Goal: Information Seeking & Learning: Check status

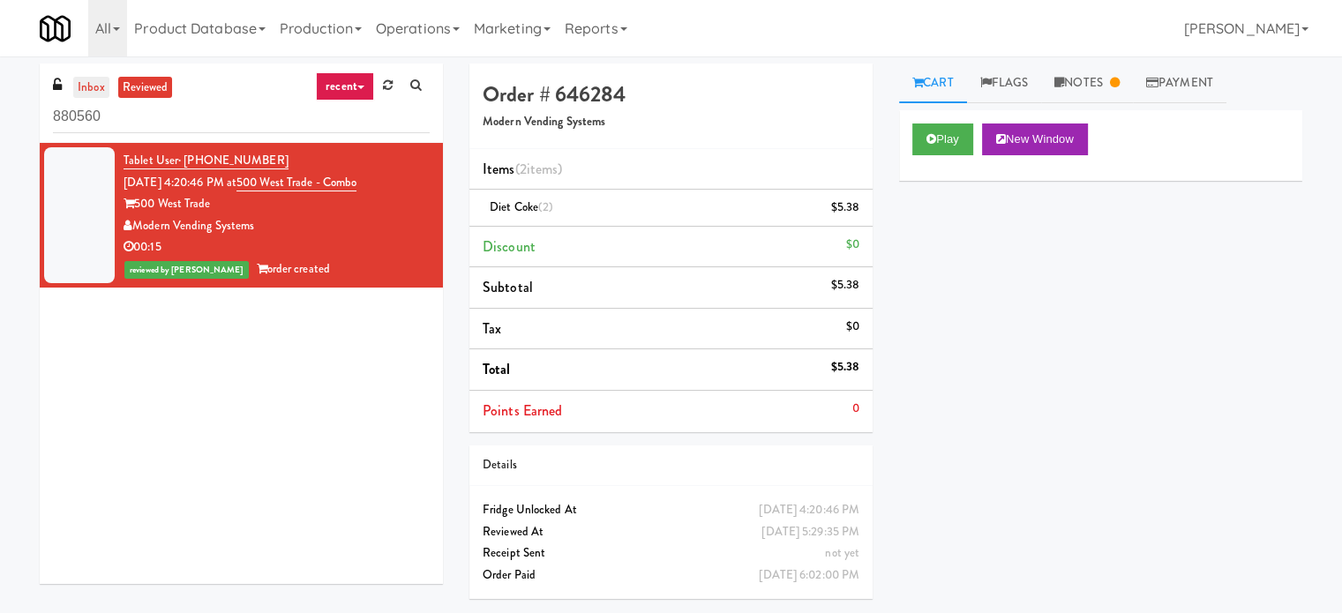
click at [90, 92] on link "inbox" at bounding box center [91, 88] width 36 height 22
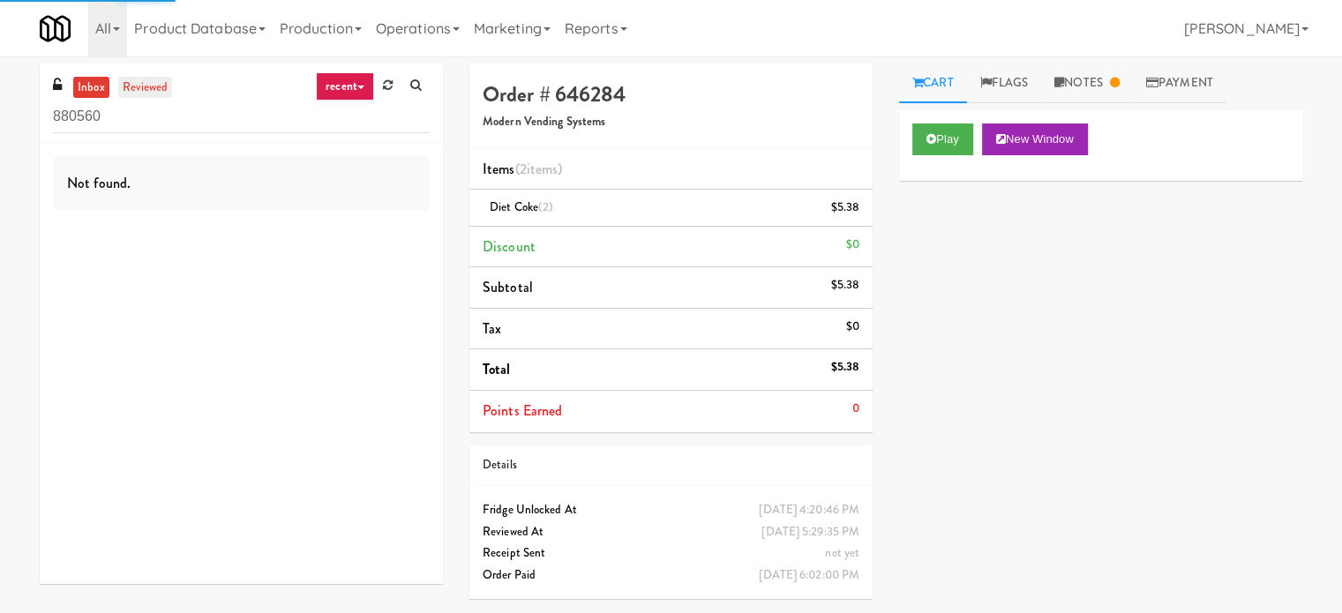
click at [138, 91] on link "reviewed" at bounding box center [145, 88] width 55 height 22
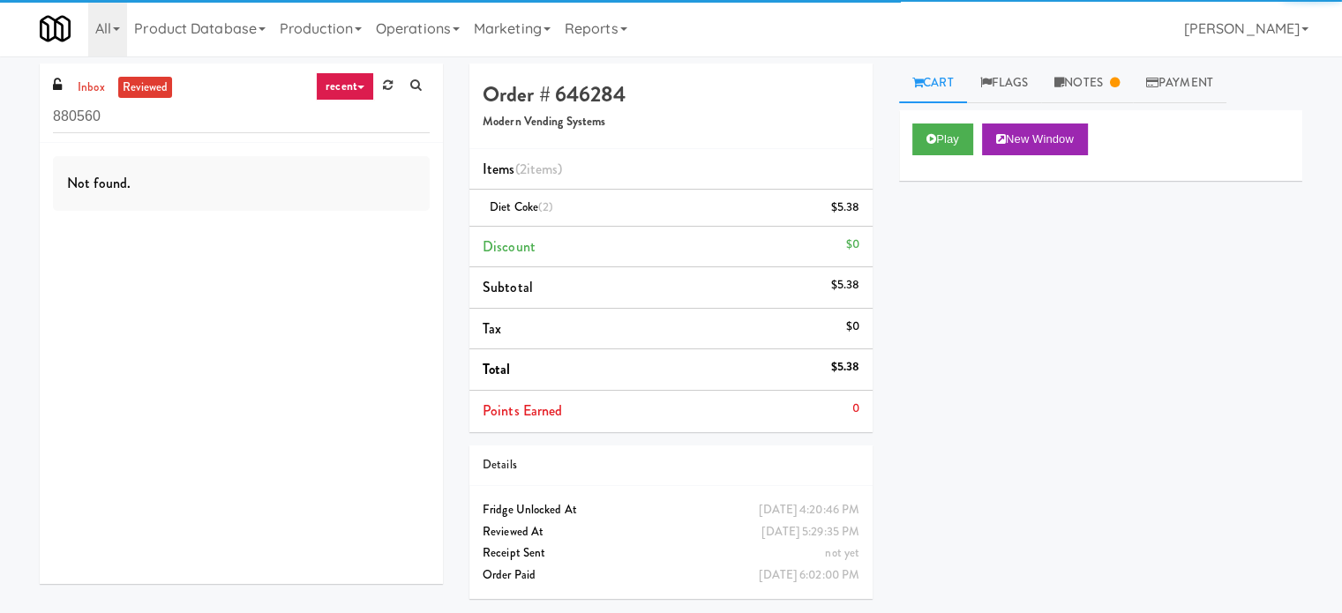
click at [124, 84] on link "reviewed" at bounding box center [145, 88] width 55 height 22
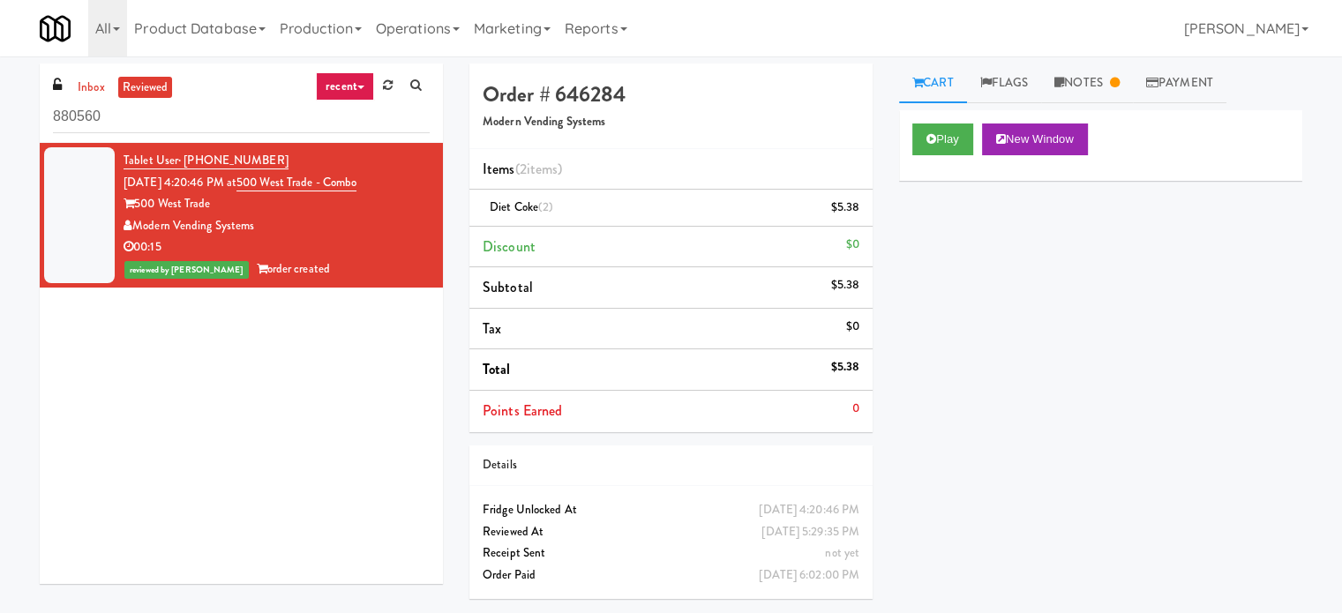
drag, startPoint x: 395, startPoint y: 177, endPoint x: 263, endPoint y: 186, distance: 132.7
click at [263, 186] on div "Tablet User · (832) 226-9130 [DATE] 4:20:46 PM at 500 West Trade - Combo 500 We…" at bounding box center [277, 215] width 306 height 131
copy span "500 West Trade - Combo"
drag, startPoint x: 91, startPoint y: 89, endPoint x: 102, endPoint y: 101, distance: 16.2
click at [91, 91] on link "inbox" at bounding box center [91, 88] width 36 height 22
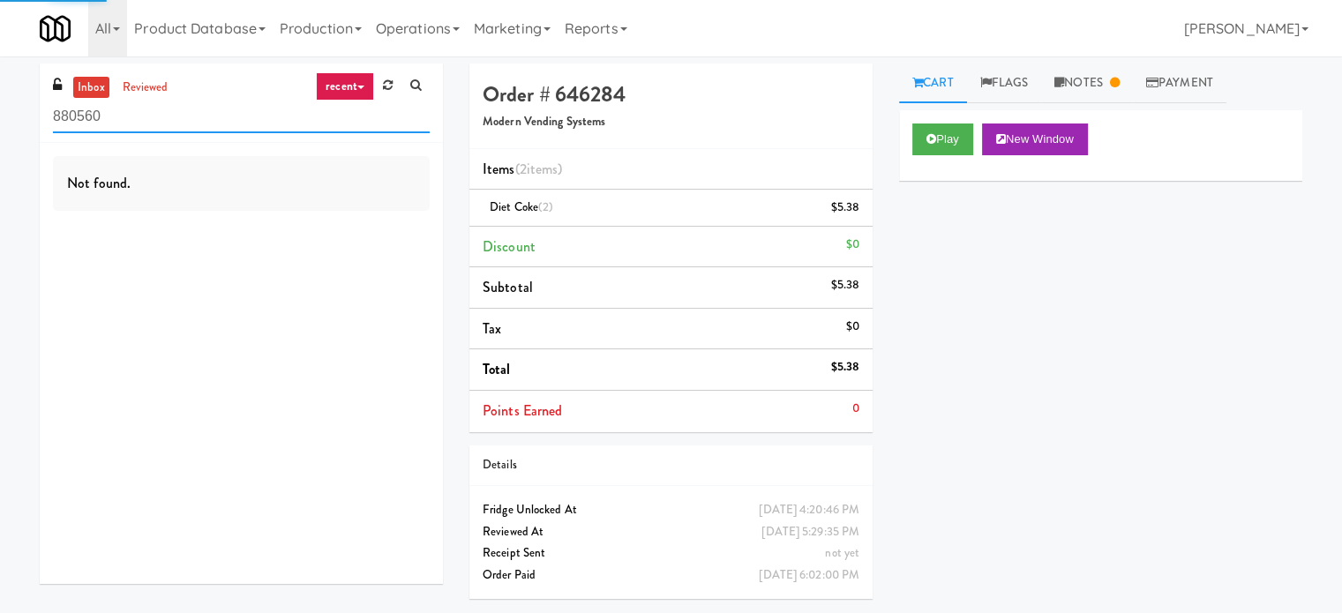
click at [114, 117] on input "880560" at bounding box center [241, 117] width 377 height 33
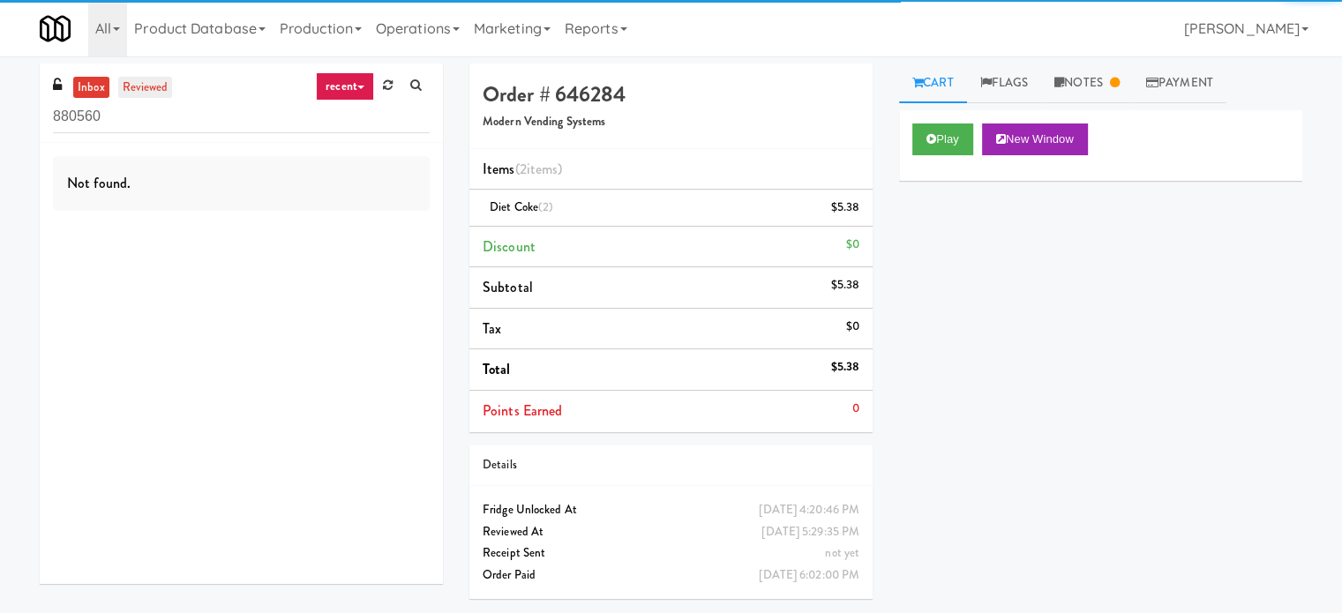
click at [146, 87] on link "reviewed" at bounding box center [145, 88] width 55 height 22
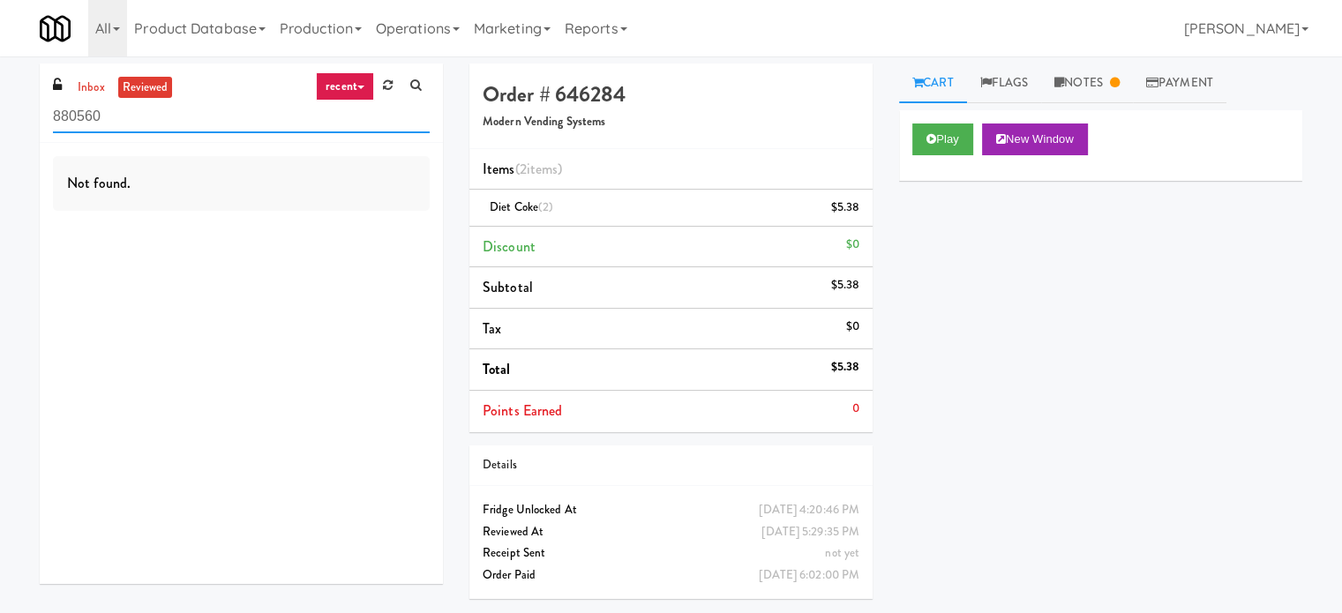
click at [138, 127] on input "880560" at bounding box center [241, 117] width 377 height 33
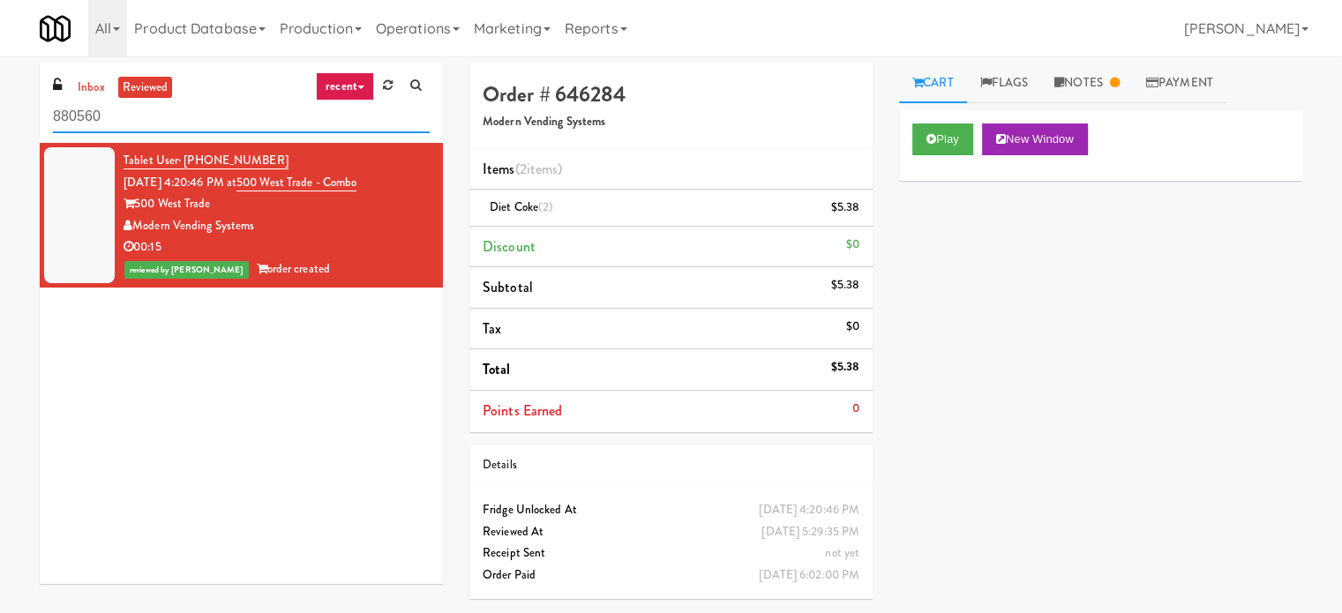
click at [138, 126] on input "880560" at bounding box center [241, 117] width 377 height 33
paste input "500 West Trade - Combo"
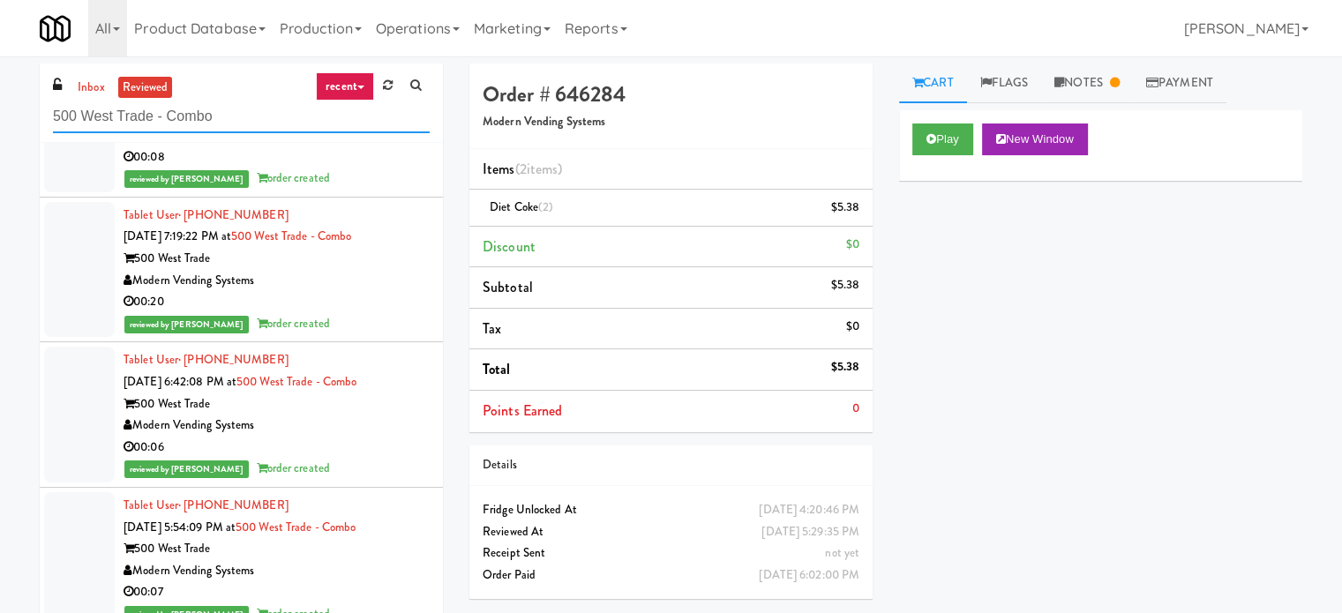
scroll to position [4320, 0]
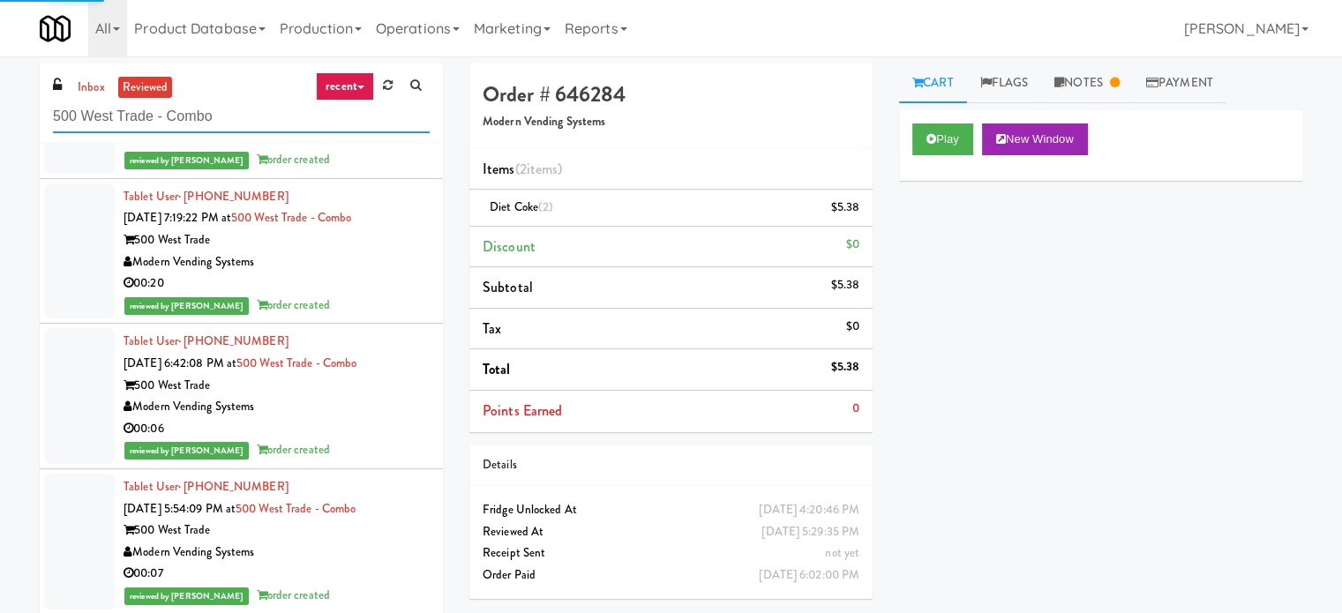
type input "500 West Trade - Combo"
click at [377, 304] on div "reviewed by [PERSON_NAME] order created" at bounding box center [277, 306] width 306 height 22
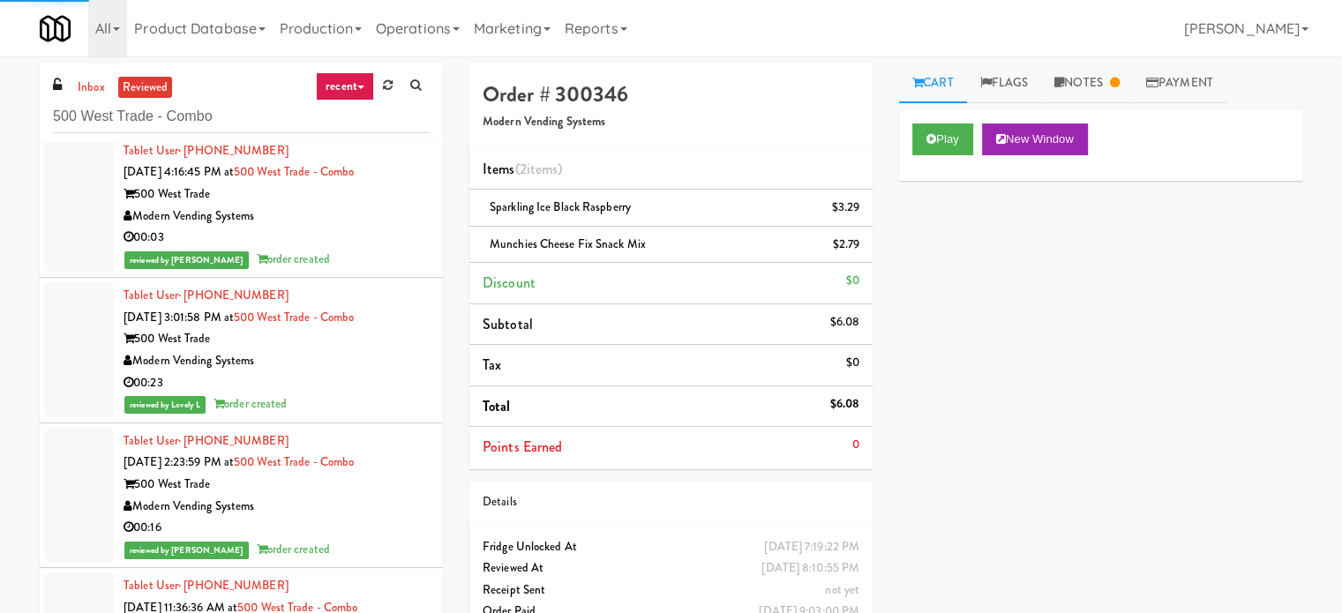
scroll to position [11080, 0]
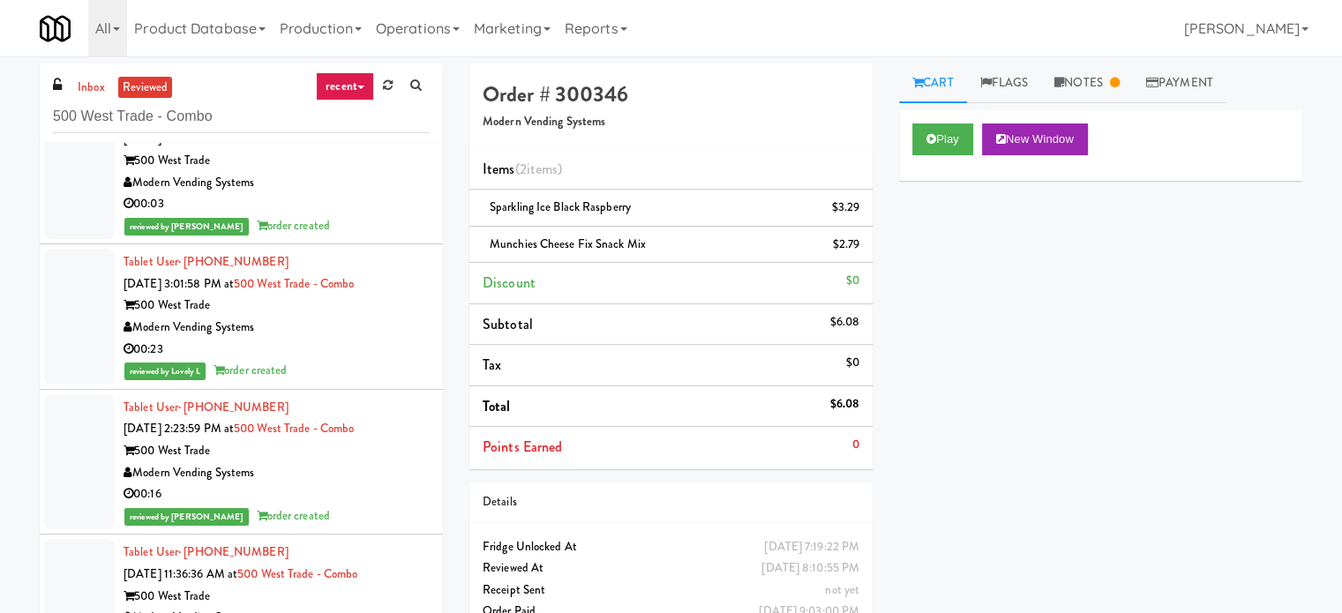
click at [405, 228] on div "reviewed by [PERSON_NAME] order created" at bounding box center [277, 226] width 306 height 22
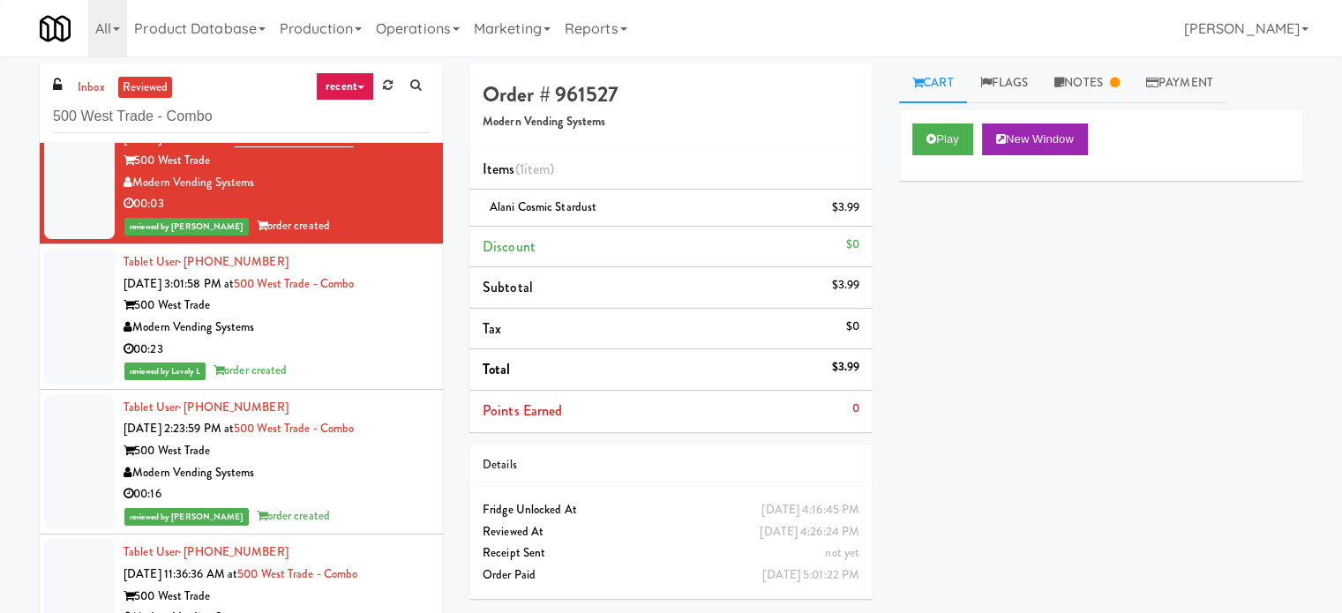
click at [372, 343] on div "00:23" at bounding box center [277, 350] width 306 height 22
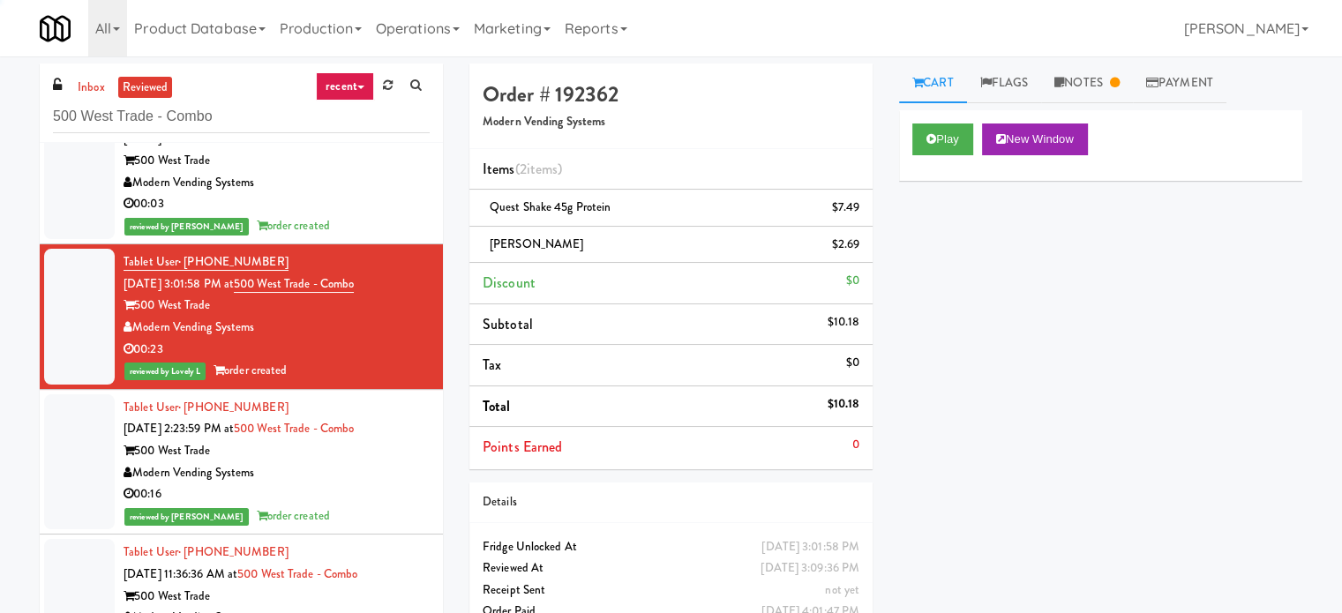
click at [387, 462] on div "Modern Vending Systems" at bounding box center [277, 473] width 306 height 22
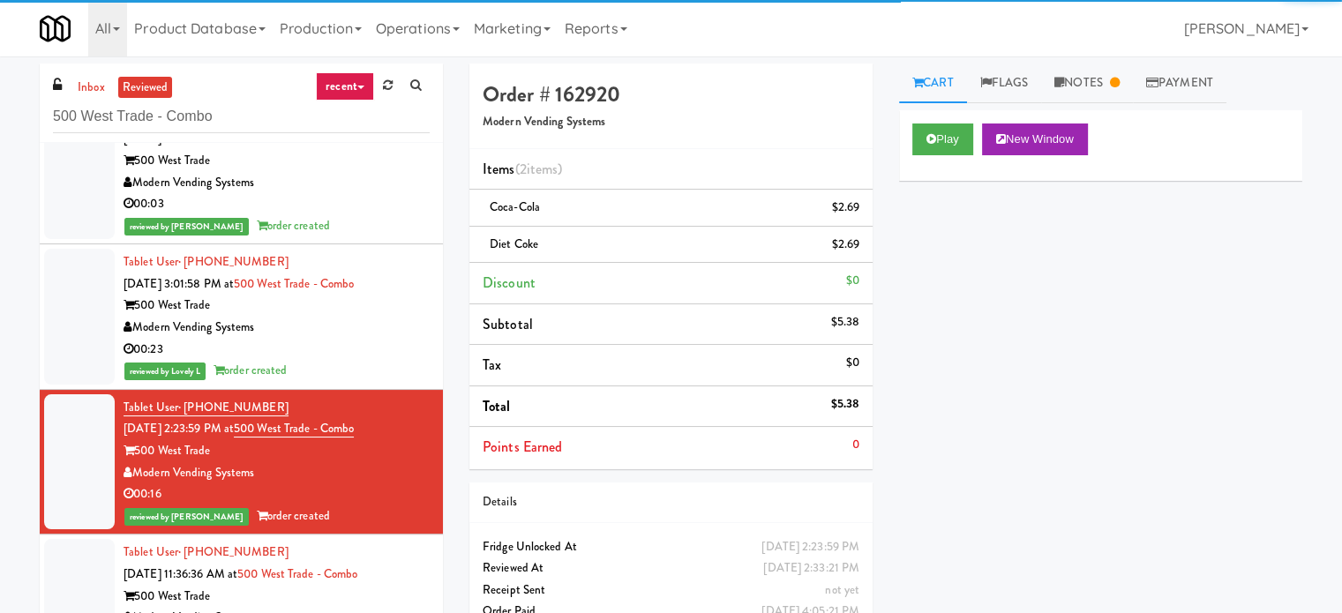
scroll to position [11521, 0]
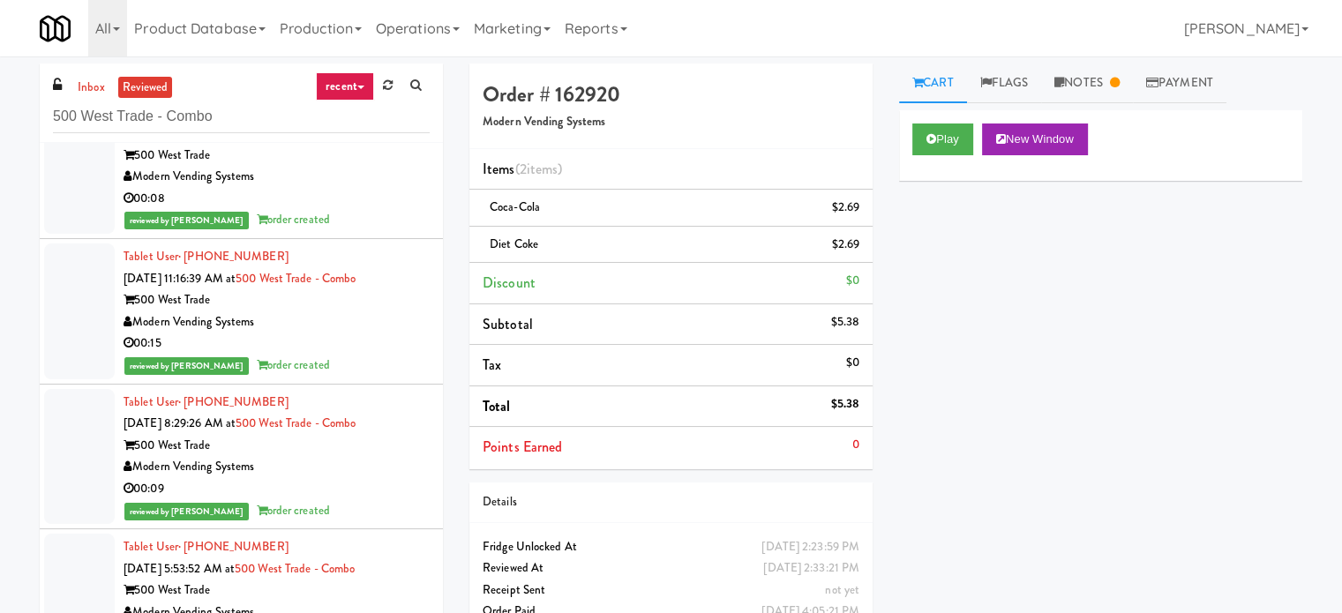
drag, startPoint x: 358, startPoint y: 218, endPoint x: 364, endPoint y: 298, distance: 80.5
click at [358, 218] on div "reviewed by [PERSON_NAME] order created" at bounding box center [277, 220] width 306 height 22
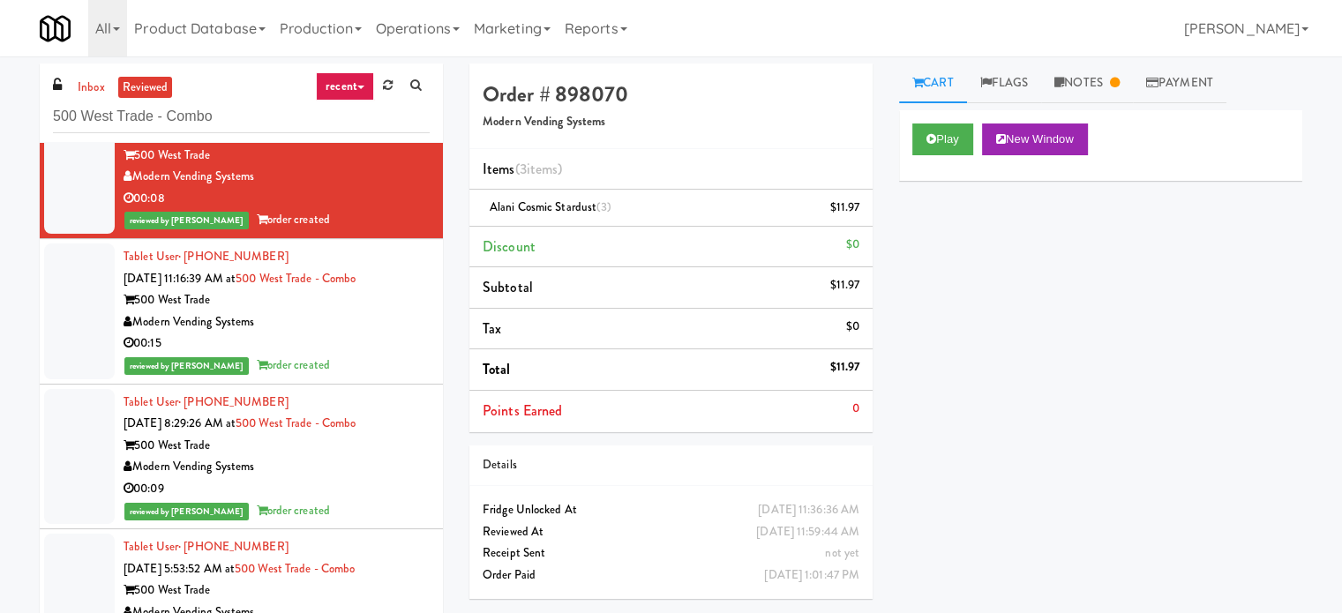
click at [364, 333] on div "00:15" at bounding box center [277, 344] width 306 height 22
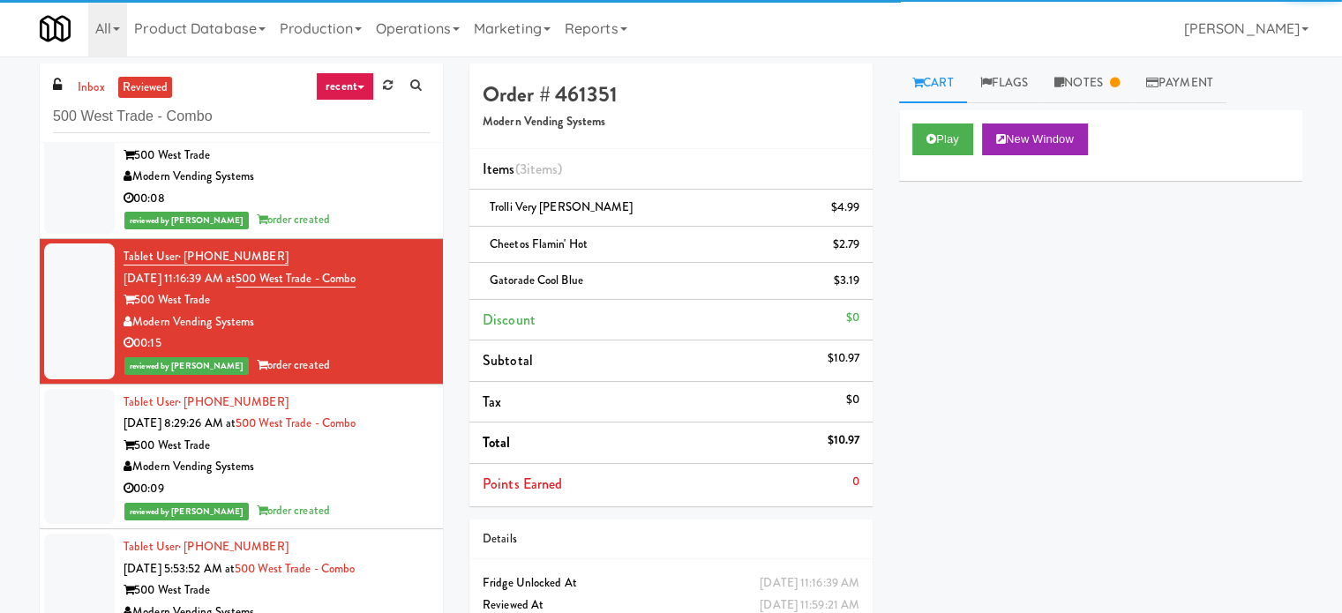
click at [381, 460] on div "Modern Vending Systems" at bounding box center [277, 467] width 306 height 22
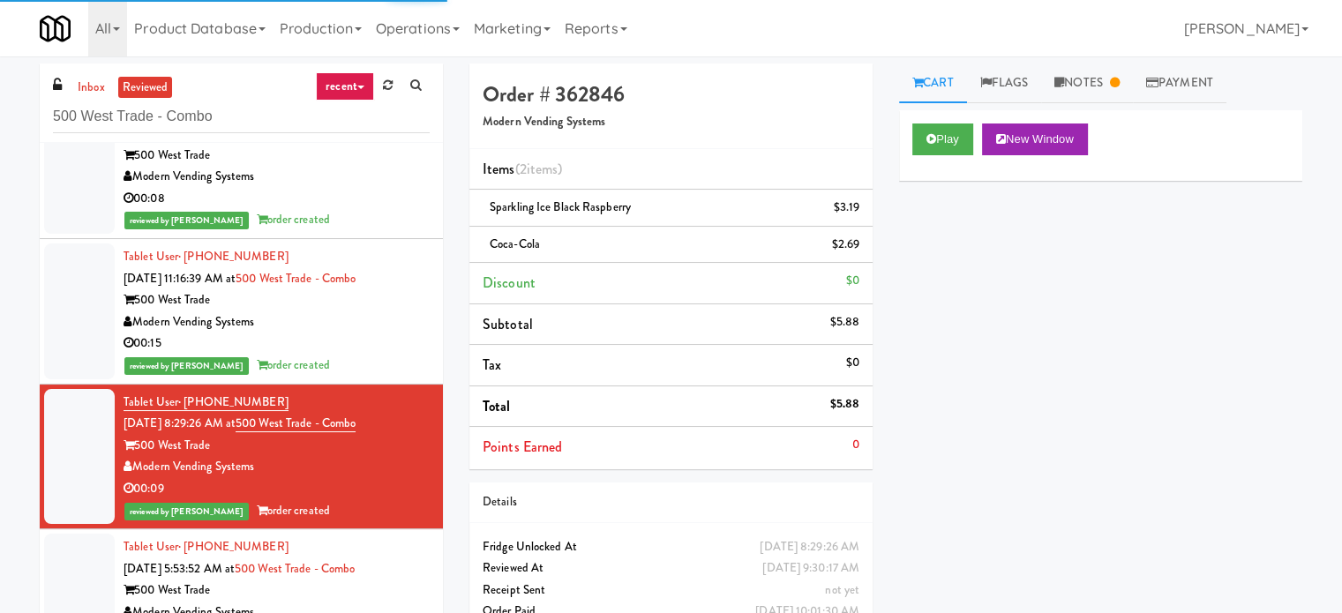
click at [381, 364] on div "reviewed by [PERSON_NAME] order created" at bounding box center [277, 366] width 306 height 22
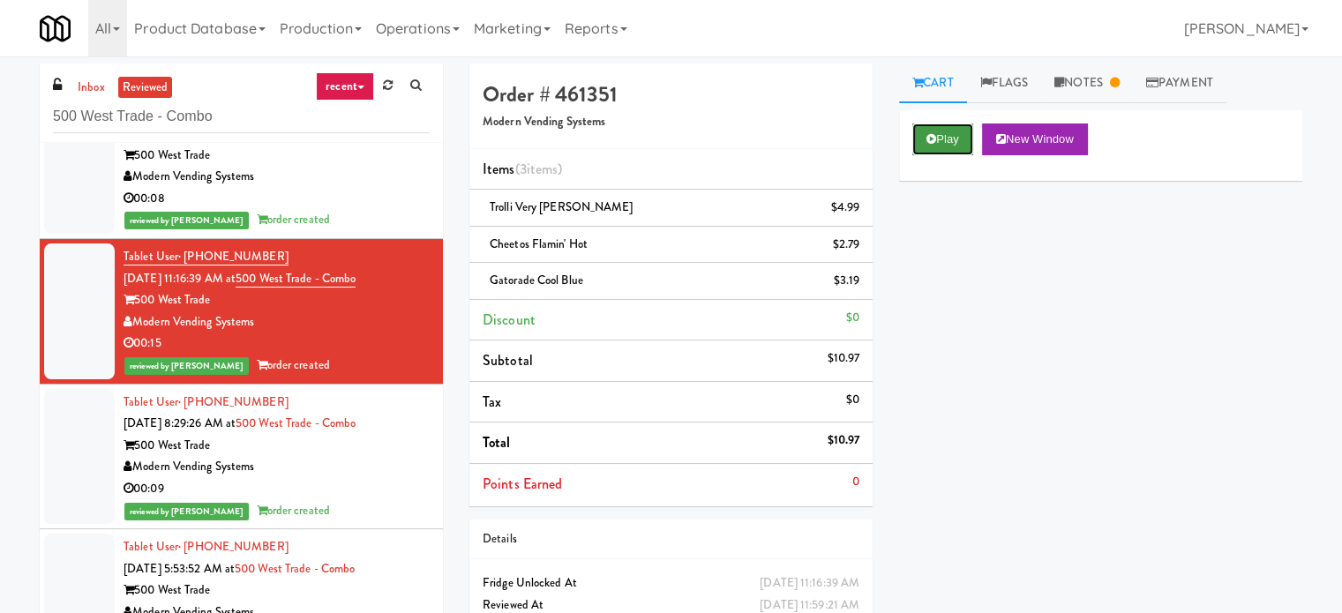
click at [930, 147] on button "Play" at bounding box center [942, 140] width 61 height 32
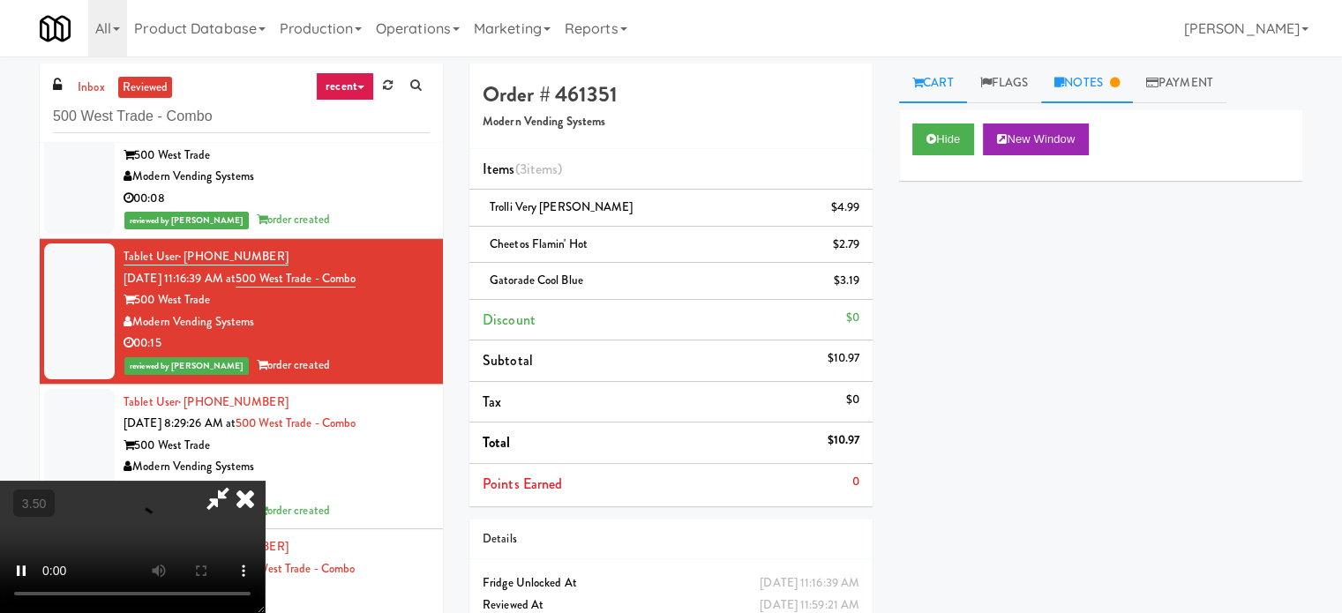
click at [1114, 94] on link "Notes" at bounding box center [1087, 84] width 92 height 40
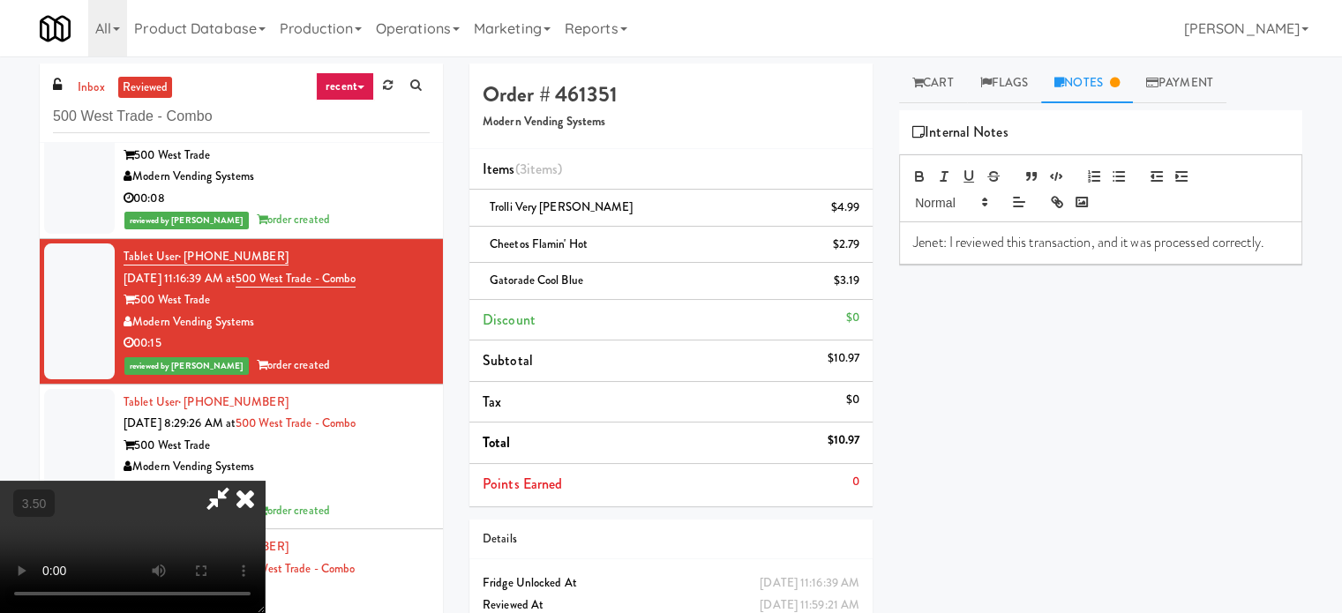
drag, startPoint x: 562, startPoint y: 493, endPoint x: 526, endPoint y: 453, distance: 54.4
click at [265, 489] on video at bounding box center [132, 547] width 265 height 132
drag, startPoint x: 526, startPoint y: 453, endPoint x: 521, endPoint y: 466, distance: 14.3
click at [265, 481] on video at bounding box center [132, 547] width 265 height 132
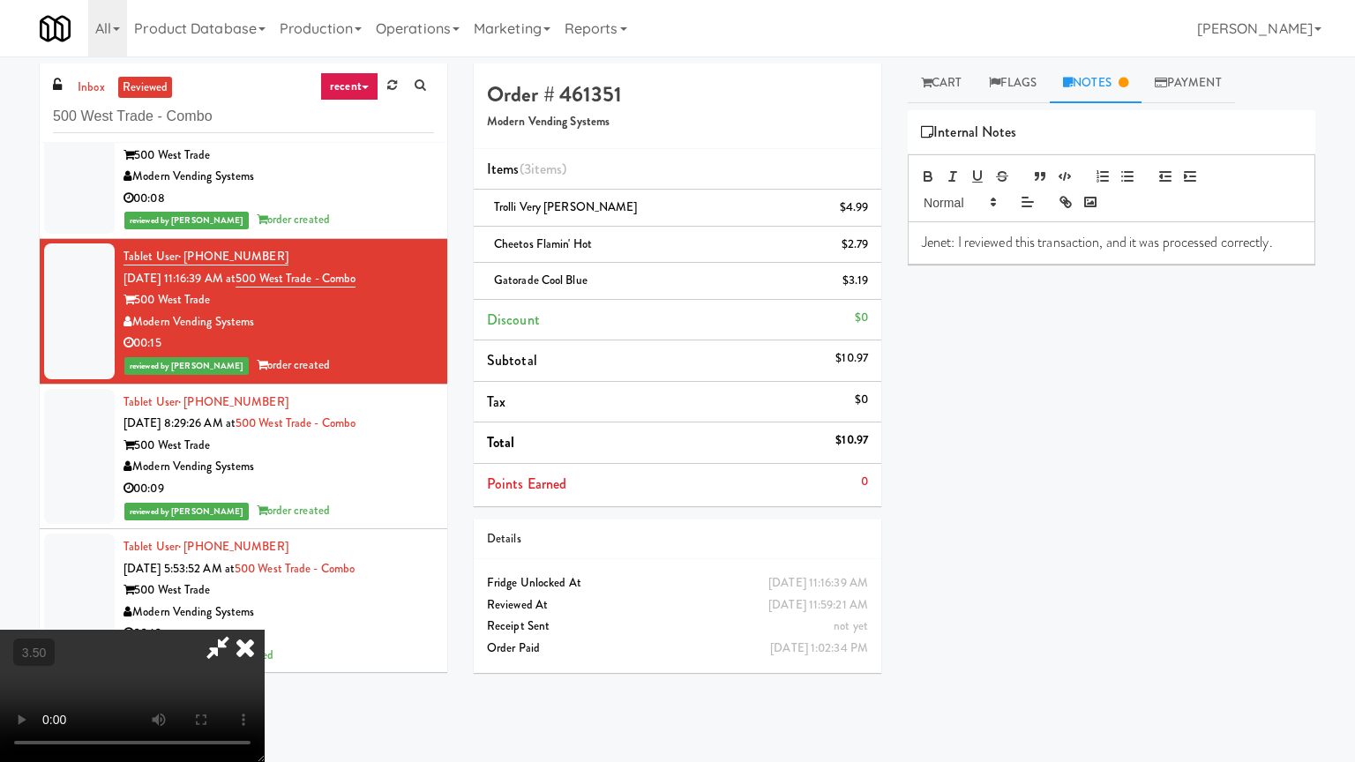
click at [265, 612] on video at bounding box center [132, 696] width 265 height 132
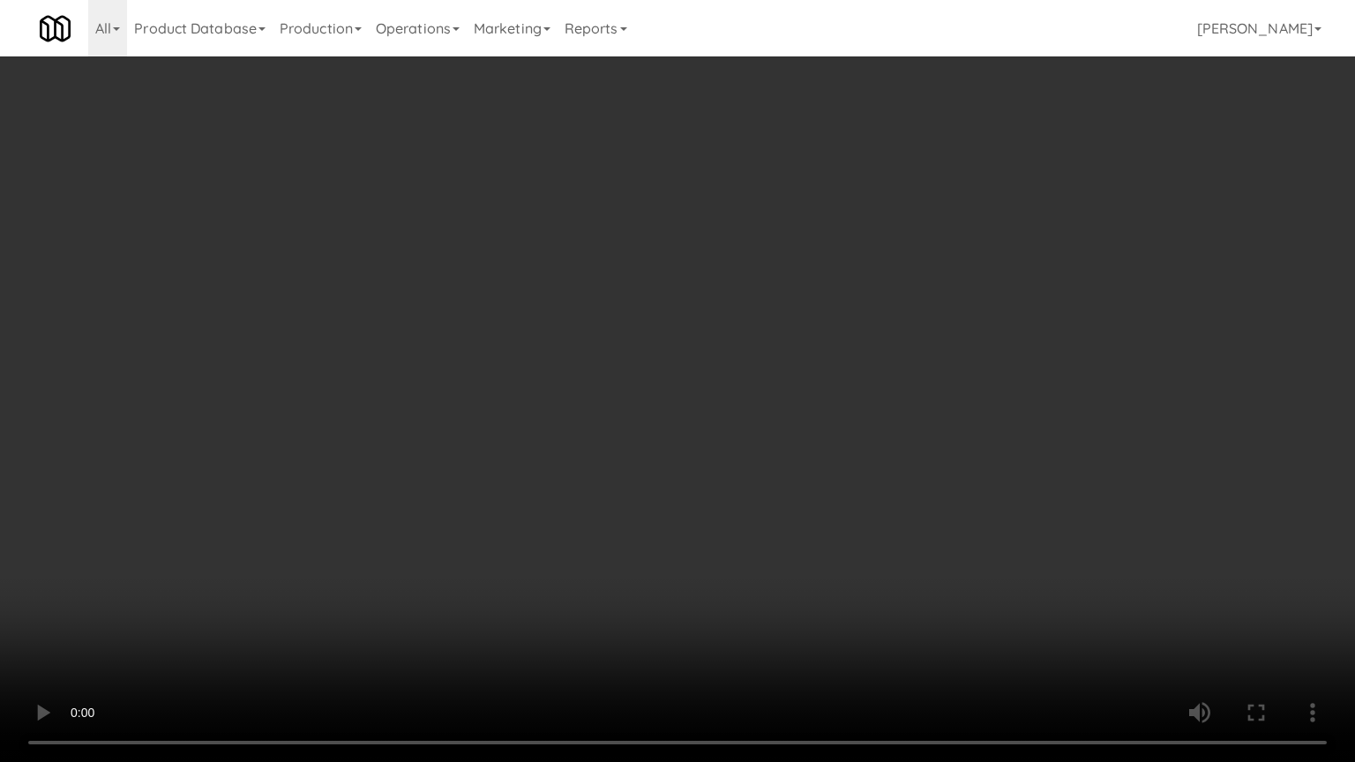
click at [537, 427] on video at bounding box center [677, 381] width 1355 height 762
click at [538, 427] on video at bounding box center [677, 381] width 1355 height 762
click at [539, 427] on video at bounding box center [677, 381] width 1355 height 762
click at [543, 410] on video at bounding box center [677, 381] width 1355 height 762
drag, startPoint x: 544, startPoint y: 402, endPoint x: 544, endPoint y: 379, distance: 23.0
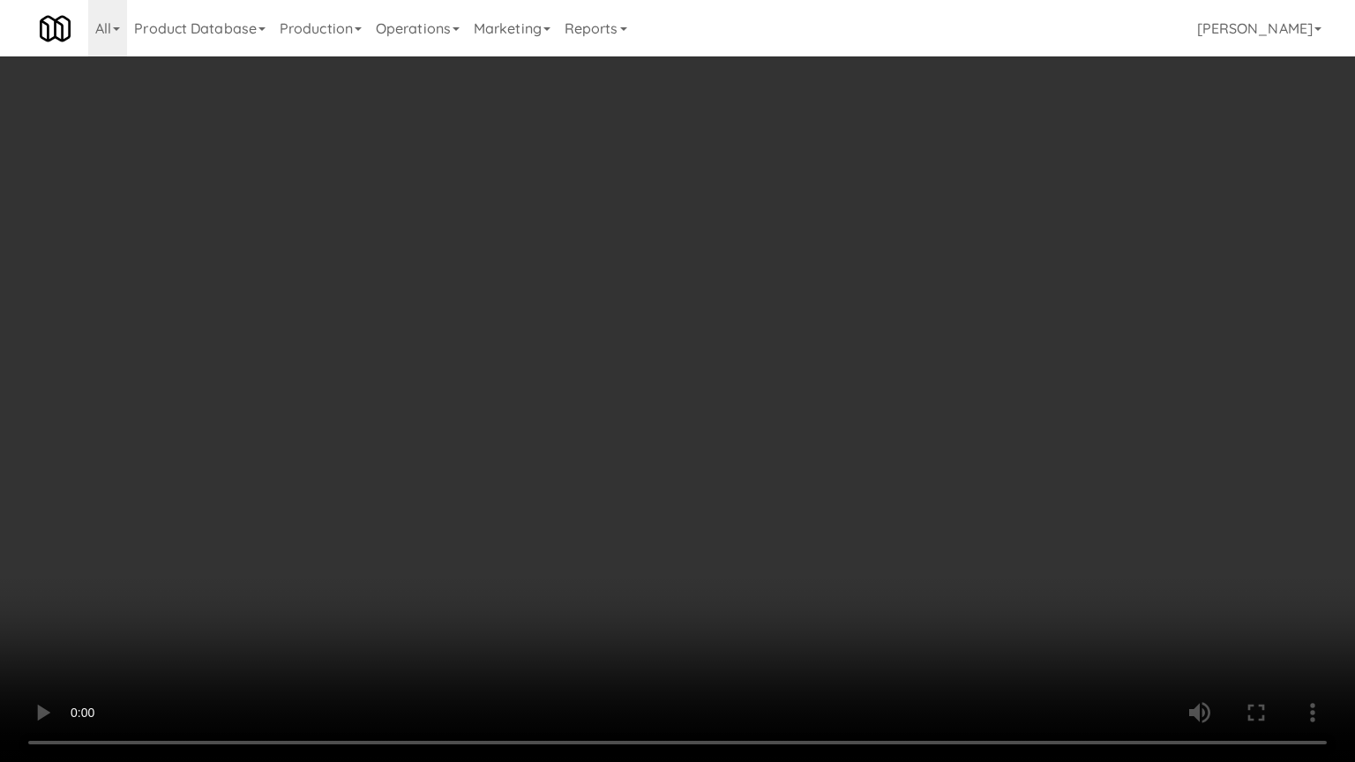
click at [547, 396] on video at bounding box center [677, 381] width 1355 height 762
click at [589, 371] on video at bounding box center [677, 381] width 1355 height 762
click at [597, 372] on video at bounding box center [677, 381] width 1355 height 762
click at [474, 410] on video at bounding box center [677, 381] width 1355 height 762
click at [484, 395] on video at bounding box center [677, 381] width 1355 height 762
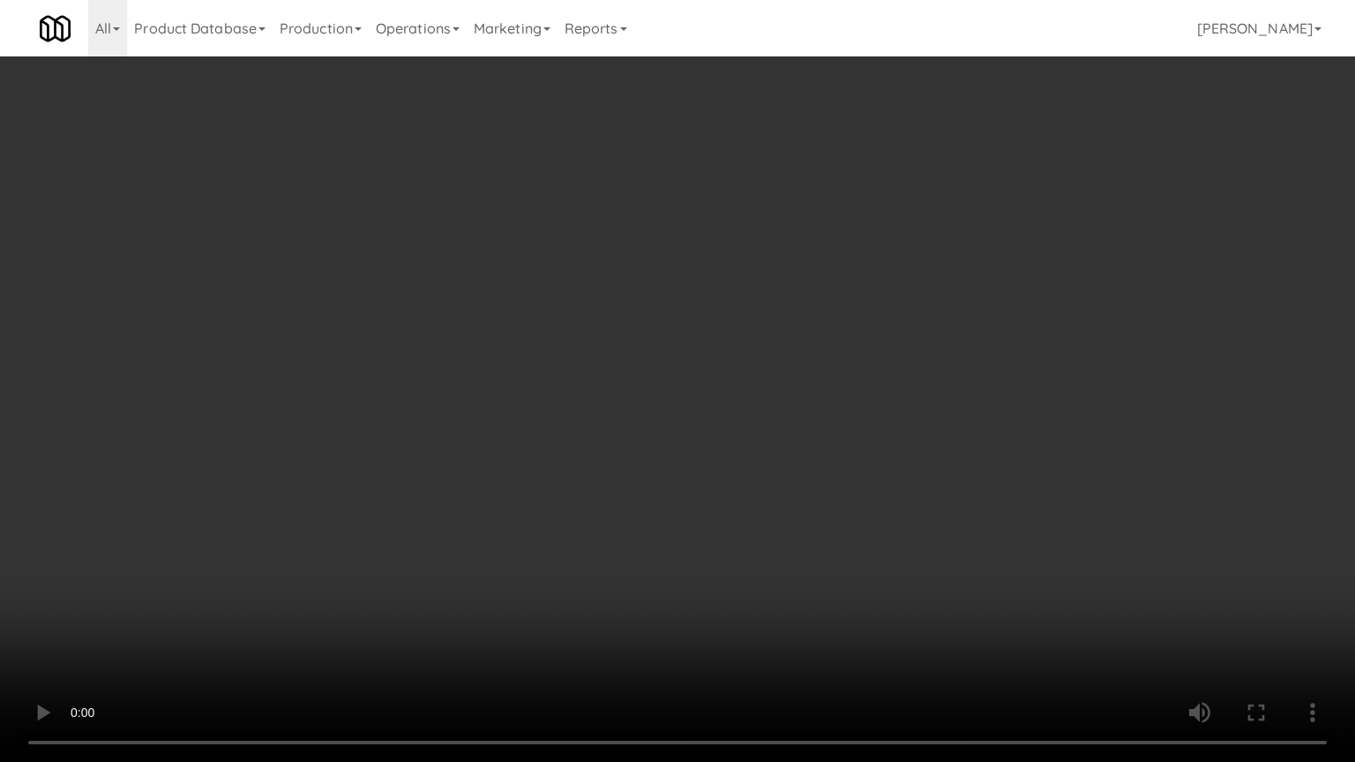
drag, startPoint x: 509, startPoint y: 253, endPoint x: 540, endPoint y: 206, distance: 56.0
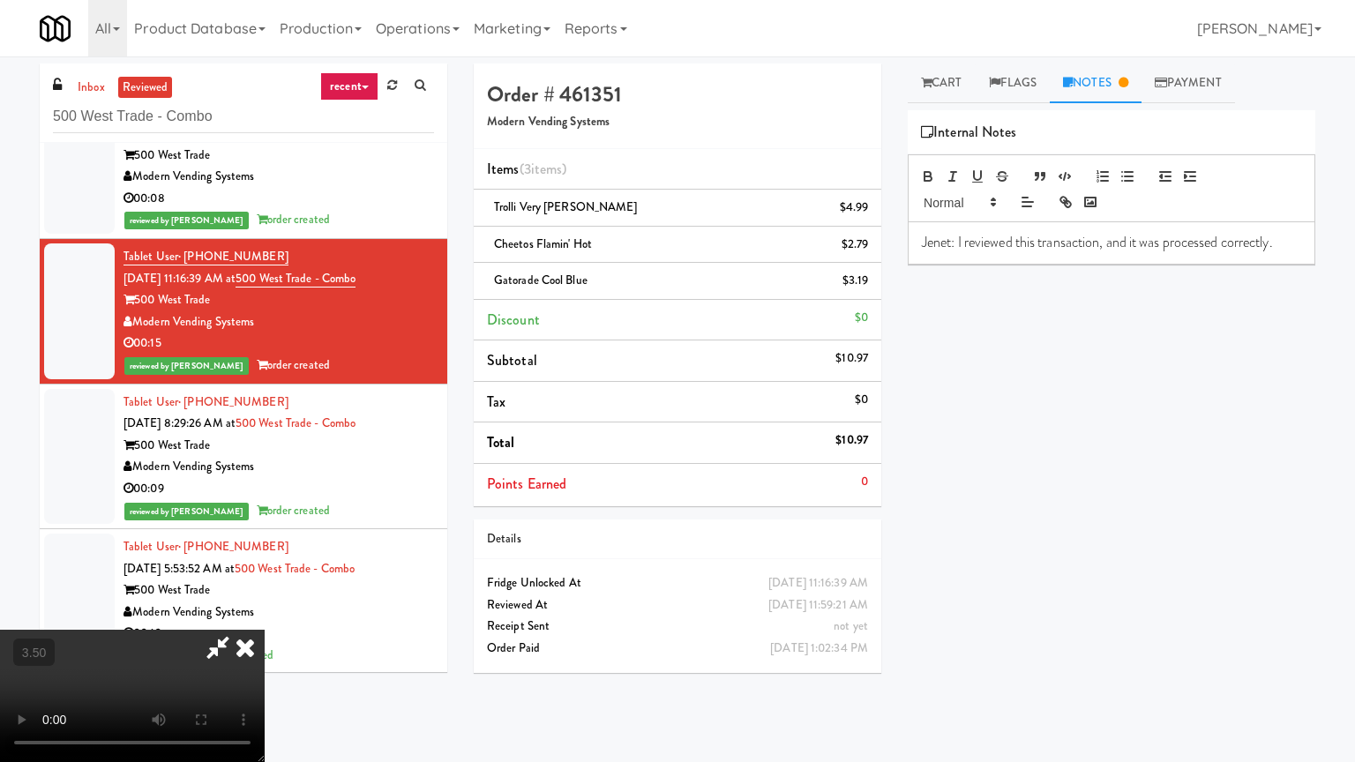
click at [265, 612] on video at bounding box center [132, 696] width 265 height 132
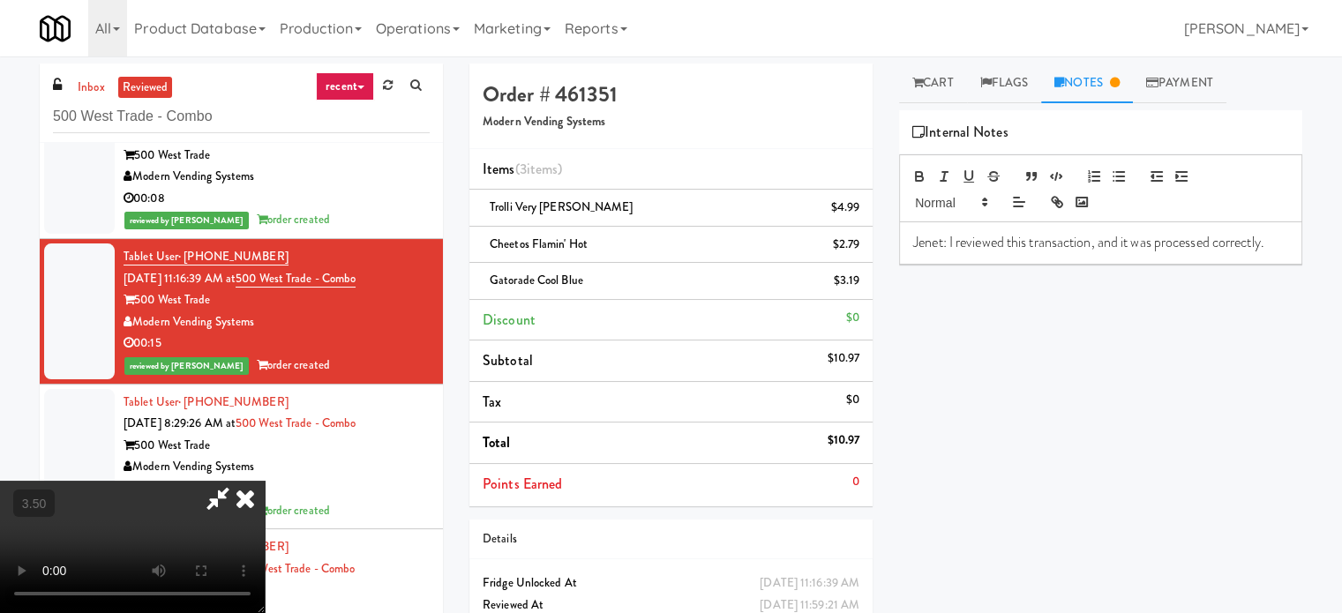
click at [265, 481] on div at bounding box center [132, 547] width 265 height 132
click at [265, 481] on icon at bounding box center [245, 498] width 39 height 35
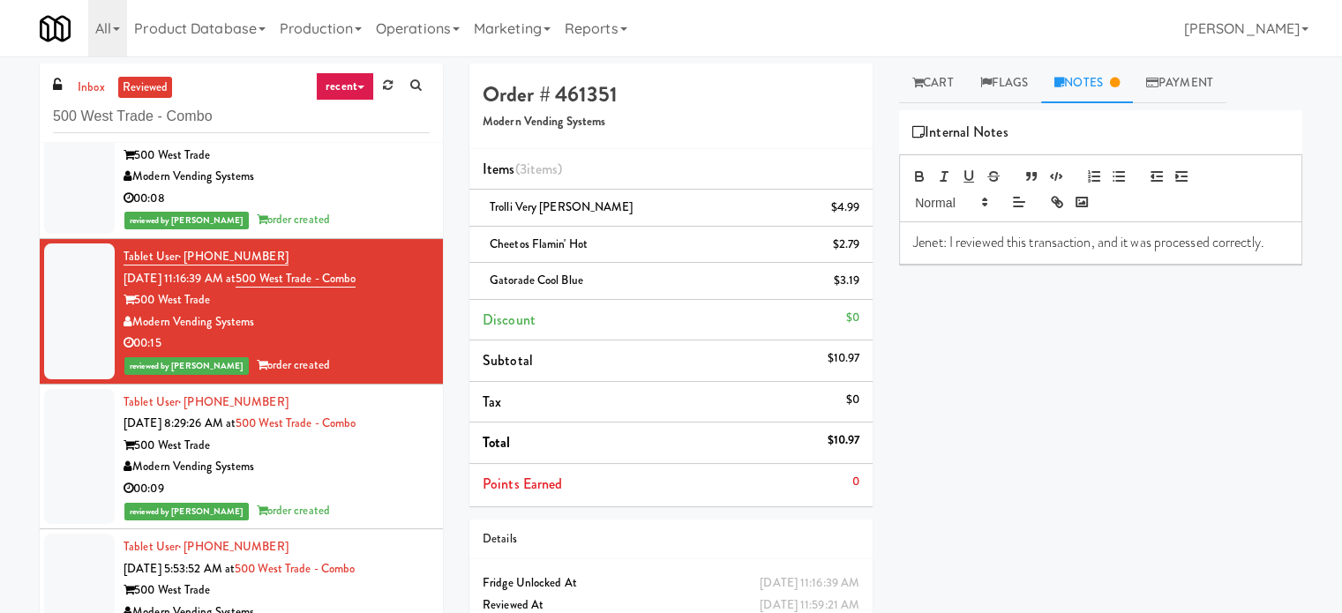
click at [377, 468] on div "Modern Vending Systems" at bounding box center [277, 467] width 306 height 22
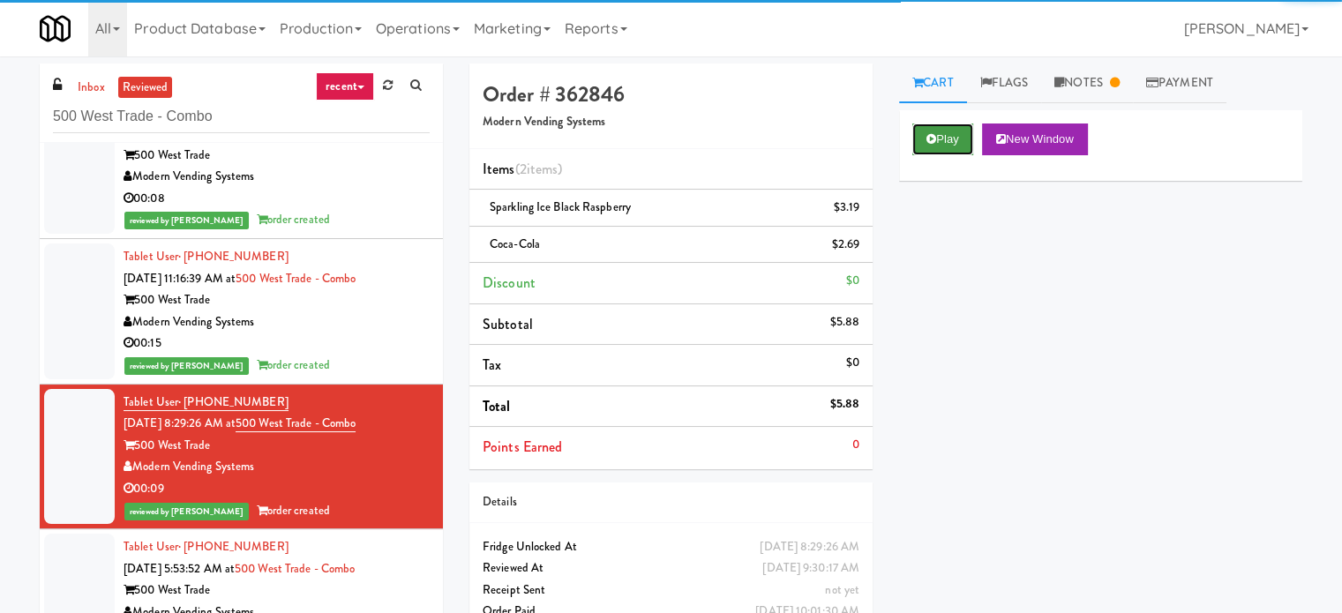
click at [935, 139] on button "Play" at bounding box center [942, 140] width 61 height 32
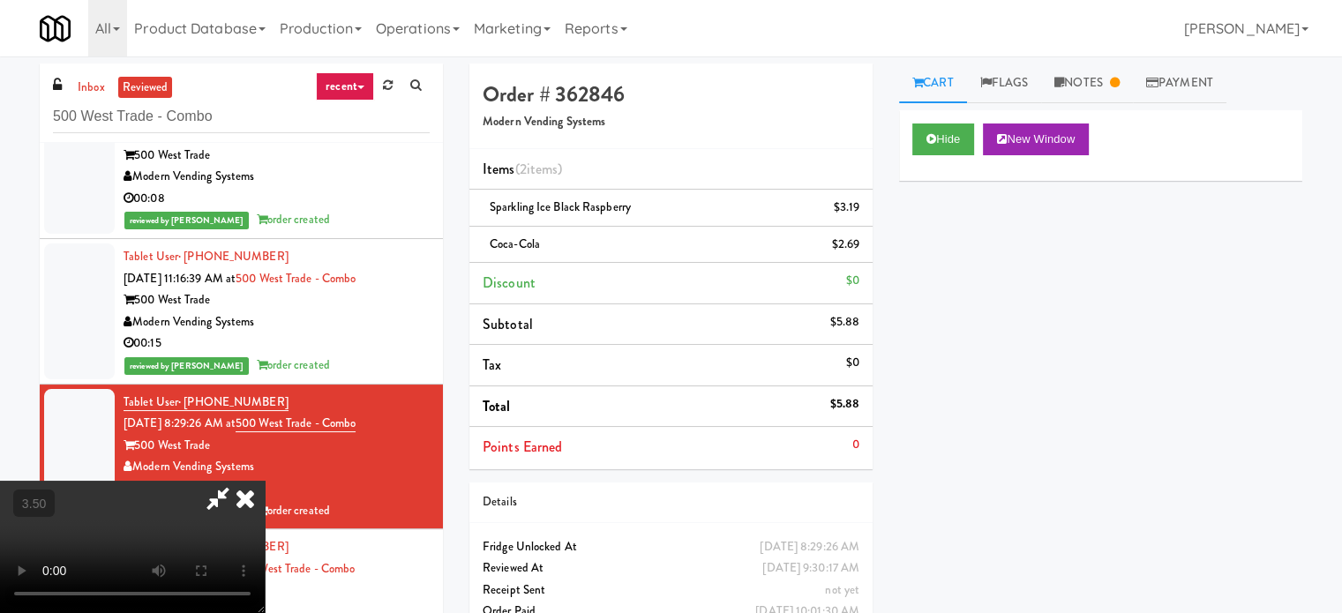
click at [265, 481] on video at bounding box center [132, 547] width 265 height 132
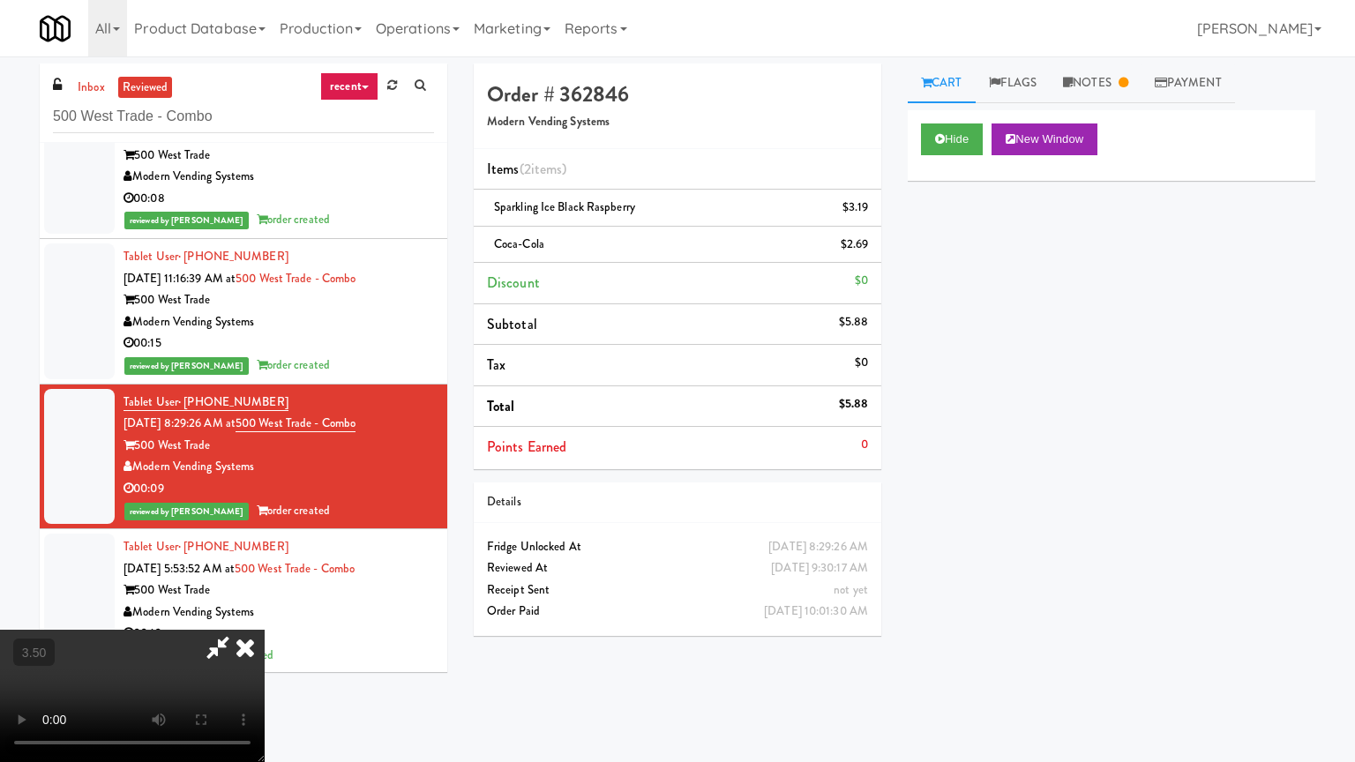
click at [265, 612] on video at bounding box center [132, 696] width 265 height 132
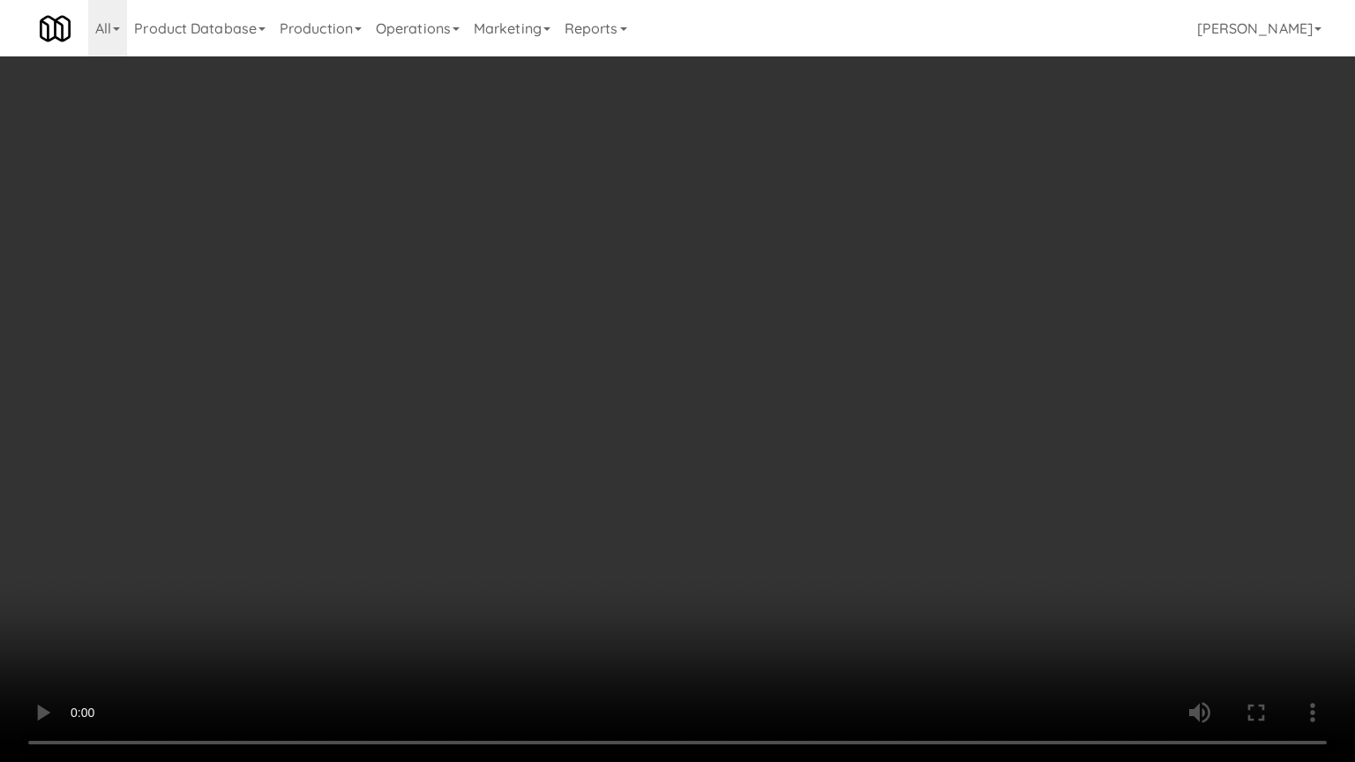
click at [723, 371] on video at bounding box center [677, 381] width 1355 height 762
click at [731, 360] on video at bounding box center [677, 381] width 1355 height 762
click at [703, 346] on video at bounding box center [677, 381] width 1355 height 762
click at [769, 270] on video at bounding box center [677, 381] width 1355 height 762
click at [780, 265] on video at bounding box center [677, 381] width 1355 height 762
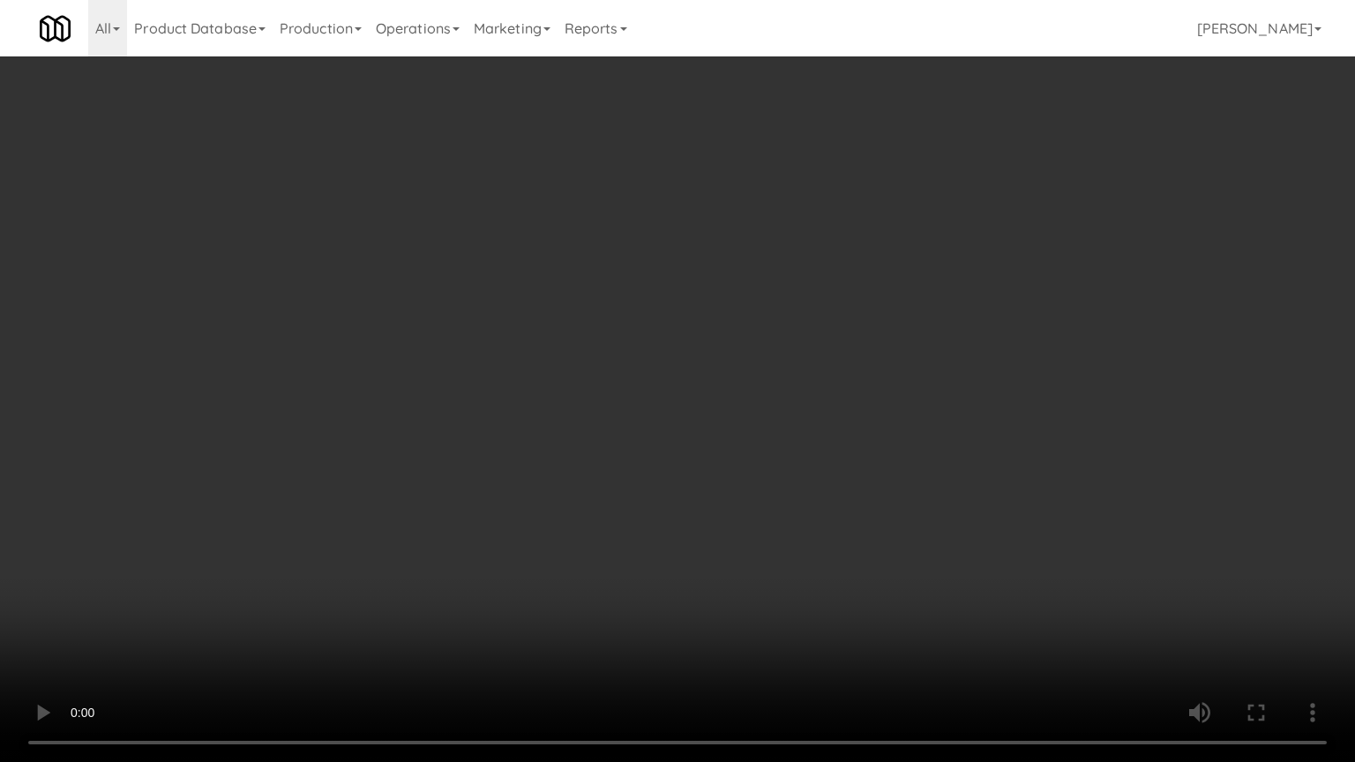
click at [783, 278] on video at bounding box center [677, 381] width 1355 height 762
click at [781, 270] on video at bounding box center [677, 381] width 1355 height 762
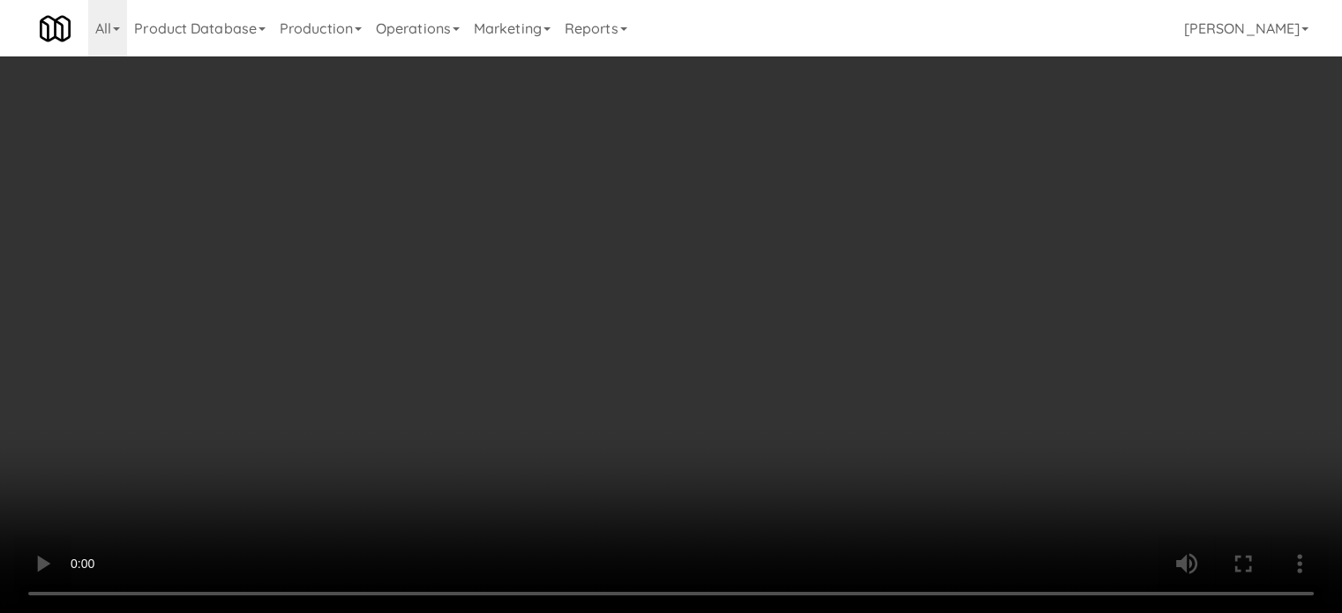
drag, startPoint x: 754, startPoint y: 130, endPoint x: 756, endPoint y: 108, distance: 22.1
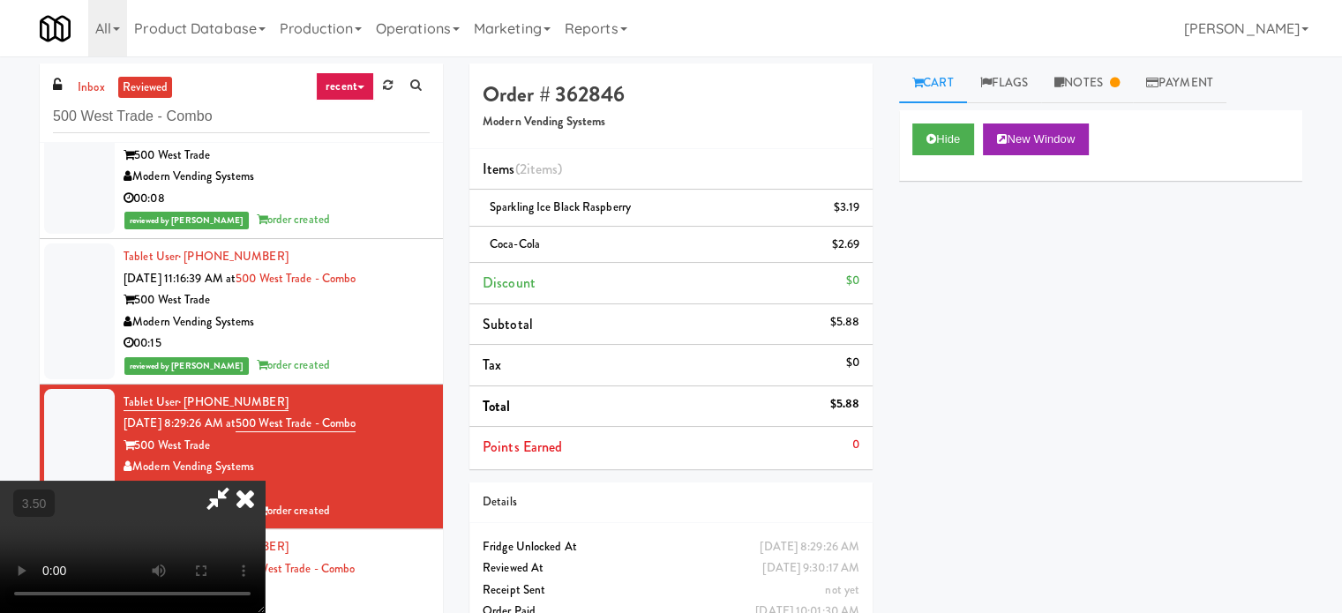
click at [753, 130] on div "Order # 362846 Modern Vending Systems" at bounding box center [670, 107] width 403 height 86
click at [265, 481] on icon at bounding box center [245, 498] width 39 height 35
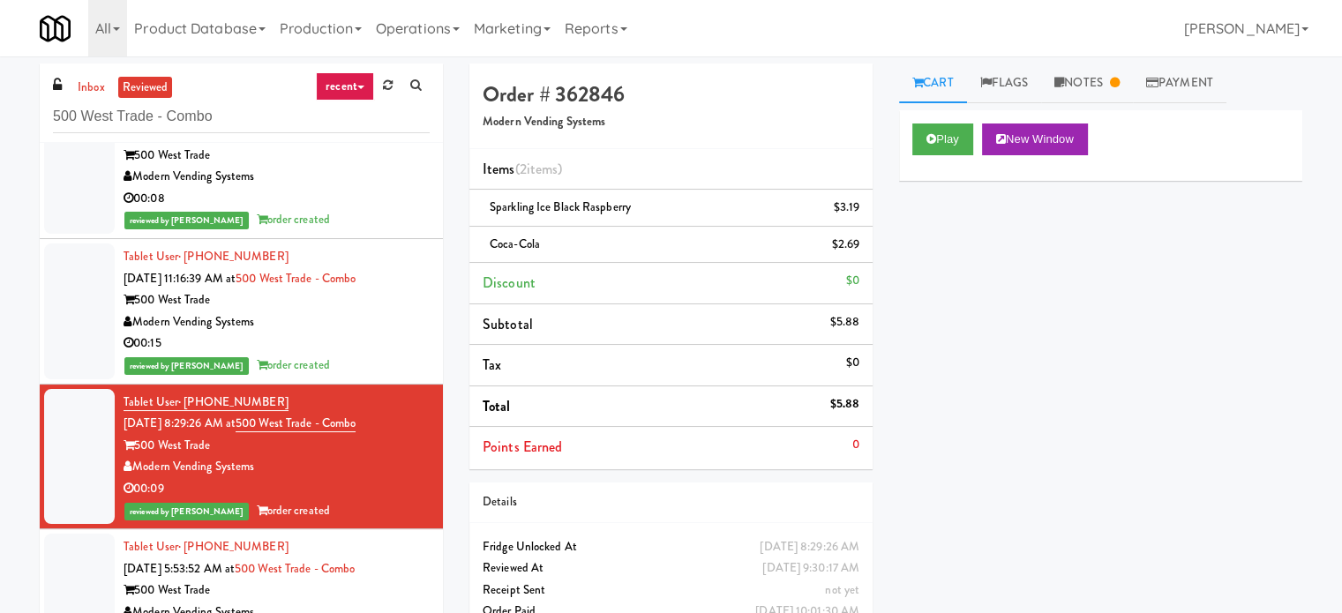
click at [349, 209] on div "reviewed by [PERSON_NAME] order created" at bounding box center [277, 220] width 306 height 22
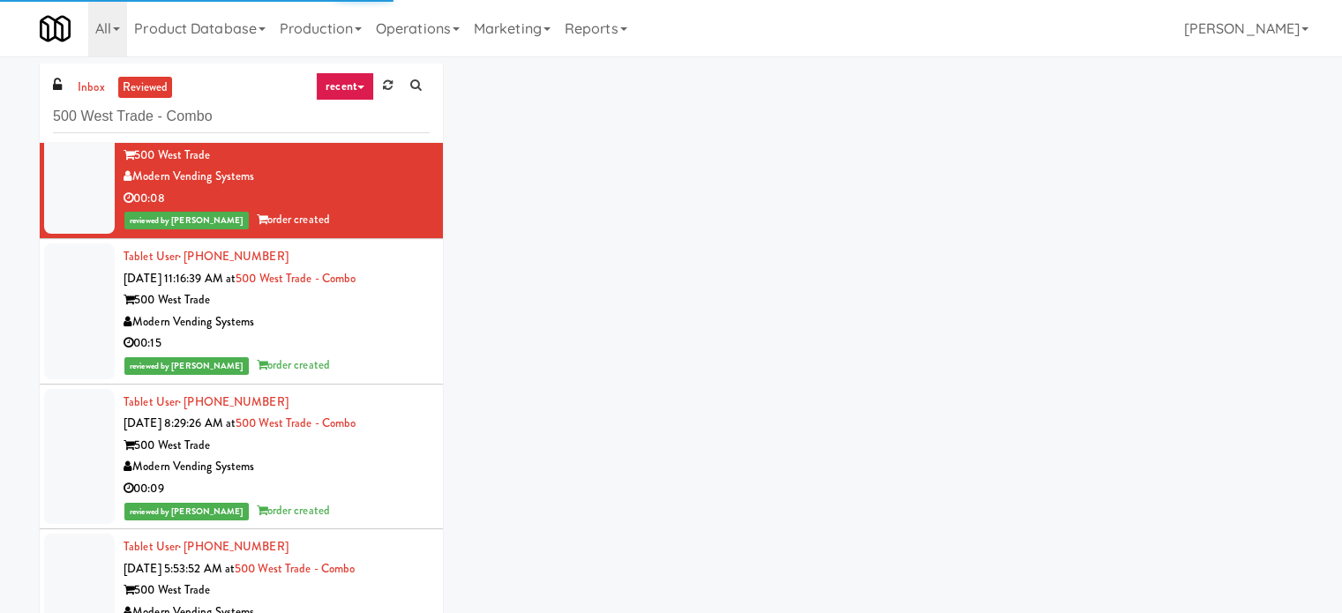
scroll to position [11080, 0]
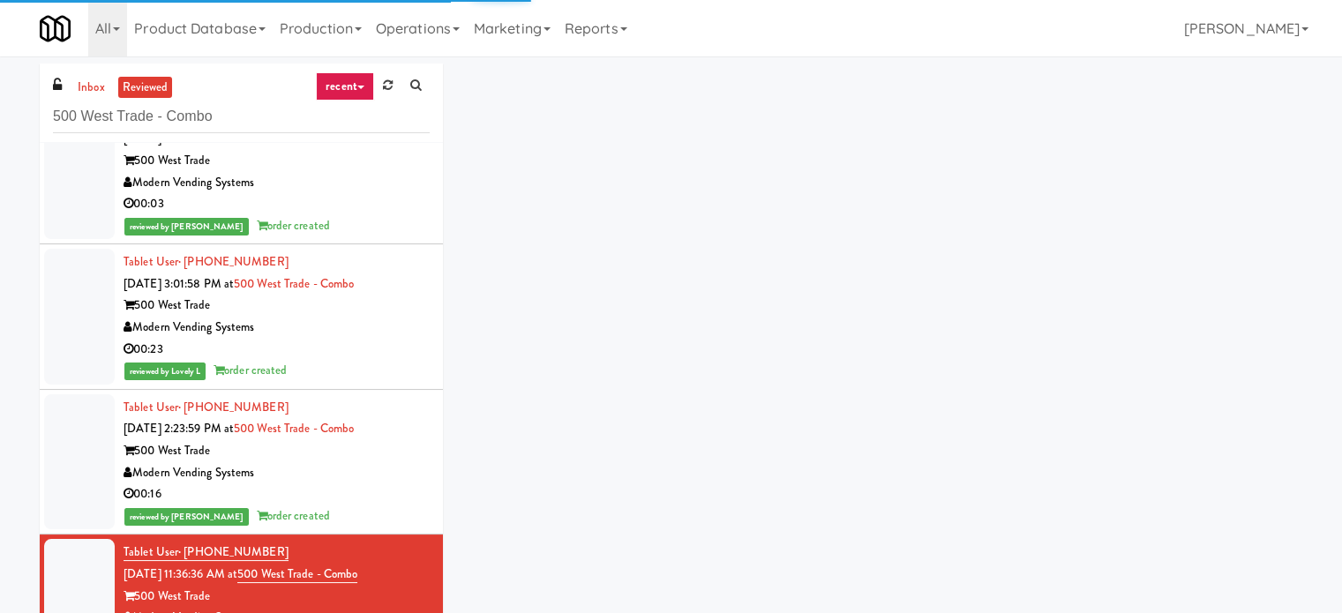
click at [338, 486] on div "00:16" at bounding box center [277, 495] width 306 height 22
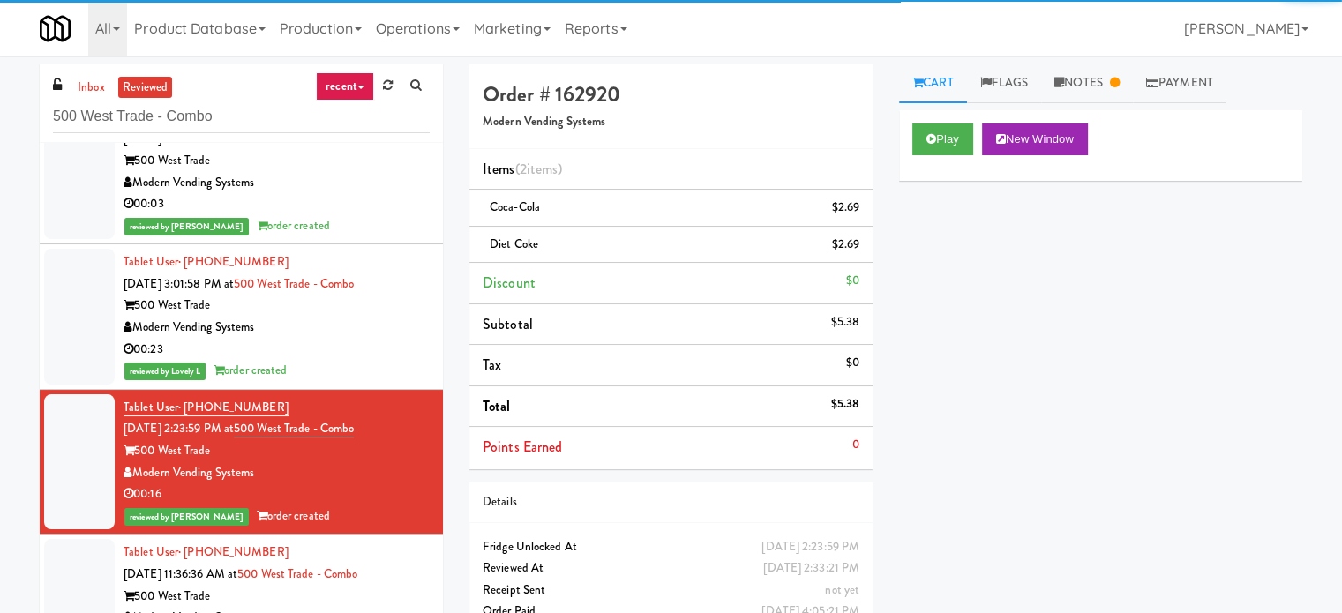
drag, startPoint x: 344, startPoint y: 358, endPoint x: 353, endPoint y: 351, distance: 11.3
click at [346, 360] on div "reviewed by Lovely L order created" at bounding box center [277, 371] width 306 height 22
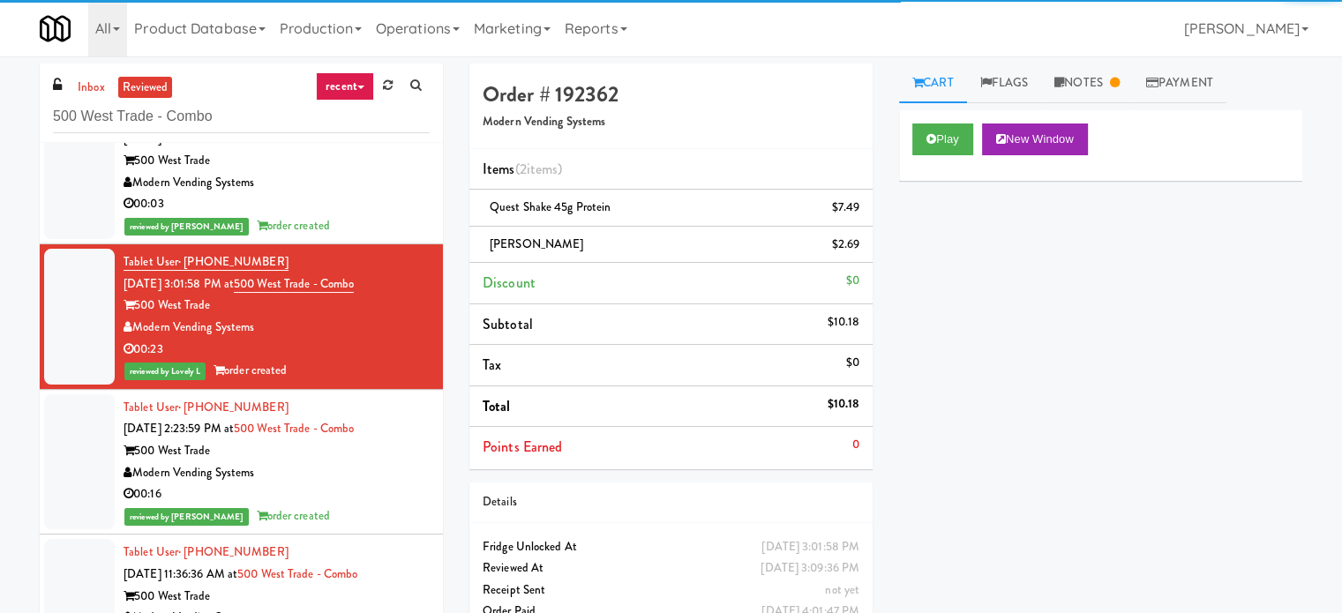
click at [356, 215] on div "reviewed by [PERSON_NAME] order created" at bounding box center [277, 226] width 306 height 22
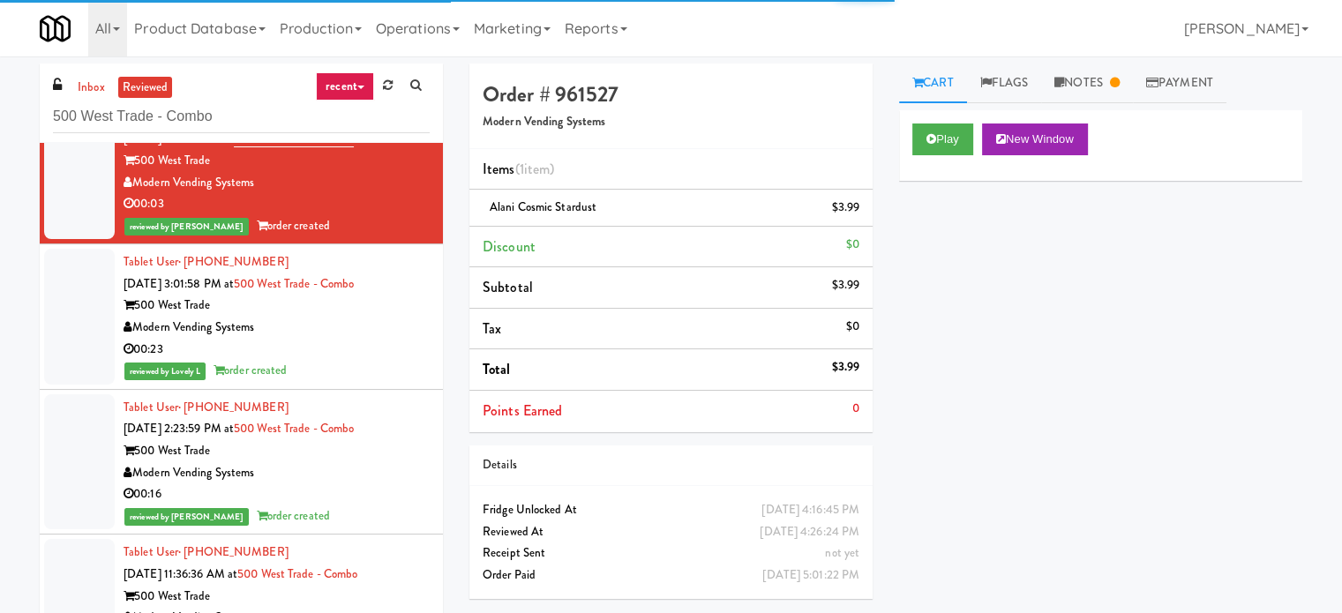
scroll to position [10639, 0]
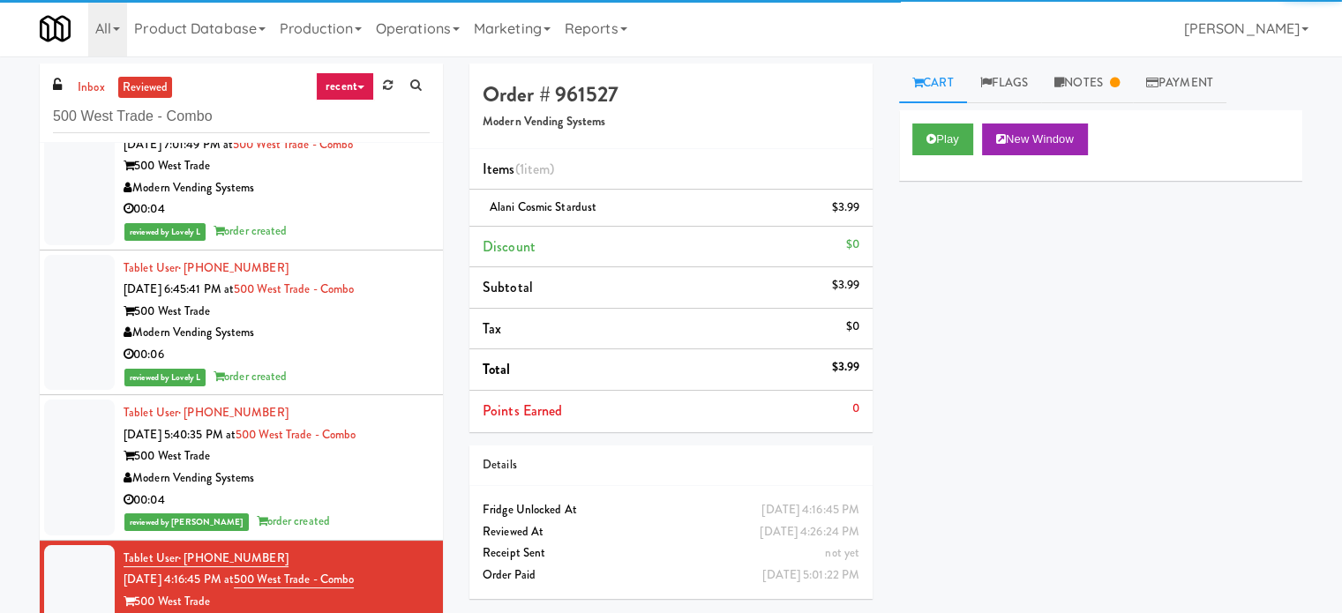
click at [389, 480] on div "Modern Vending Systems" at bounding box center [277, 479] width 306 height 22
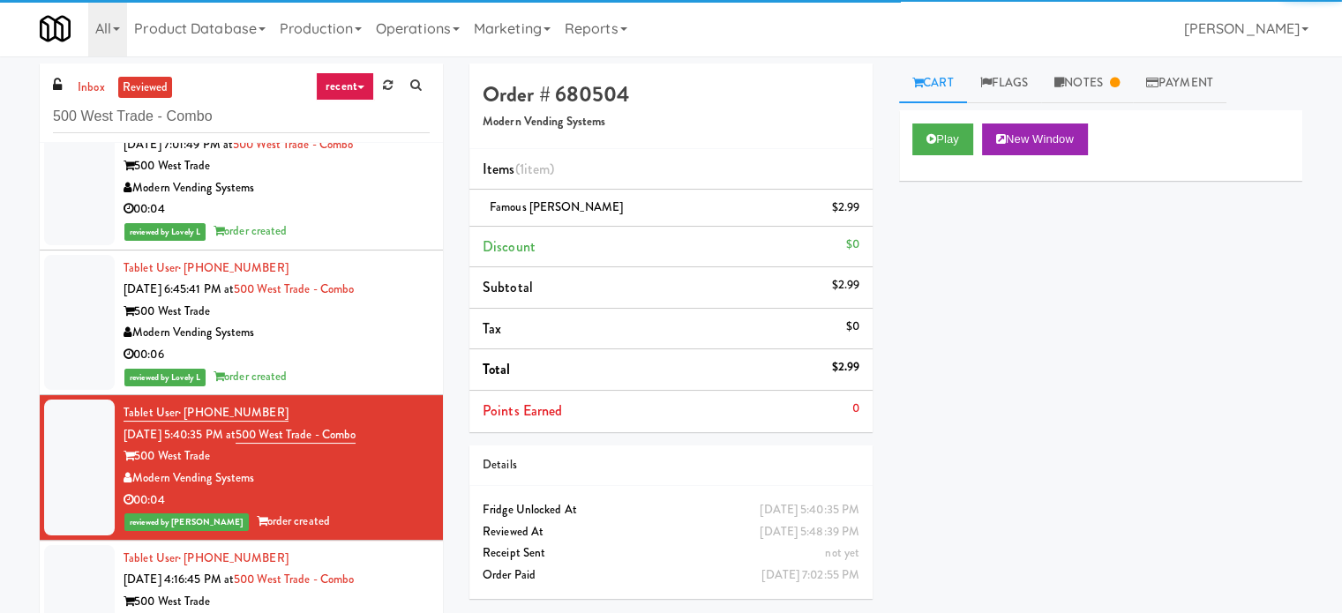
click at [391, 352] on div "00:06" at bounding box center [277, 355] width 306 height 22
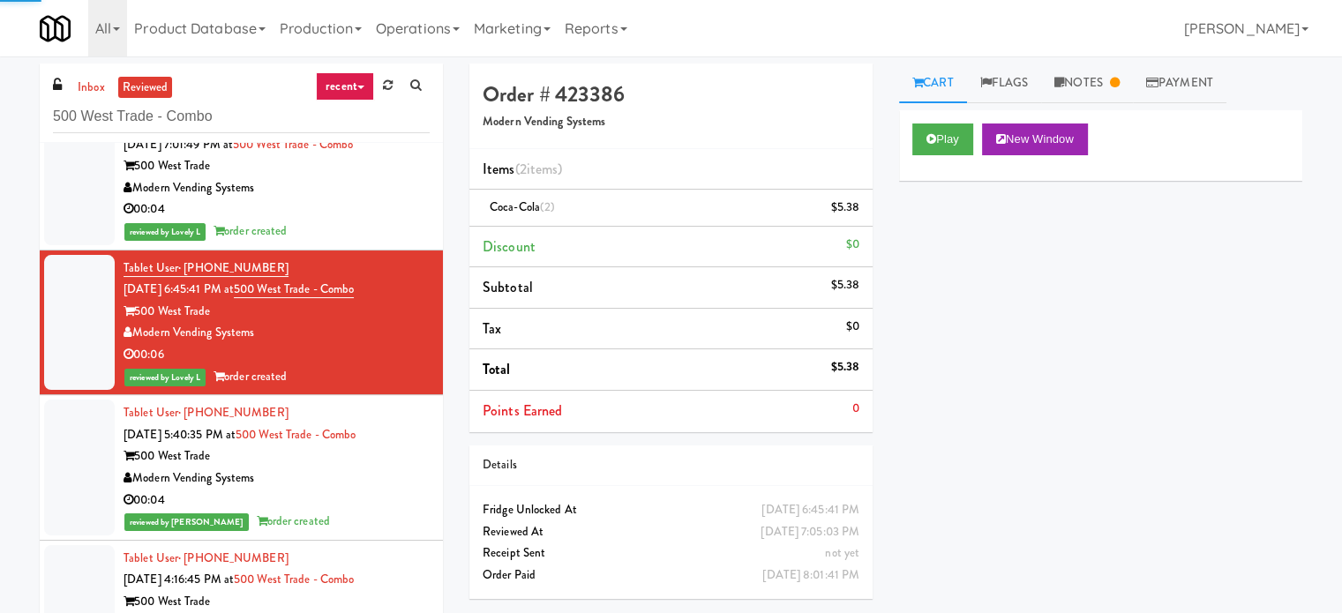
click at [390, 221] on div "reviewed by Lovely L order created" at bounding box center [277, 232] width 306 height 22
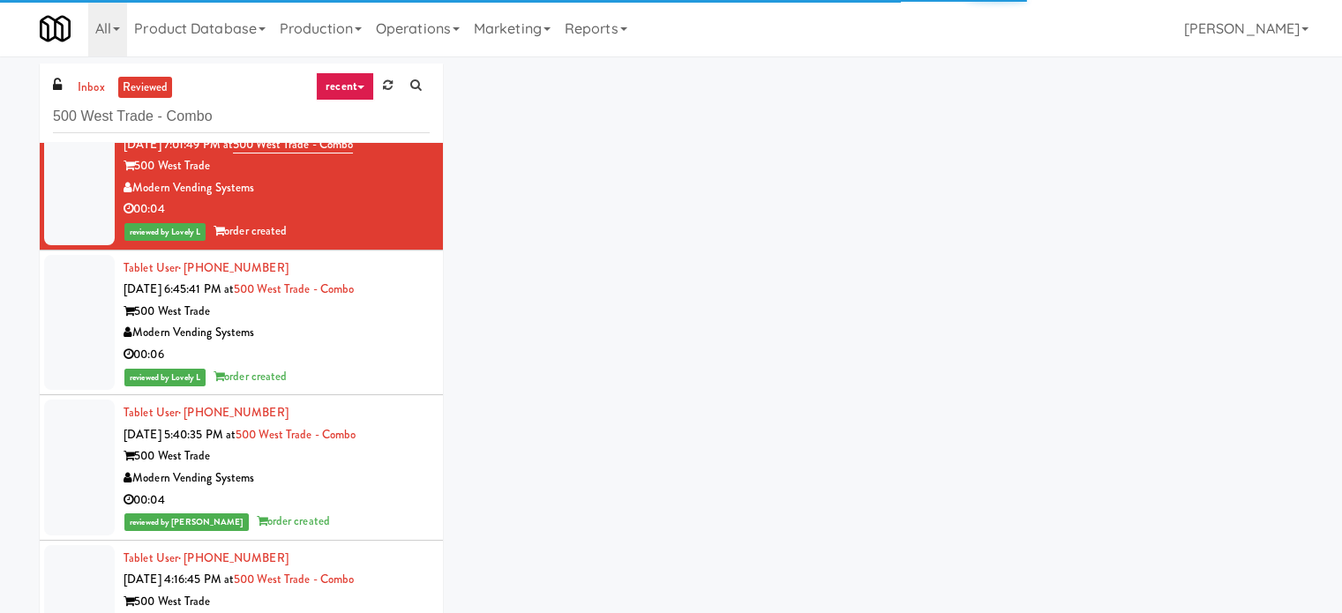
scroll to position [10197, 0]
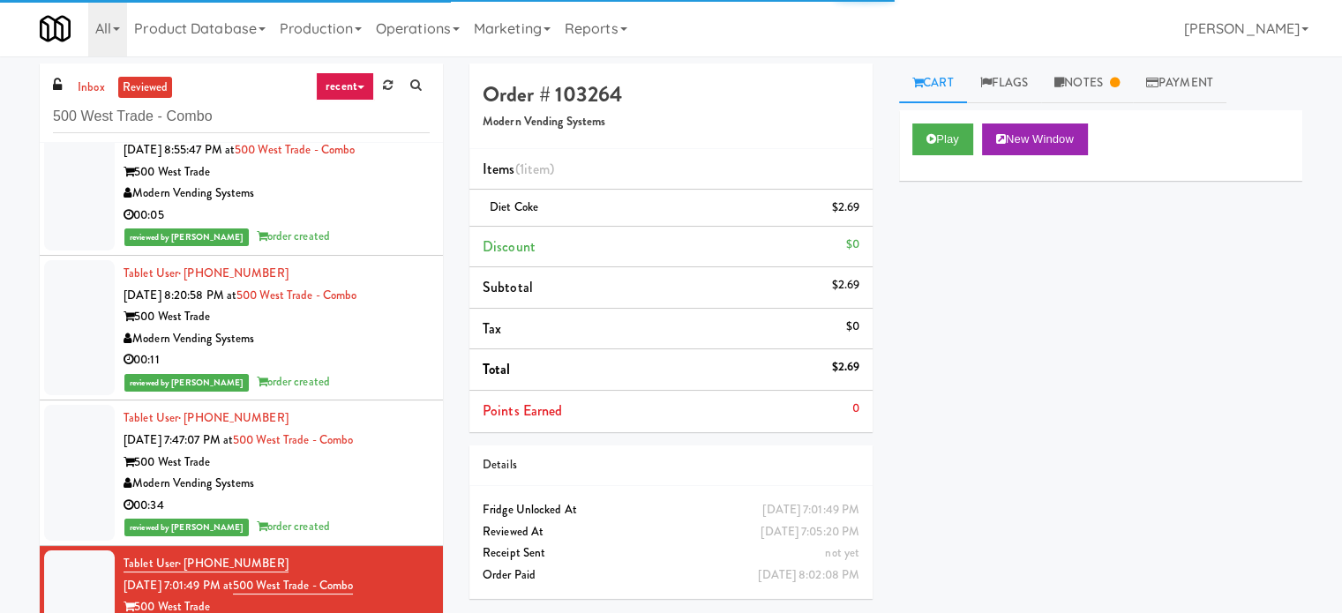
click at [387, 462] on div "500 West Trade" at bounding box center [277, 463] width 306 height 22
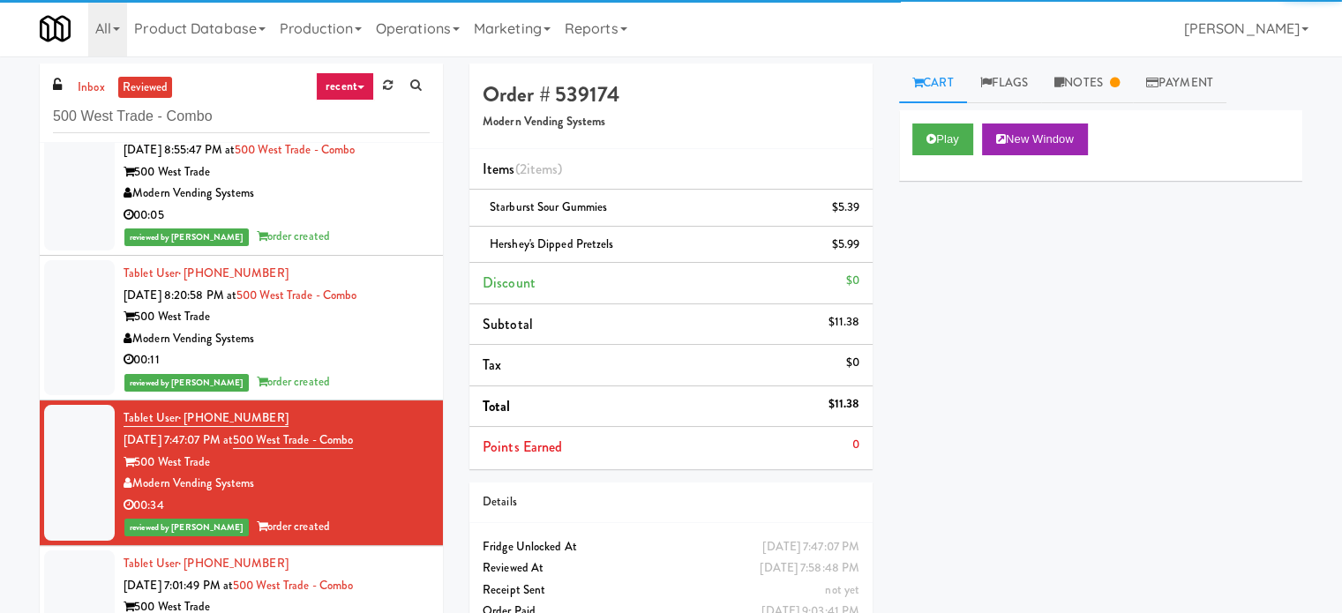
click at [379, 352] on div "00:11" at bounding box center [277, 360] width 306 height 22
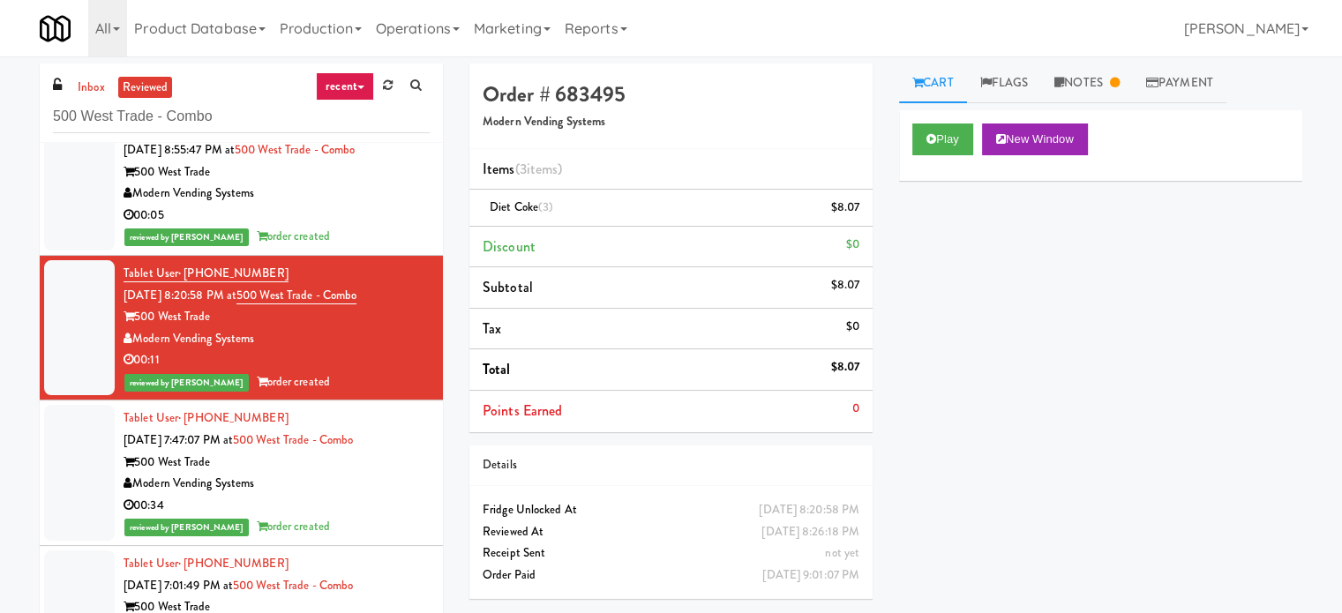
click at [341, 207] on div "00:05" at bounding box center [277, 216] width 306 height 22
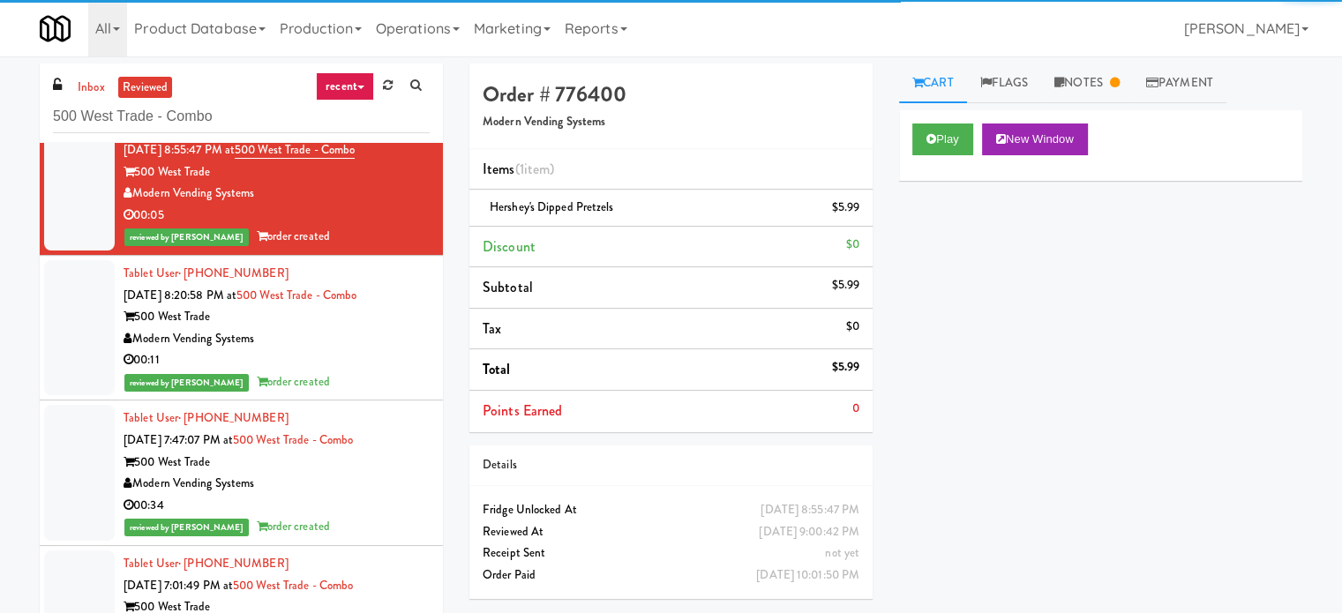
scroll to position [9756, 0]
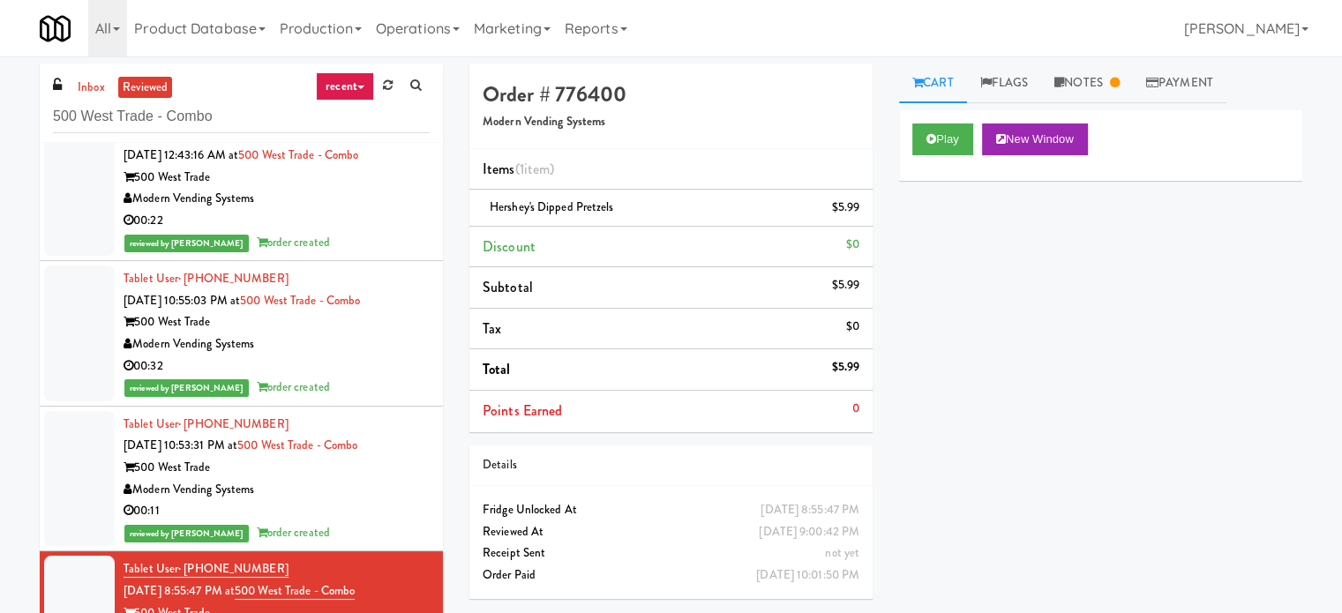
click at [366, 500] on div "00:11" at bounding box center [277, 511] width 306 height 22
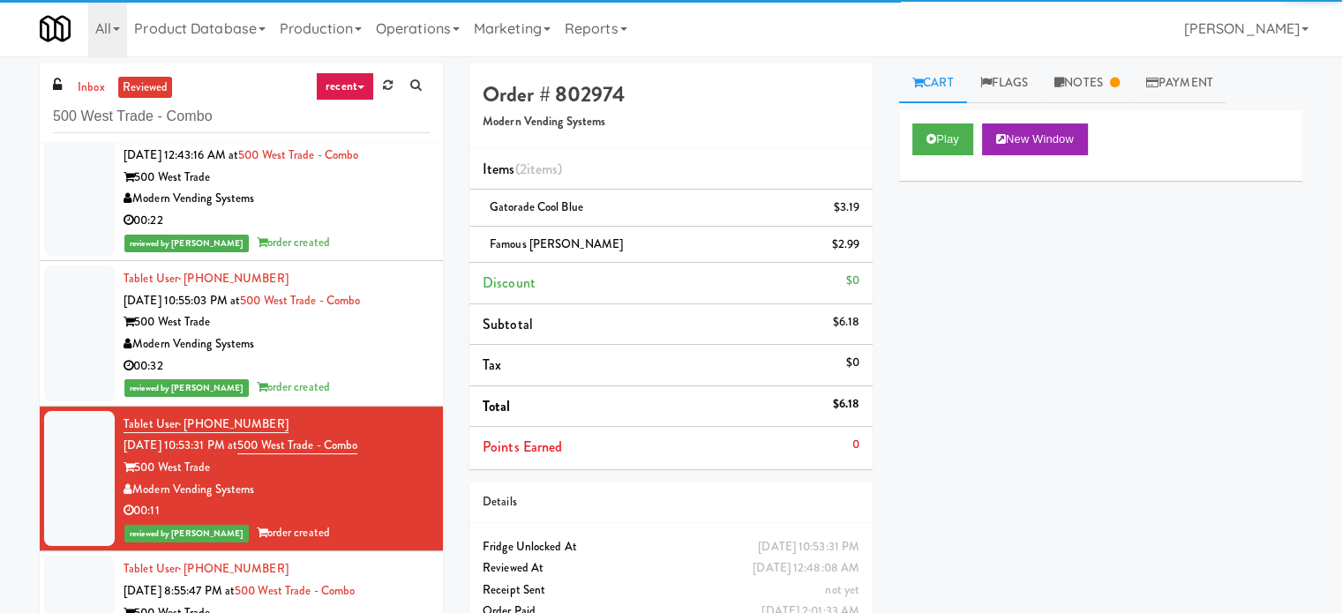
drag, startPoint x: 399, startPoint y: 578, endPoint x: 403, endPoint y: 564, distance: 14.8
click at [398, 578] on div "Tablet User · (704) 775-6275 [DATE] 8:55:47 PM at 500 West Trade - Combo 500 We…" at bounding box center [277, 624] width 306 height 131
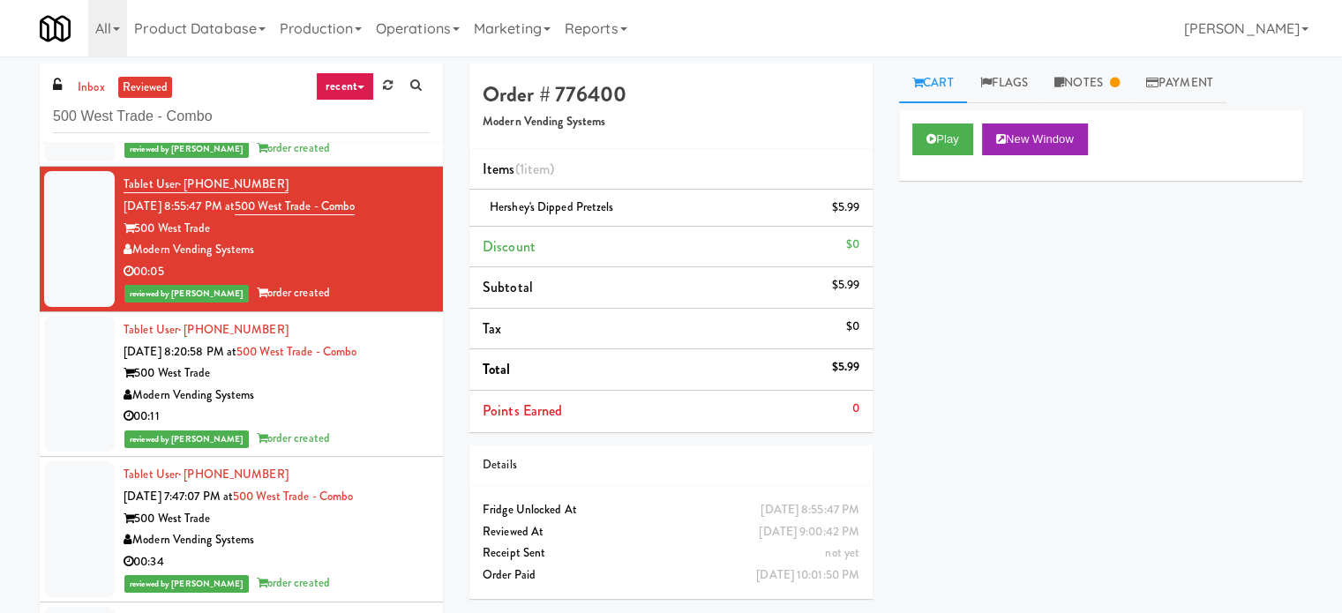
scroll to position [9700, 0]
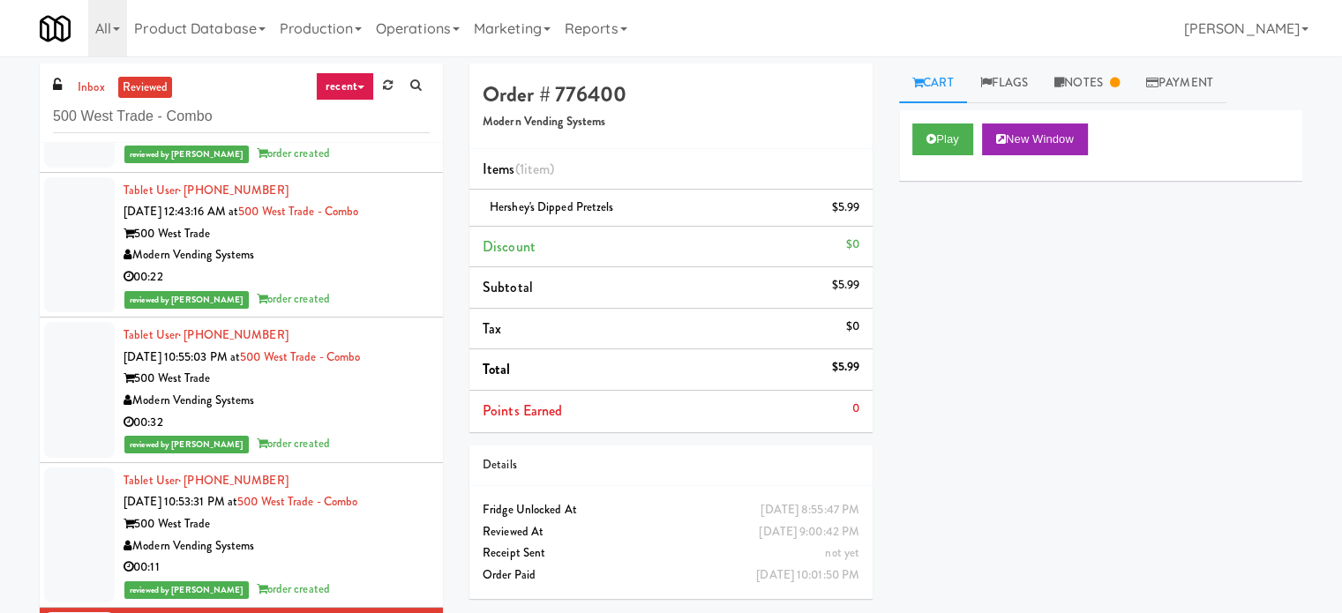
click at [363, 529] on div "Tablet User · (404) 374-4999 [DATE] 10:53:31 PM at 500 West Trade - Combo 500 W…" at bounding box center [277, 535] width 306 height 131
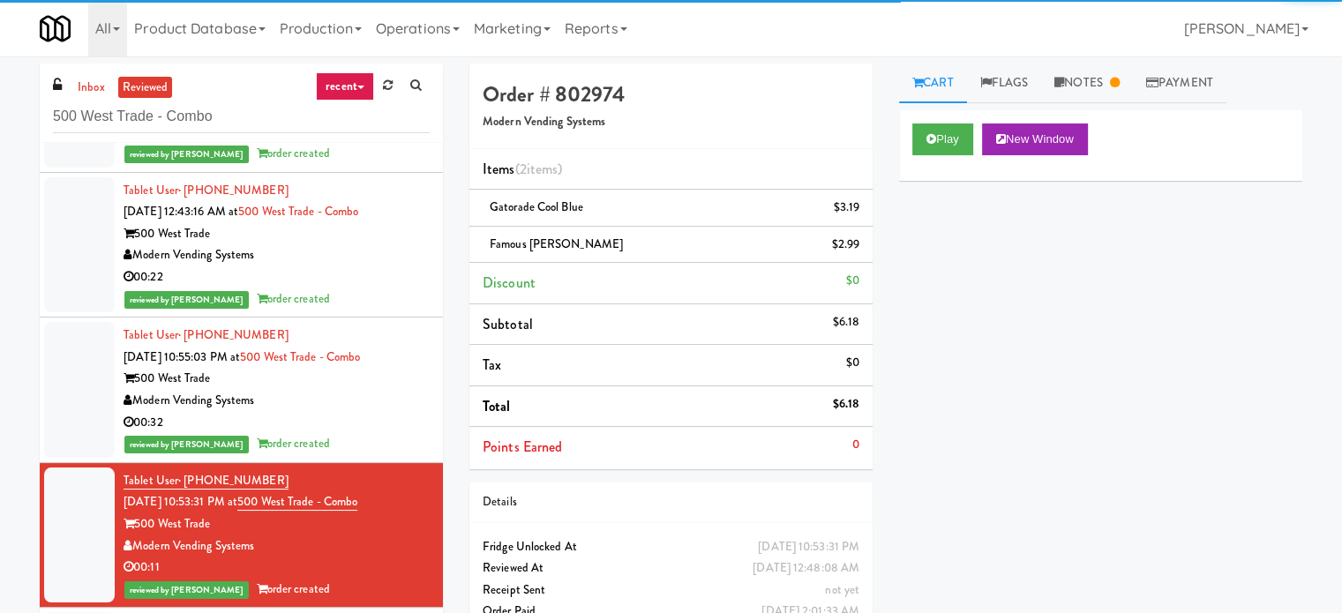
click at [400, 412] on div "00:32" at bounding box center [277, 423] width 306 height 22
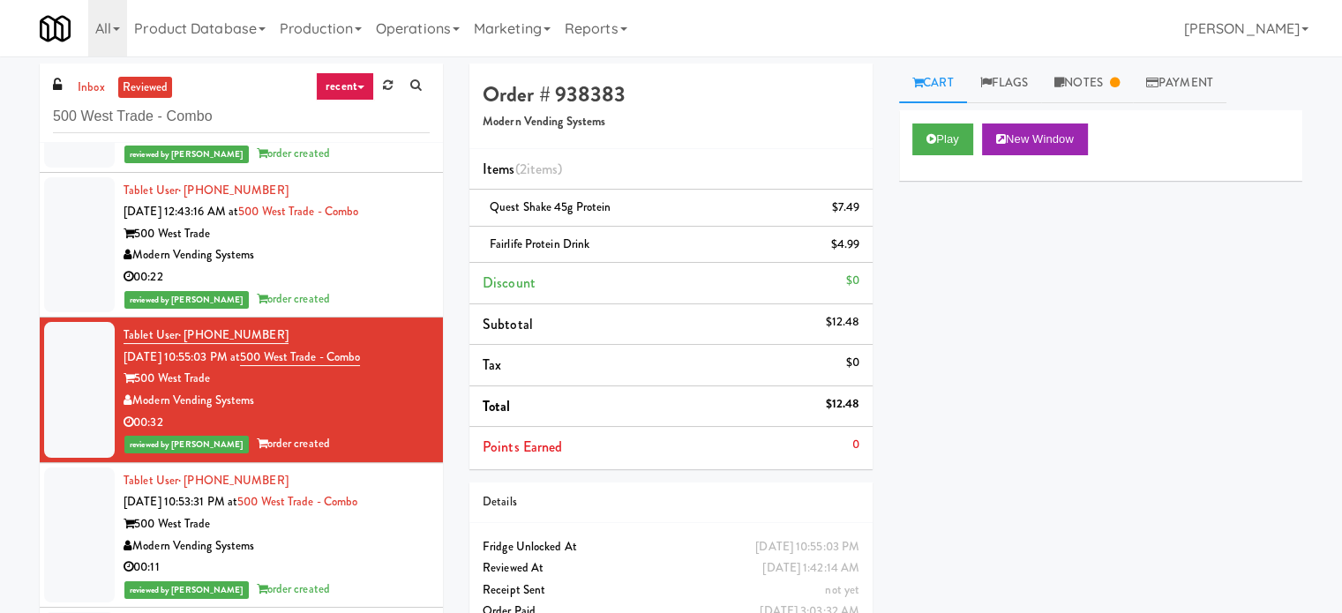
drag, startPoint x: 393, startPoint y: 281, endPoint x: 403, endPoint y: 283, distance: 10.7
click at [395, 289] on div "reviewed by [PERSON_NAME] Y order created" at bounding box center [277, 300] width 306 height 22
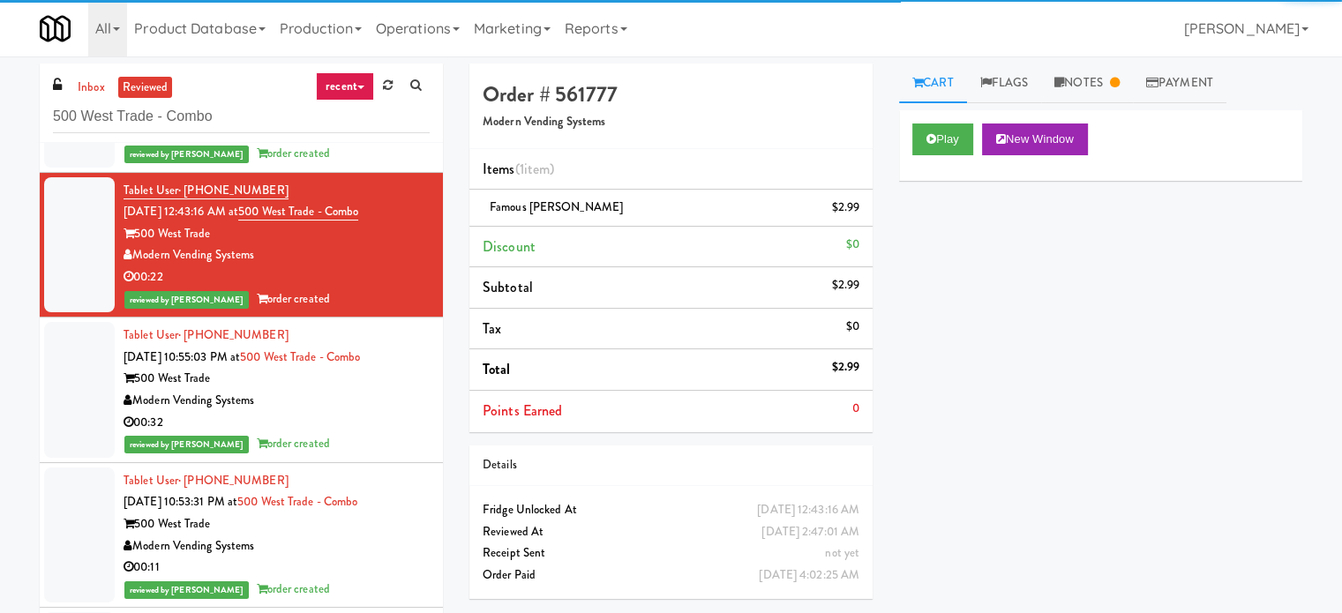
scroll to position [9258, 0]
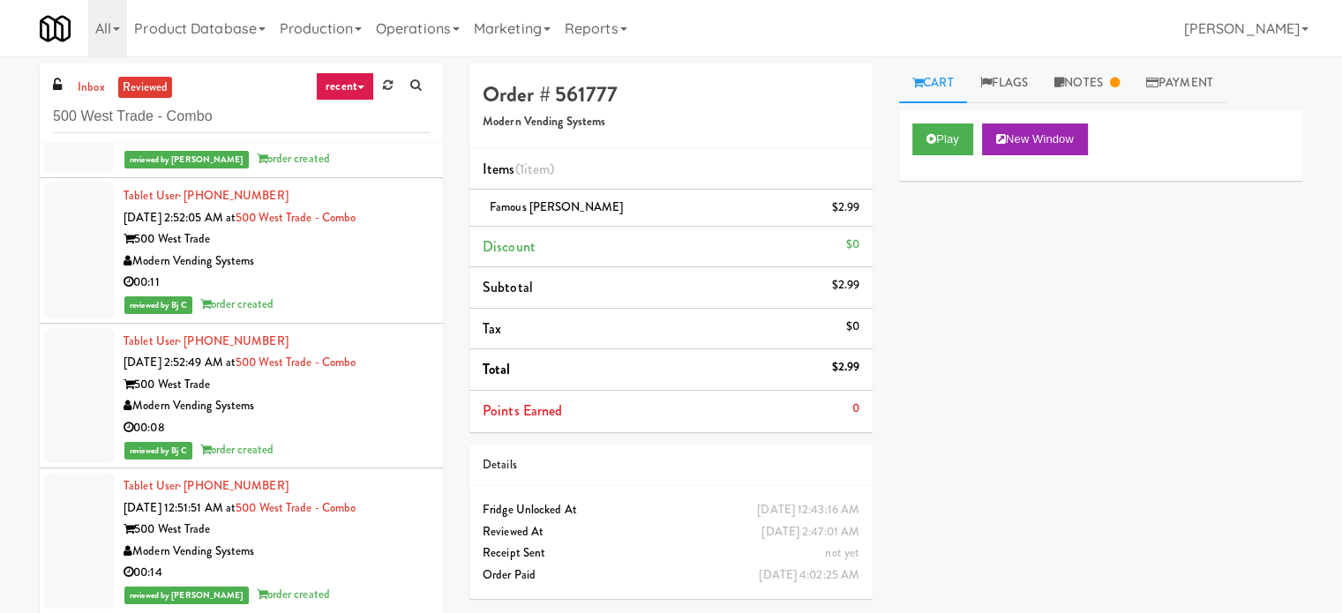
drag, startPoint x: 371, startPoint y: 540, endPoint x: 376, endPoint y: 529, distance: 12.6
click at [372, 533] on div "Tablet User · (704) 261-6788 [DATE] 12:51:51 AM at 500 West Trade - Combo 500 W…" at bounding box center [277, 541] width 306 height 131
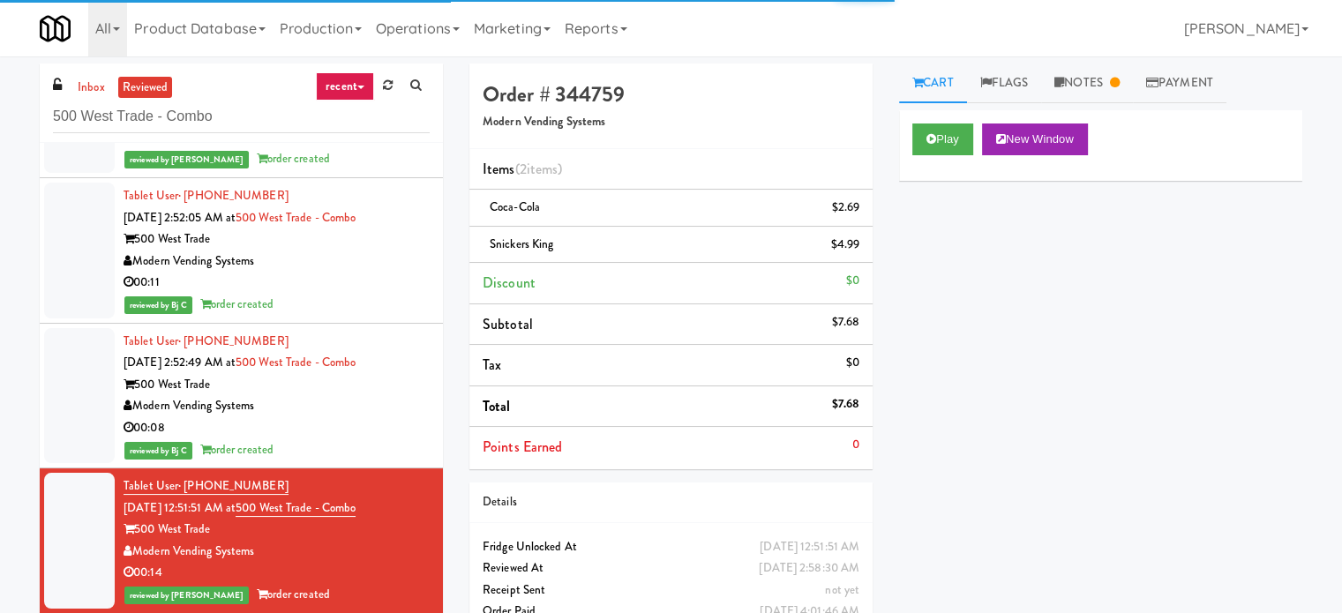
click at [391, 420] on div "00:08" at bounding box center [277, 428] width 306 height 22
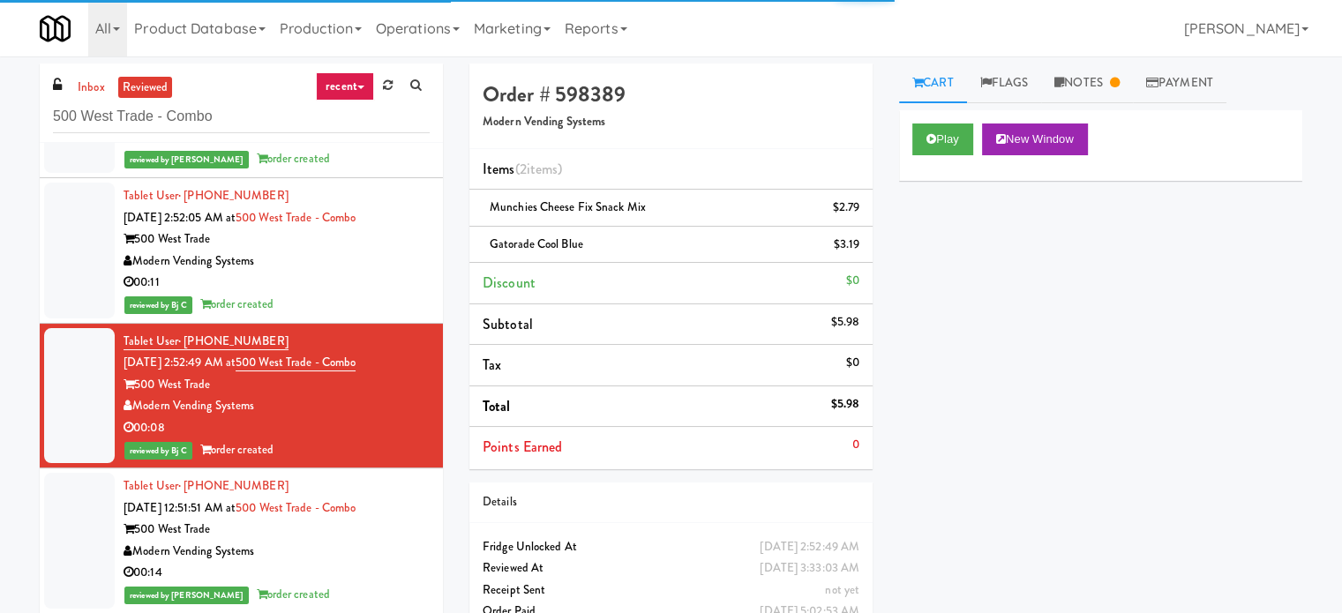
click at [362, 297] on div "reviewed by Bj C order created" at bounding box center [277, 305] width 306 height 22
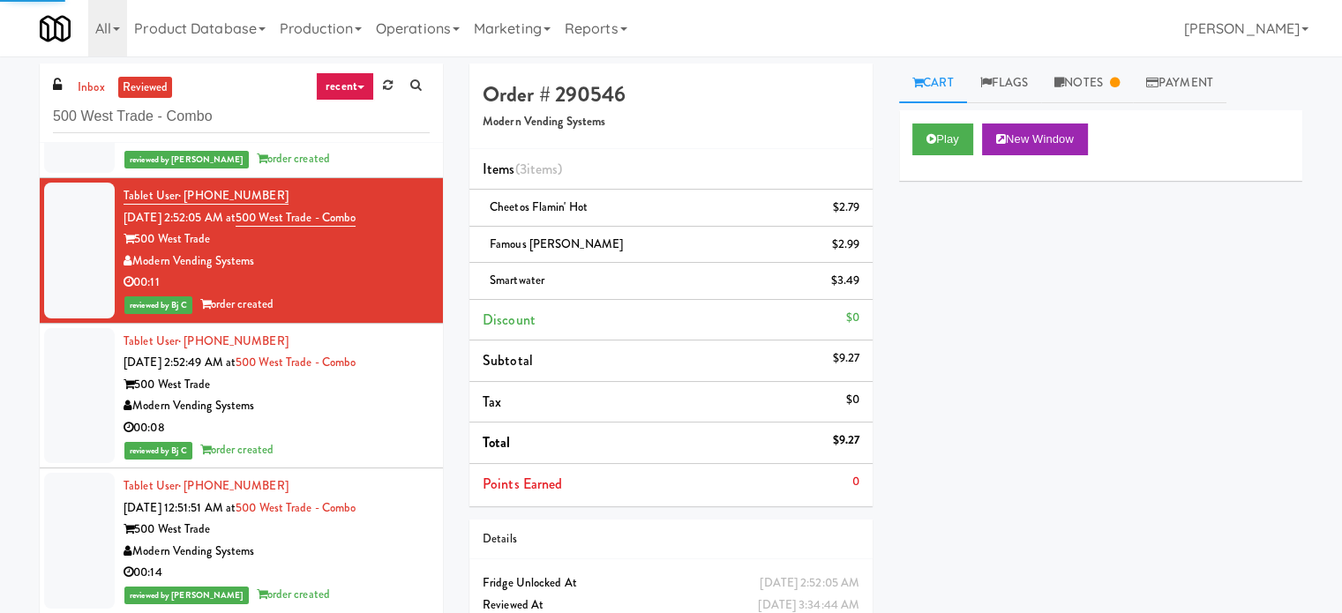
scroll to position [8817, 0]
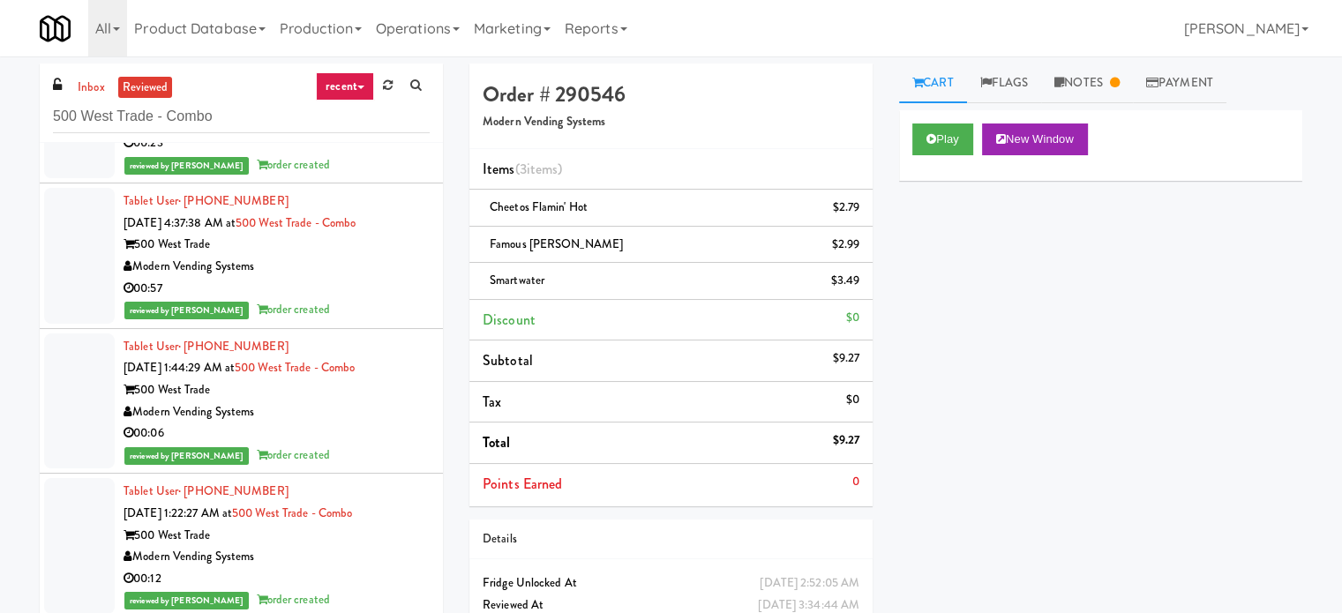
click at [384, 570] on div "00:12" at bounding box center [277, 579] width 306 height 22
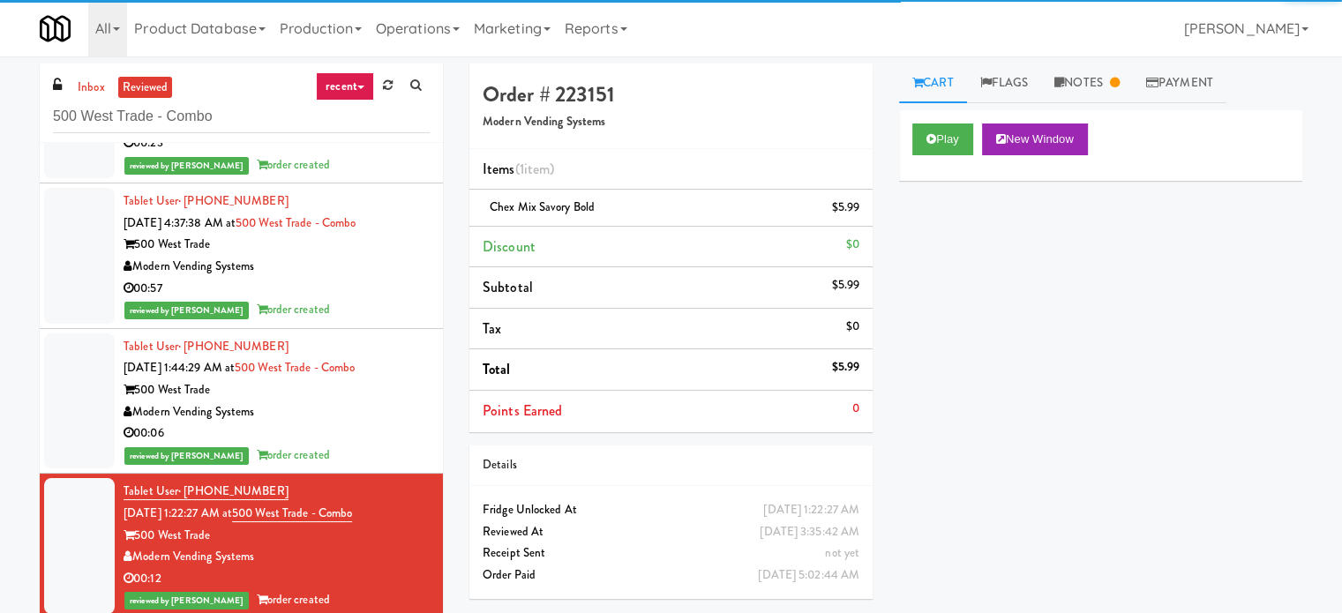
click at [388, 428] on div "00:06" at bounding box center [277, 434] width 306 height 22
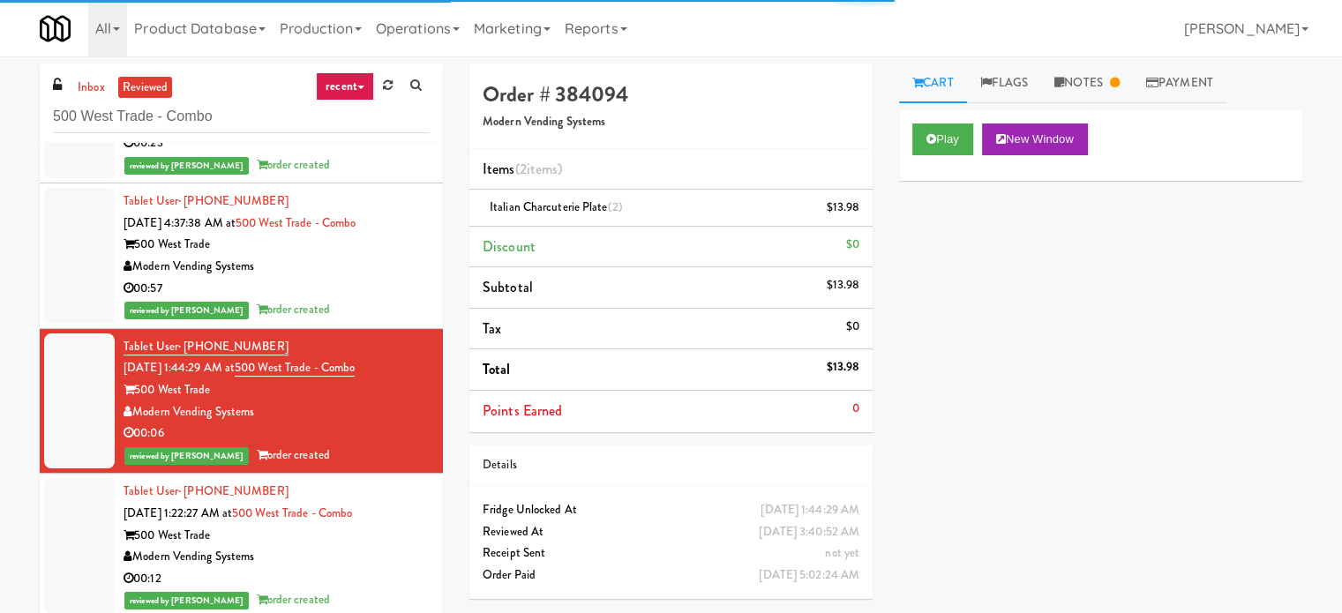
drag, startPoint x: 399, startPoint y: 539, endPoint x: 455, endPoint y: 476, distance: 85.0
click at [399, 541] on div "Tablet User · (704) 242-5576 [DATE] 1:22:27 AM at 500 West Trade - Combo 500 We…" at bounding box center [277, 546] width 306 height 131
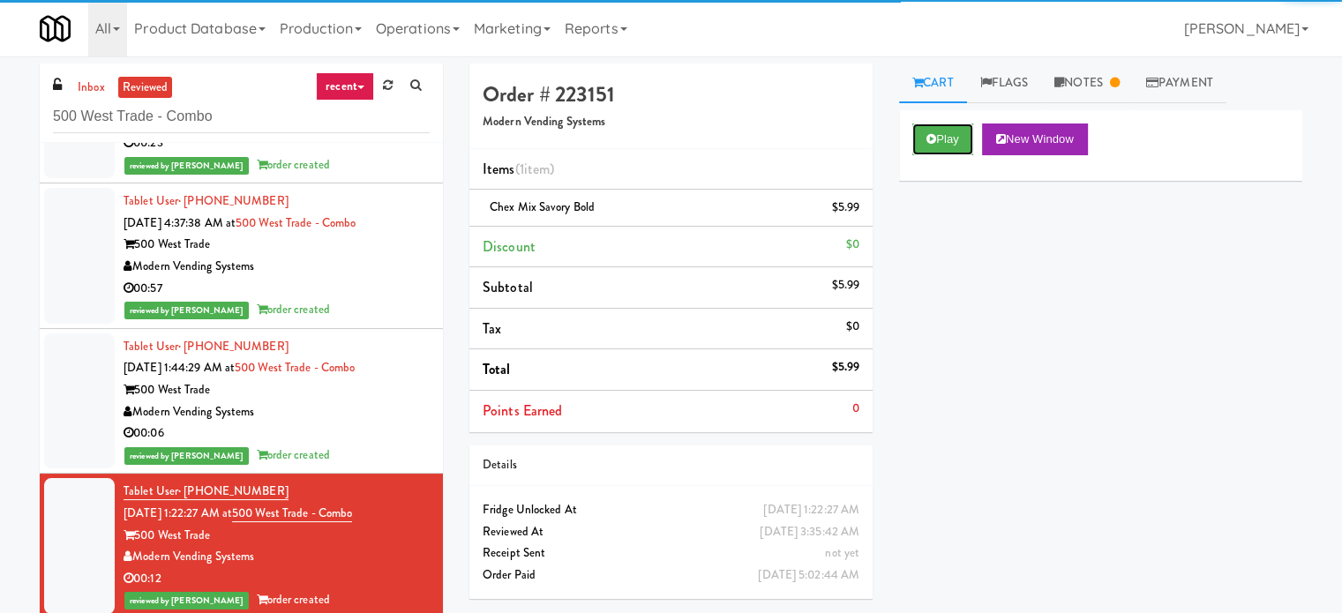
click at [950, 147] on button "Play" at bounding box center [942, 140] width 61 height 32
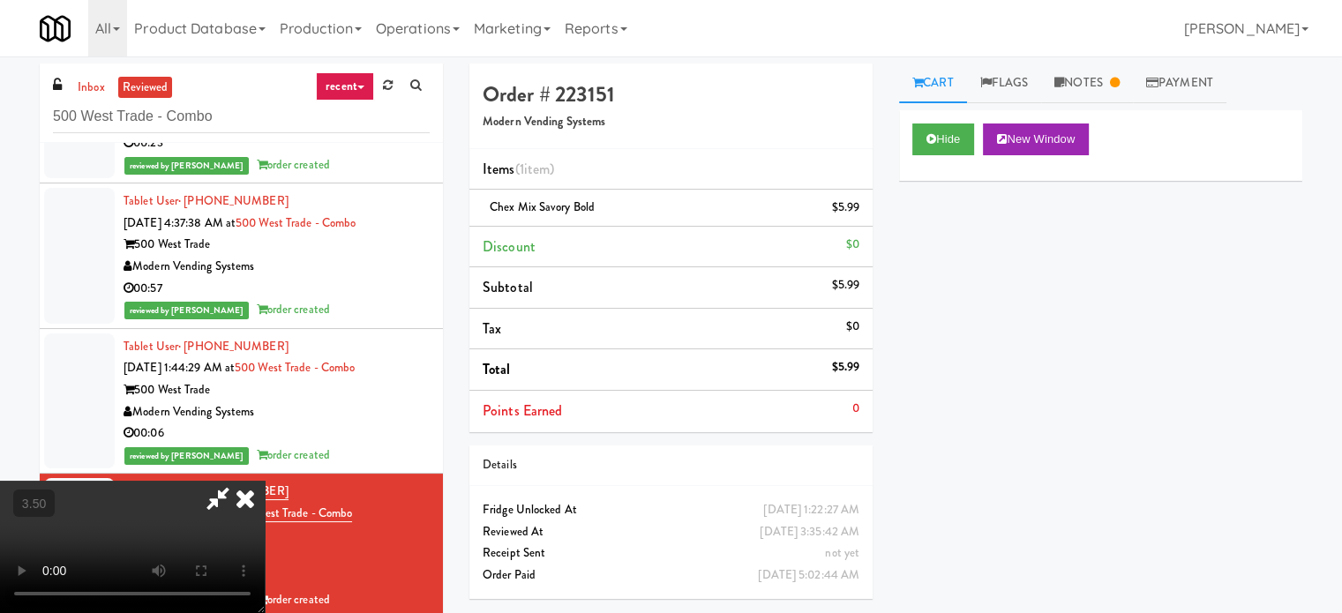
click at [265, 481] on video at bounding box center [132, 547] width 265 height 132
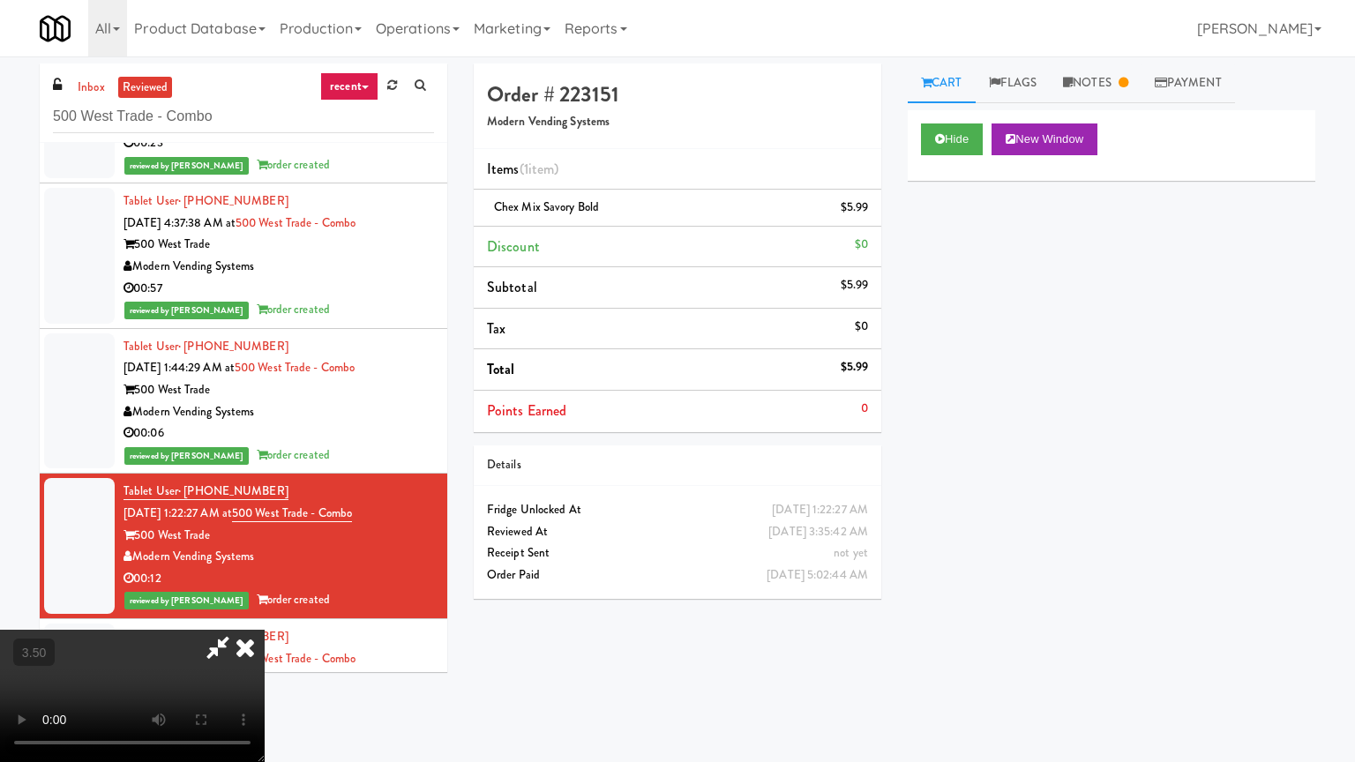
click at [265, 612] on video at bounding box center [132, 696] width 265 height 132
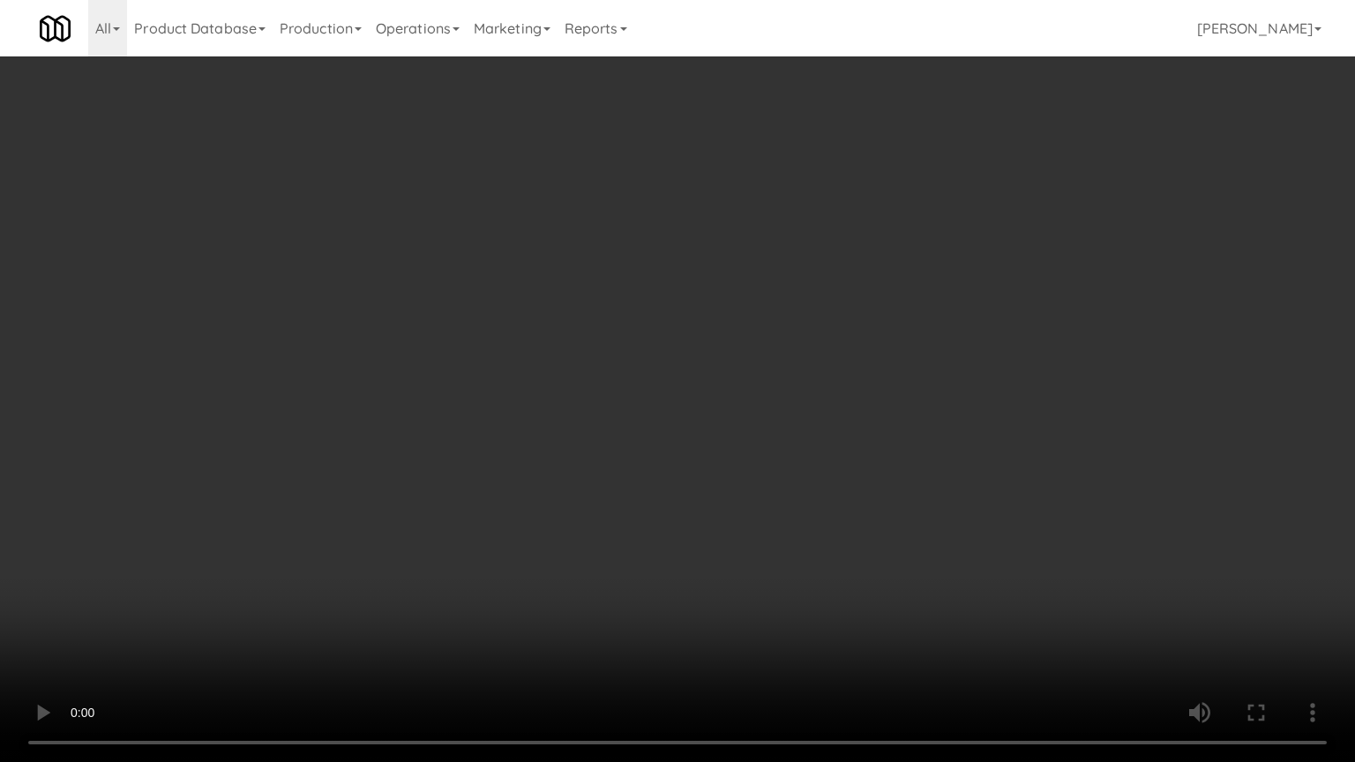
click at [720, 434] on video at bounding box center [677, 381] width 1355 height 762
click at [722, 437] on video at bounding box center [677, 381] width 1355 height 762
click at [728, 429] on video at bounding box center [677, 381] width 1355 height 762
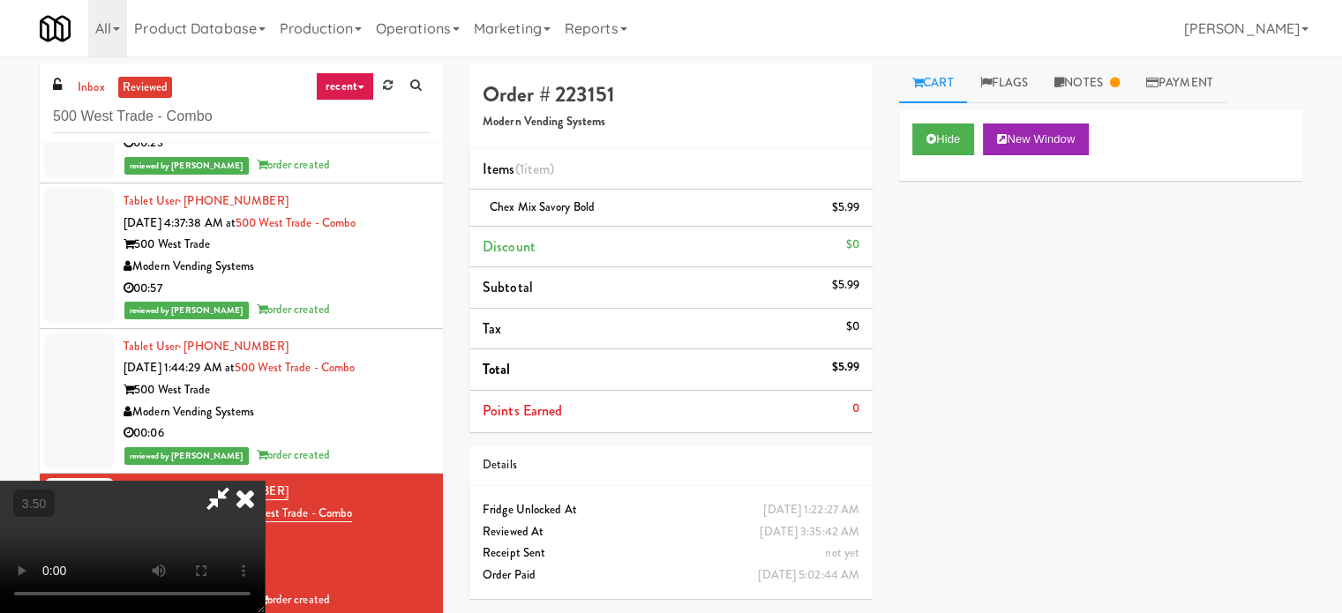
drag, startPoint x: 787, startPoint y: 174, endPoint x: 685, endPoint y: 424, distance: 270.7
click at [265, 481] on icon at bounding box center [245, 498] width 39 height 35
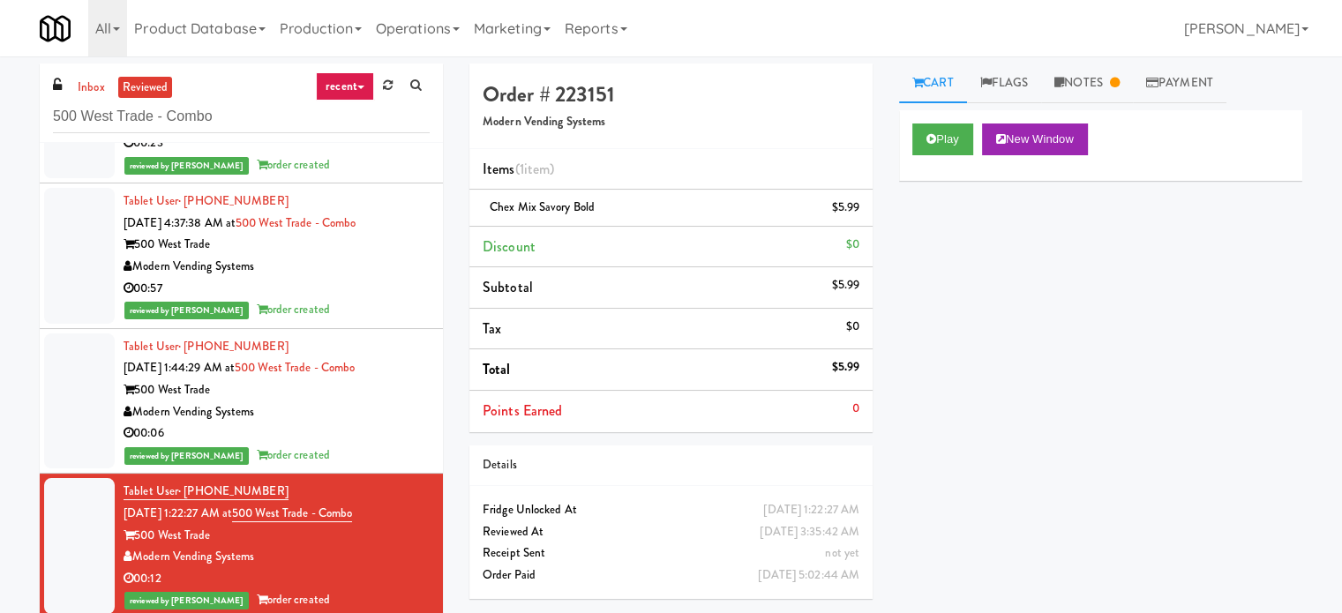
click at [387, 455] on div "reviewed by [PERSON_NAME] order created" at bounding box center [277, 456] width 306 height 22
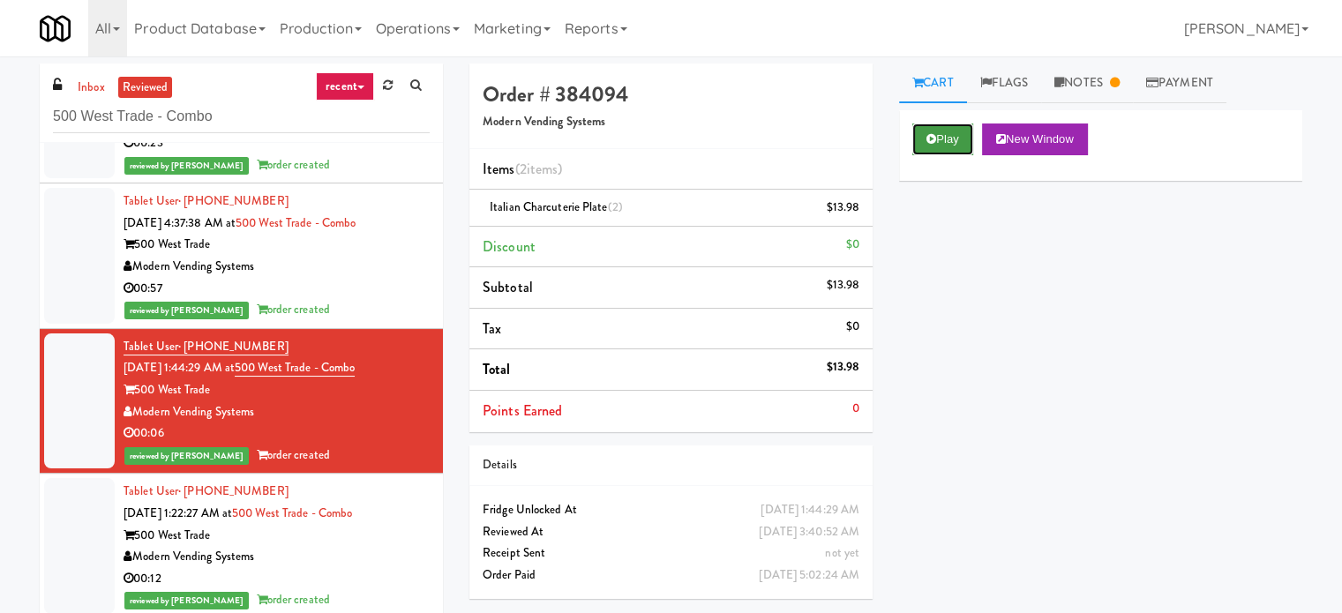
click at [957, 139] on button "Play" at bounding box center [942, 140] width 61 height 32
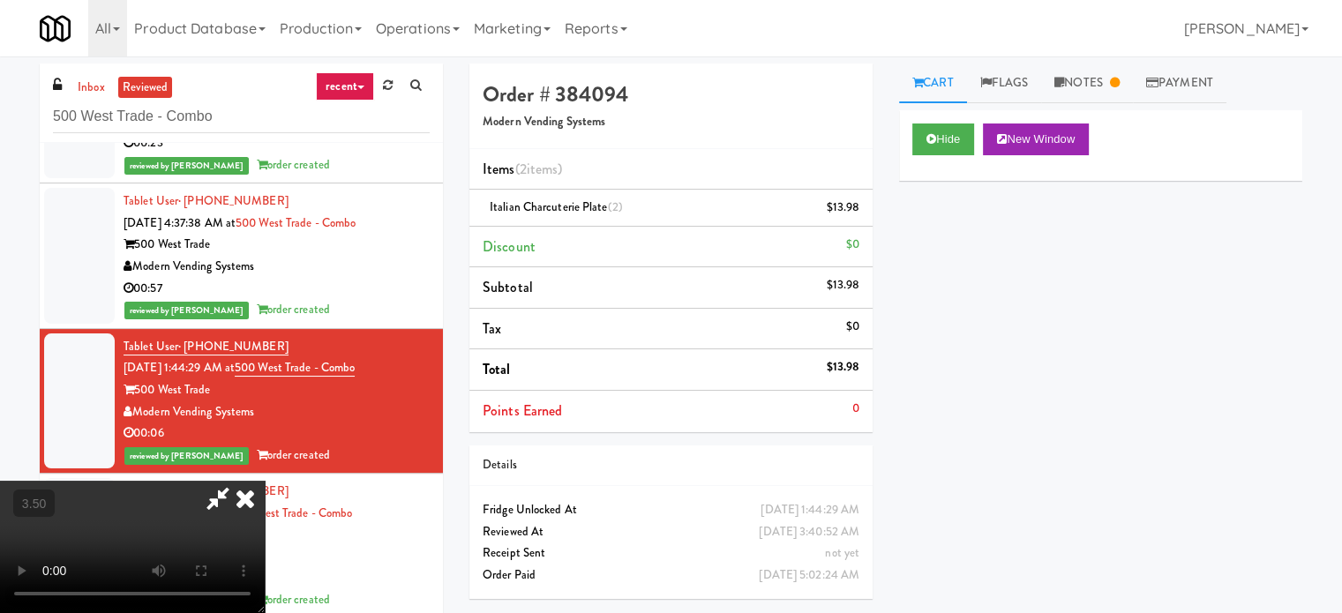
click at [265, 481] on video at bounding box center [132, 547] width 265 height 132
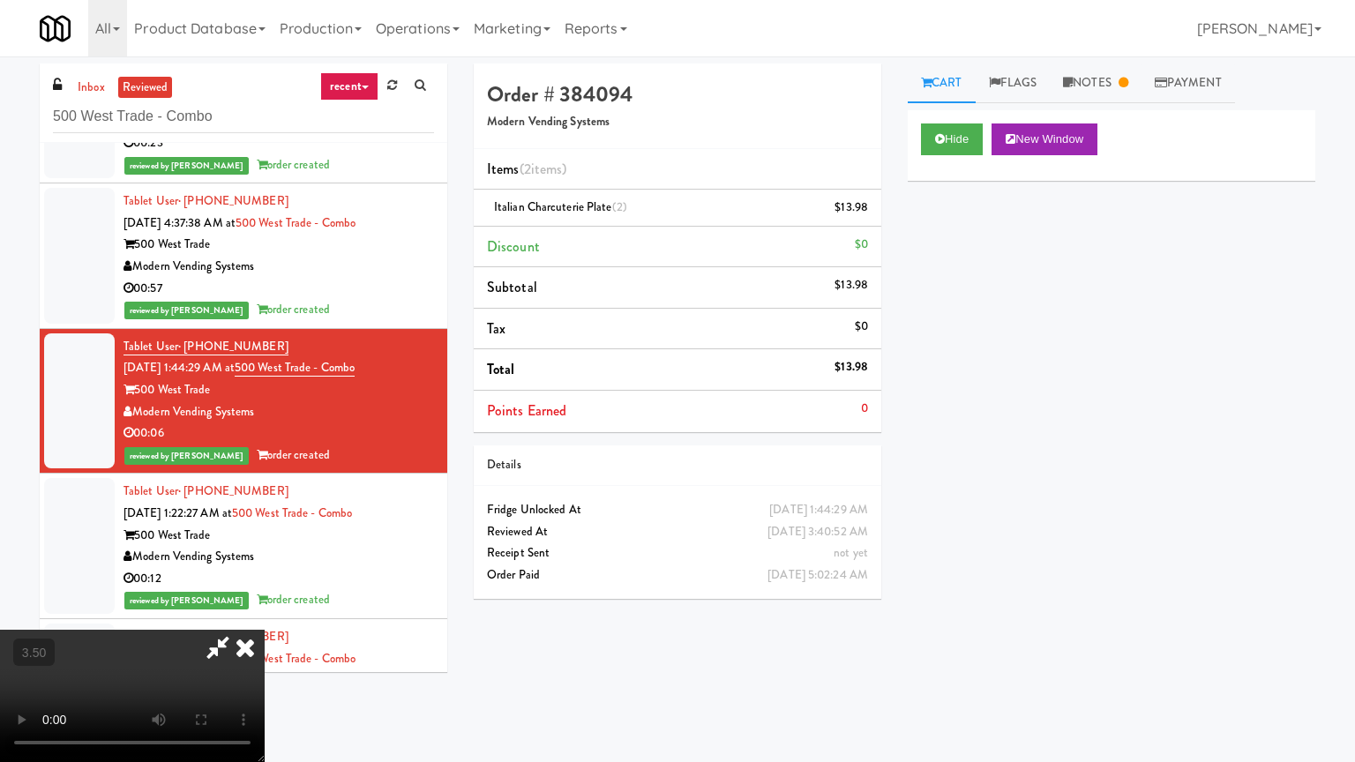
click at [265, 612] on video at bounding box center [132, 696] width 265 height 132
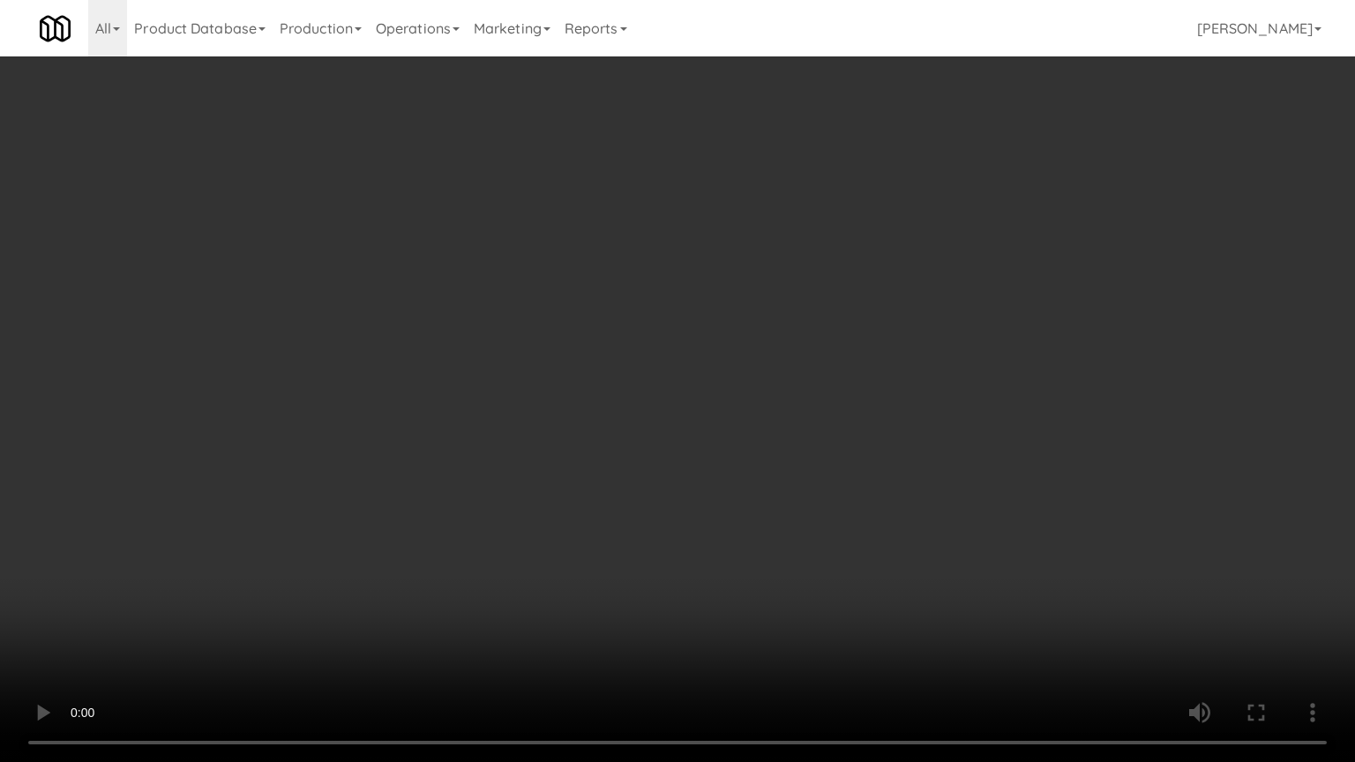
drag, startPoint x: 699, startPoint y: 376, endPoint x: 713, endPoint y: 372, distance: 14.8
click at [702, 378] on video at bounding box center [677, 381] width 1355 height 762
click at [835, 383] on video at bounding box center [677, 381] width 1355 height 762
click at [627, 398] on video at bounding box center [677, 381] width 1355 height 762
click at [814, 449] on video at bounding box center [677, 381] width 1355 height 762
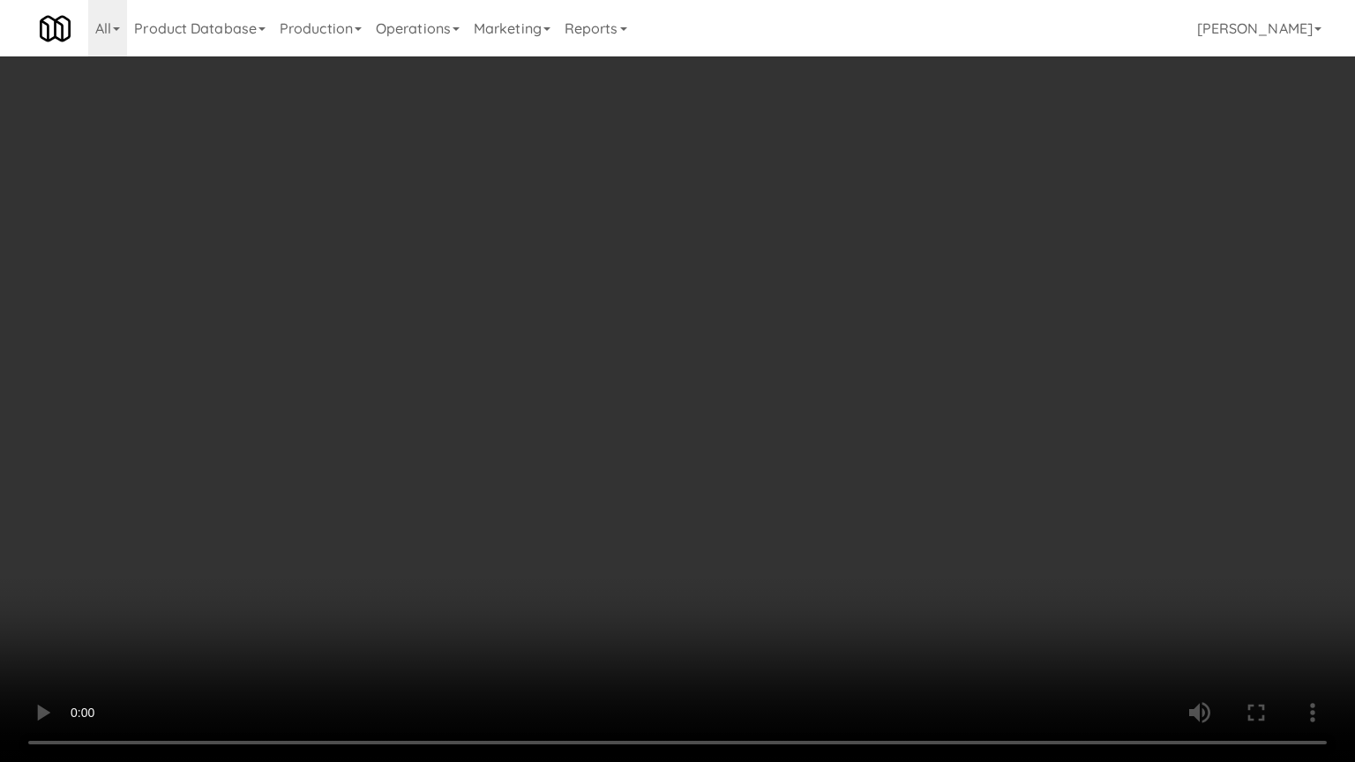
click at [794, 443] on video at bounding box center [677, 381] width 1355 height 762
click at [807, 426] on video at bounding box center [677, 381] width 1355 height 762
click at [808, 424] on video at bounding box center [677, 381] width 1355 height 762
click at [835, 389] on video at bounding box center [677, 381] width 1355 height 762
drag, startPoint x: 834, startPoint y: 392, endPoint x: 904, endPoint y: 378, distance: 71.1
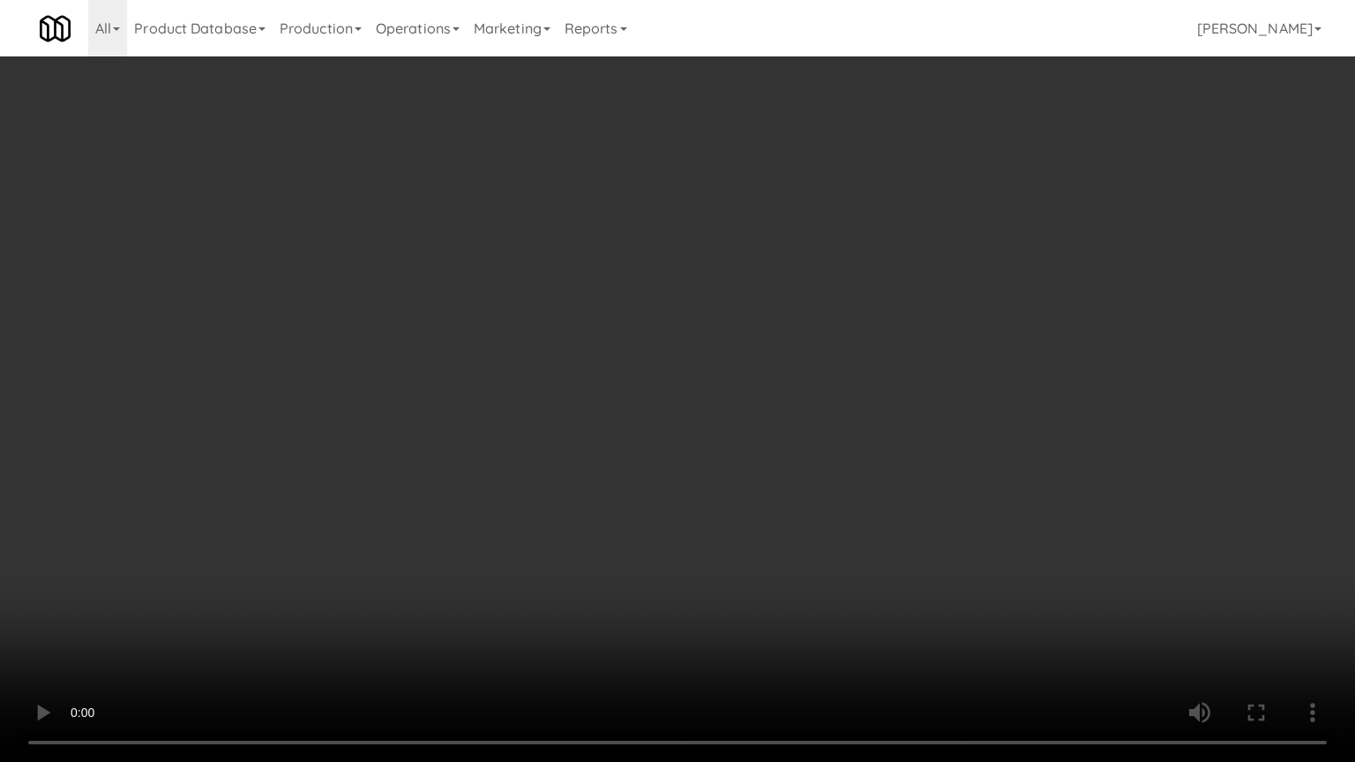
click at [835, 392] on video at bounding box center [677, 381] width 1355 height 762
click at [733, 379] on video at bounding box center [677, 381] width 1355 height 762
click at [735, 378] on video at bounding box center [677, 381] width 1355 height 762
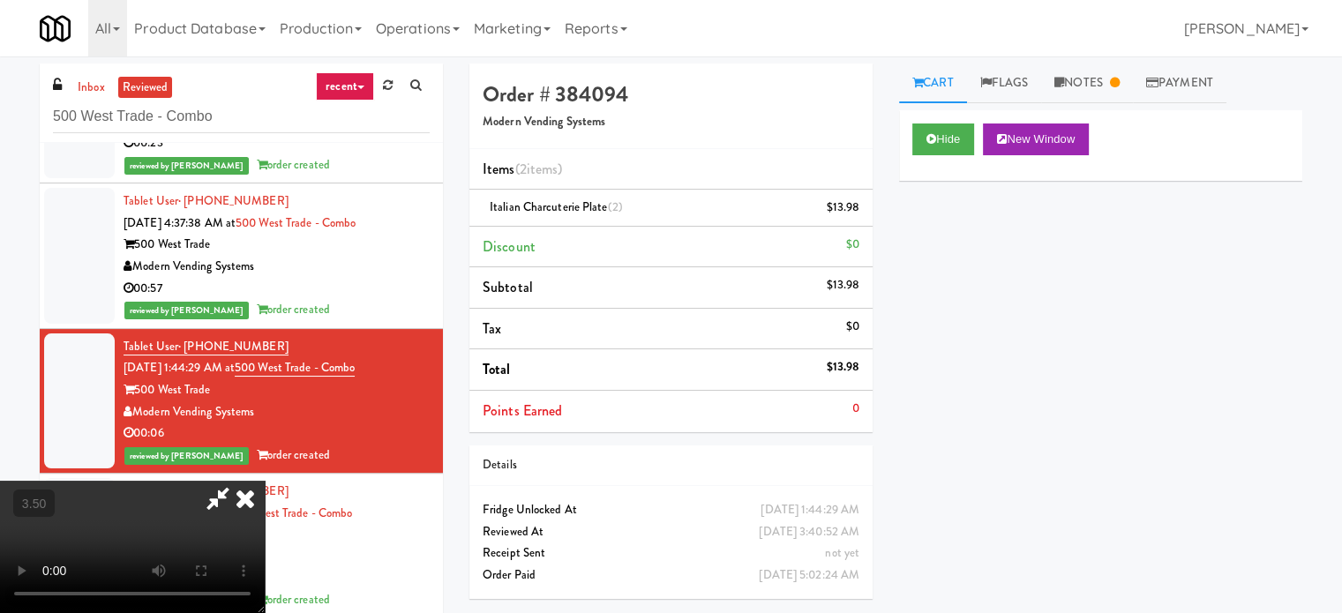
click at [265, 481] on icon at bounding box center [245, 498] width 39 height 35
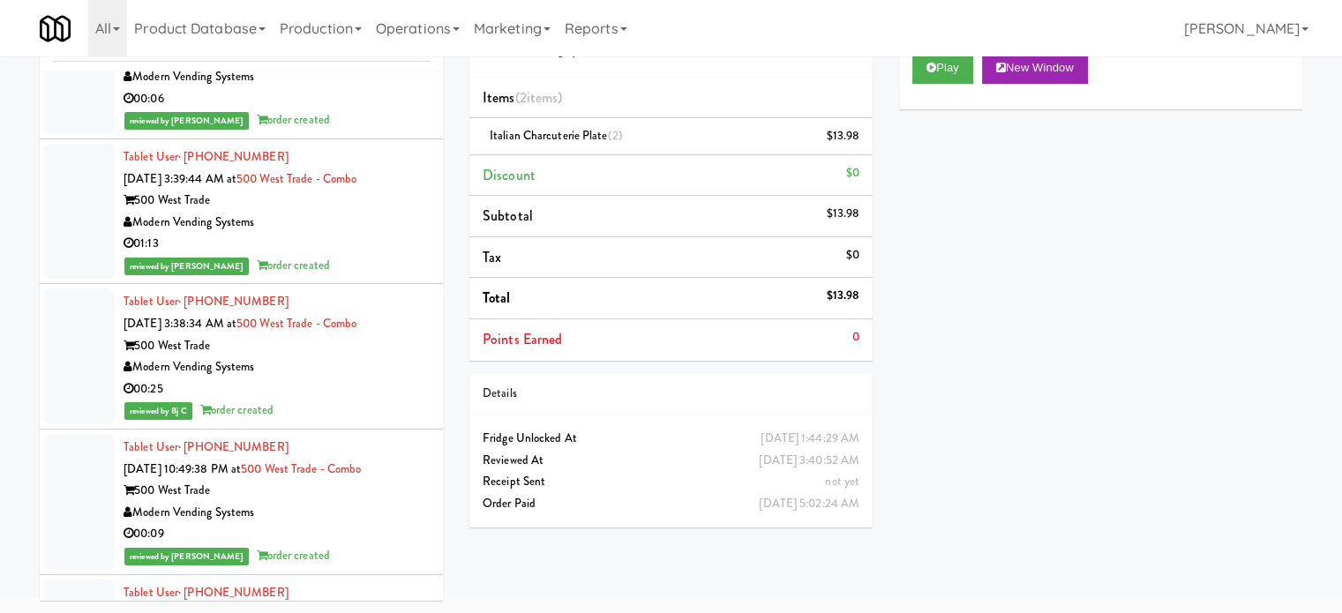
scroll to position [22622, 0]
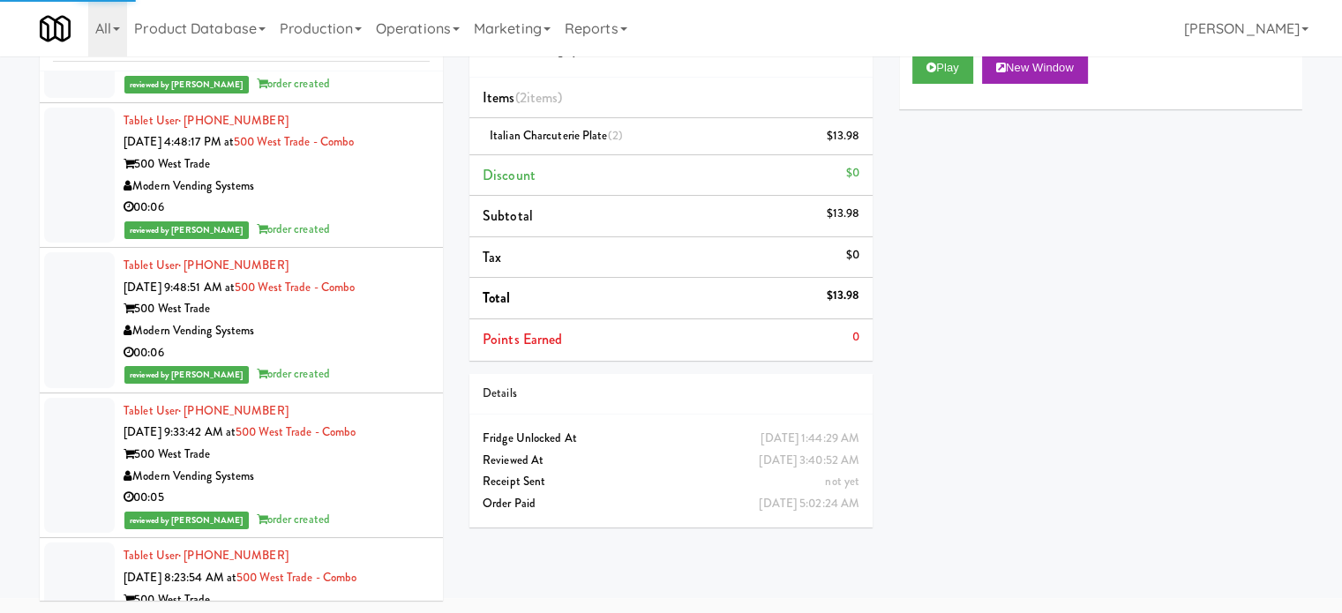
click at [375, 487] on div "00:05" at bounding box center [277, 498] width 306 height 22
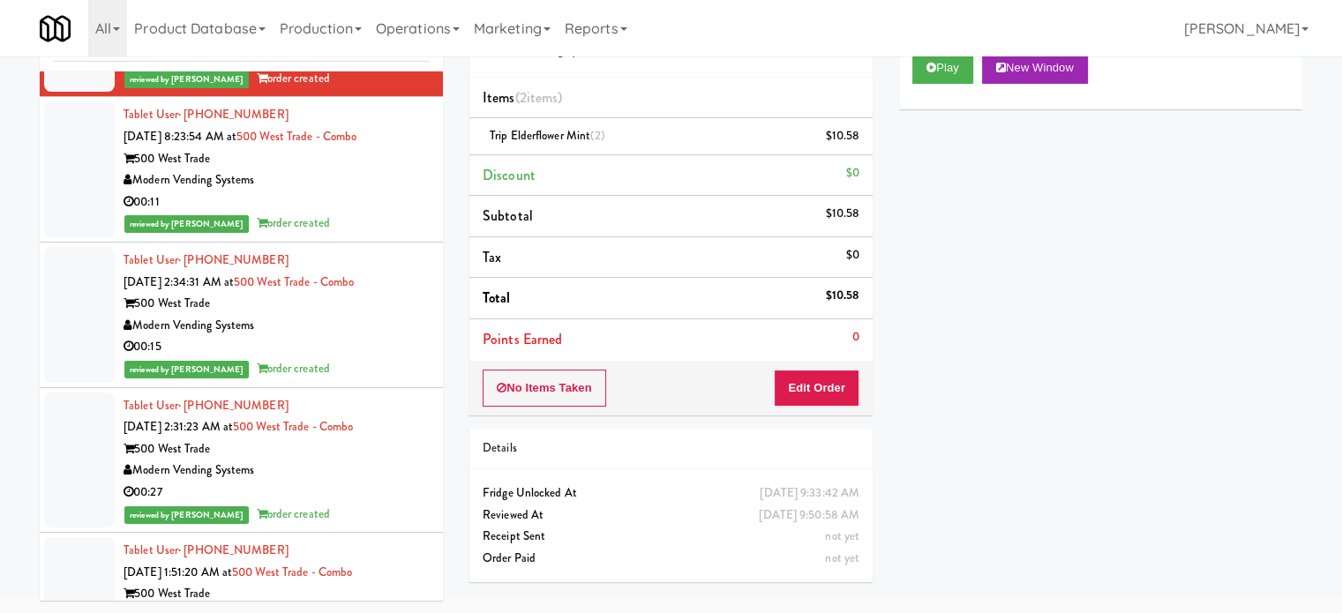
scroll to position [22622, 0]
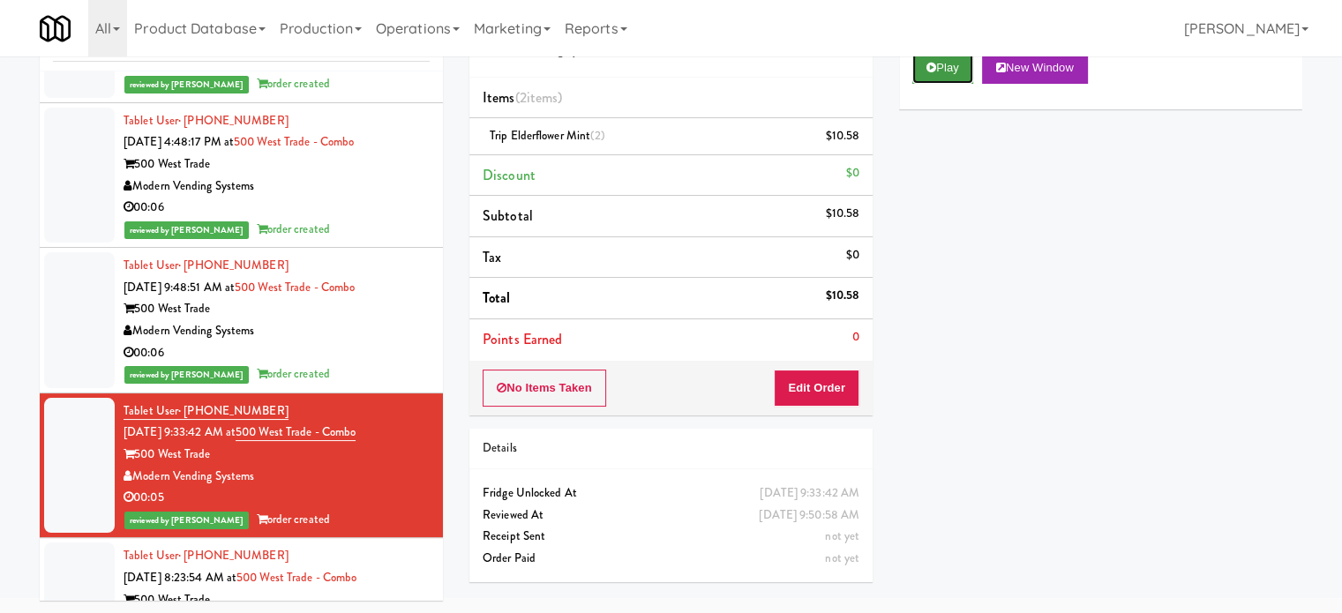
click at [942, 66] on button "Play" at bounding box center [942, 68] width 61 height 32
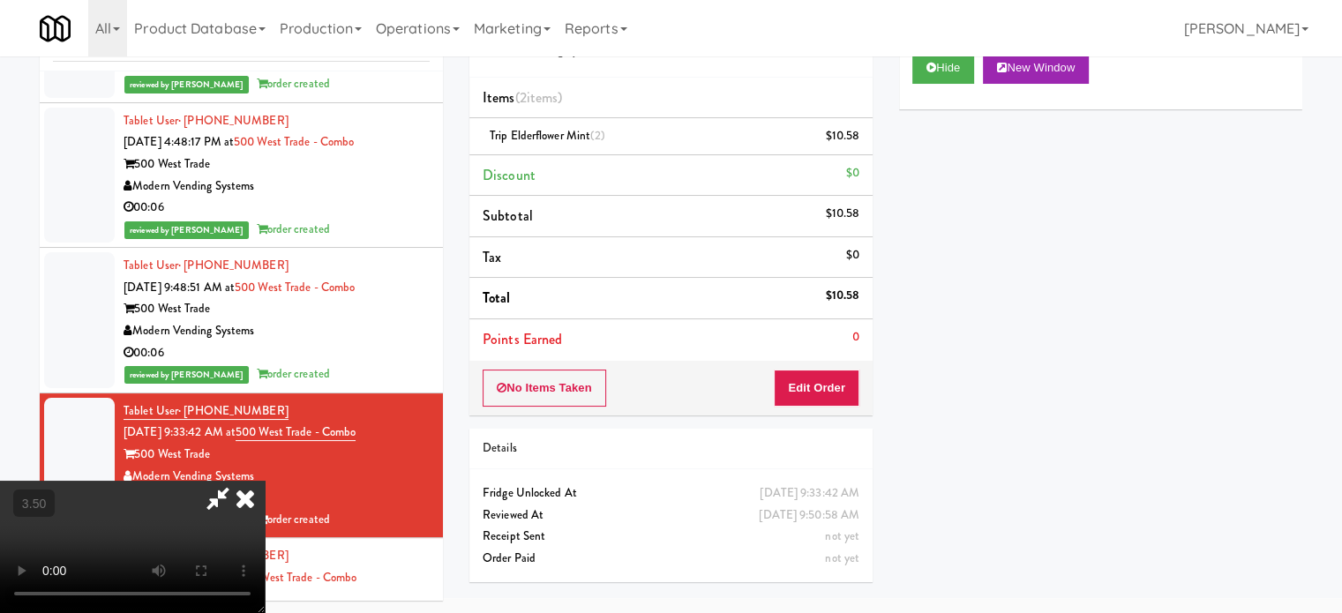
drag, startPoint x: 1211, startPoint y: 238, endPoint x: 1218, endPoint y: 232, distance: 9.4
click at [1212, 238] on div "Hide New Window Primary Flag Clear Flag if unable to determine what was taken o…" at bounding box center [1100, 370] width 403 height 662
click at [1217, 219] on div "Hide New Window Primary Flag Clear Flag if unable to determine what was taken o…" at bounding box center [1100, 370] width 403 height 662
drag, startPoint x: 1215, startPoint y: 221, endPoint x: 567, endPoint y: 359, distance: 663.2
click at [265, 481] on video at bounding box center [132, 547] width 265 height 132
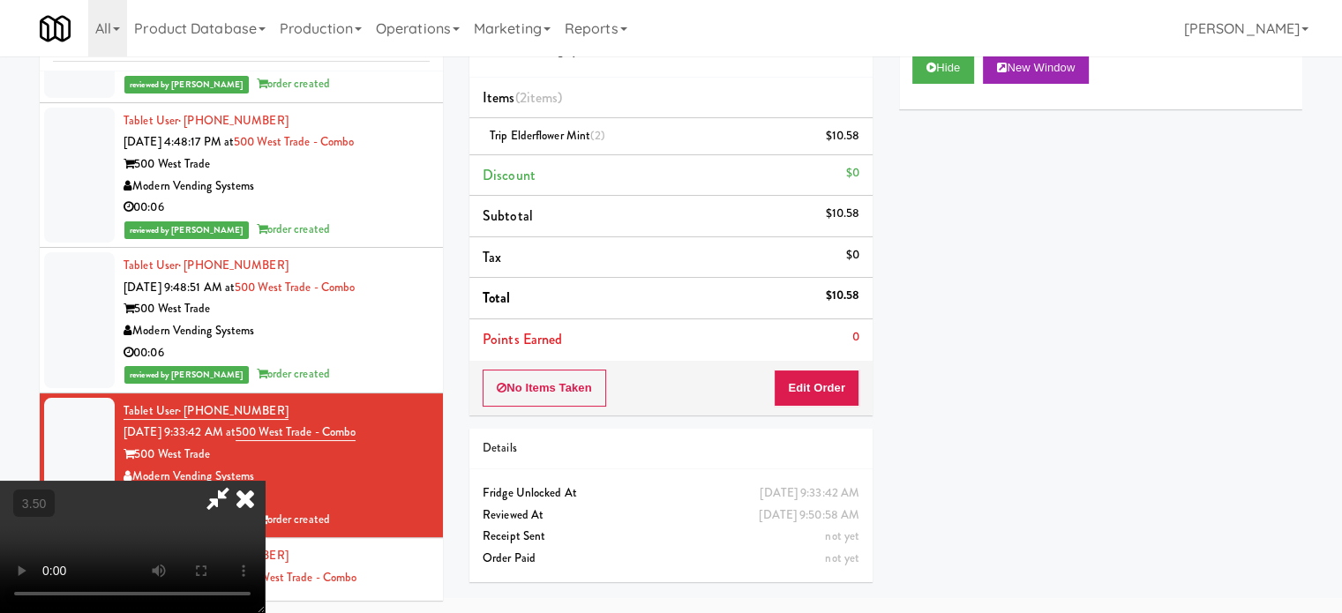
click at [265, 481] on video at bounding box center [132, 547] width 265 height 132
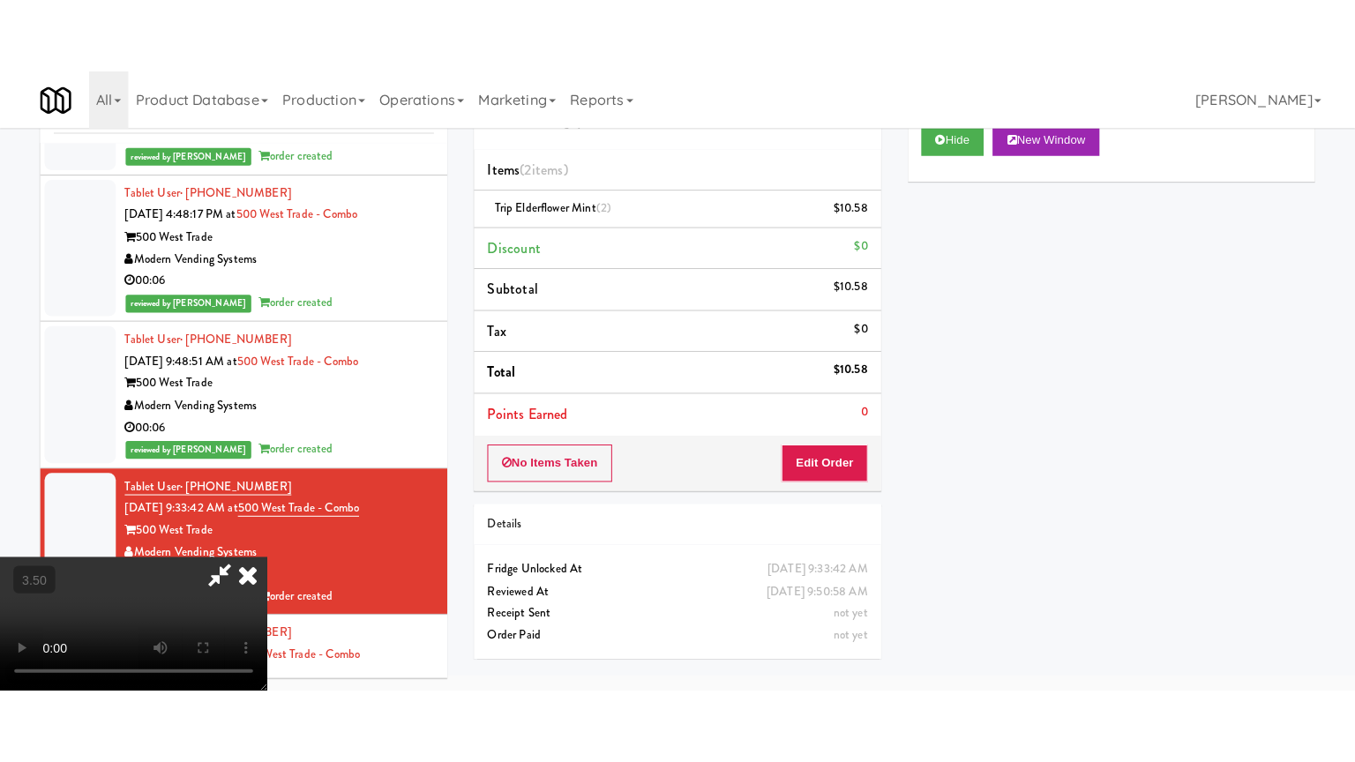
scroll to position [56, 0]
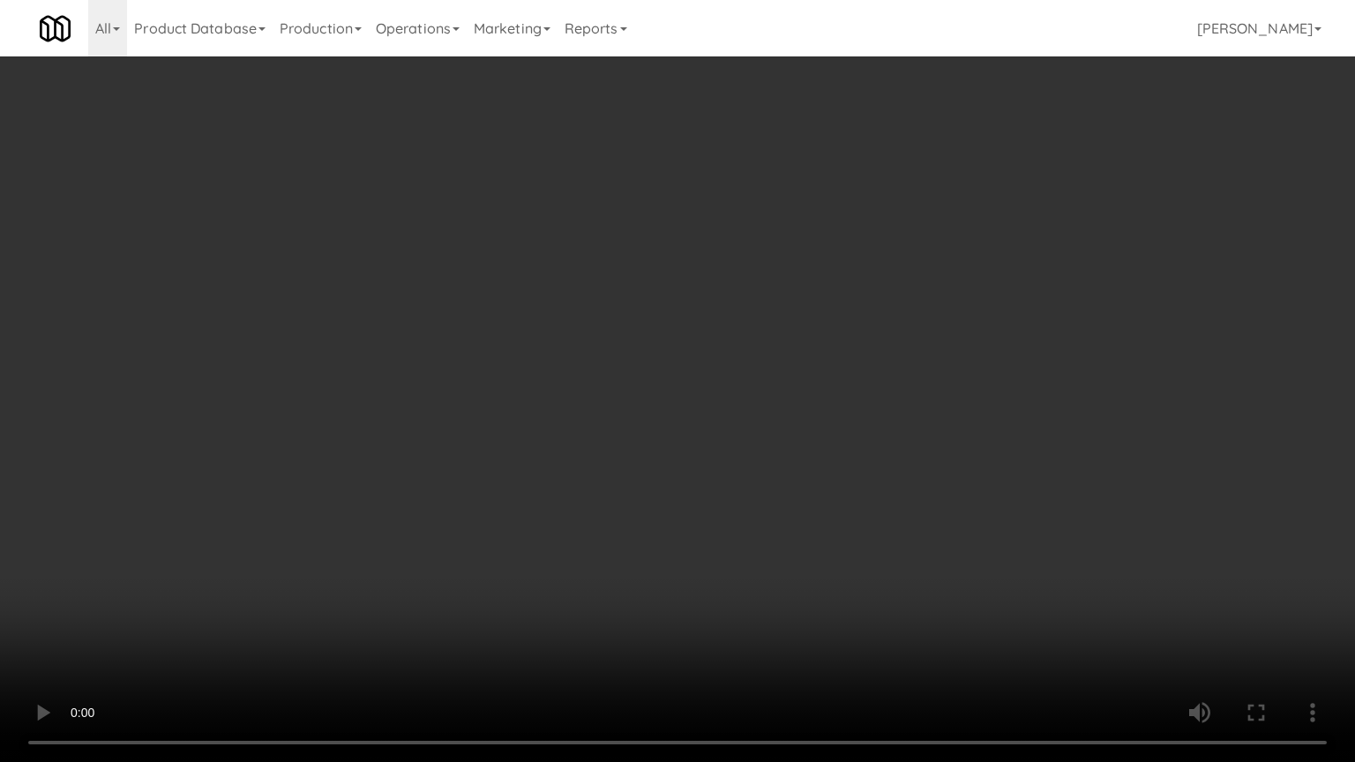
click at [557, 484] on video at bounding box center [677, 381] width 1355 height 762
click at [565, 481] on video at bounding box center [677, 381] width 1355 height 762
click at [565, 477] on video at bounding box center [677, 381] width 1355 height 762
drag, startPoint x: 578, startPoint y: 469, endPoint x: 590, endPoint y: 450, distance: 23.0
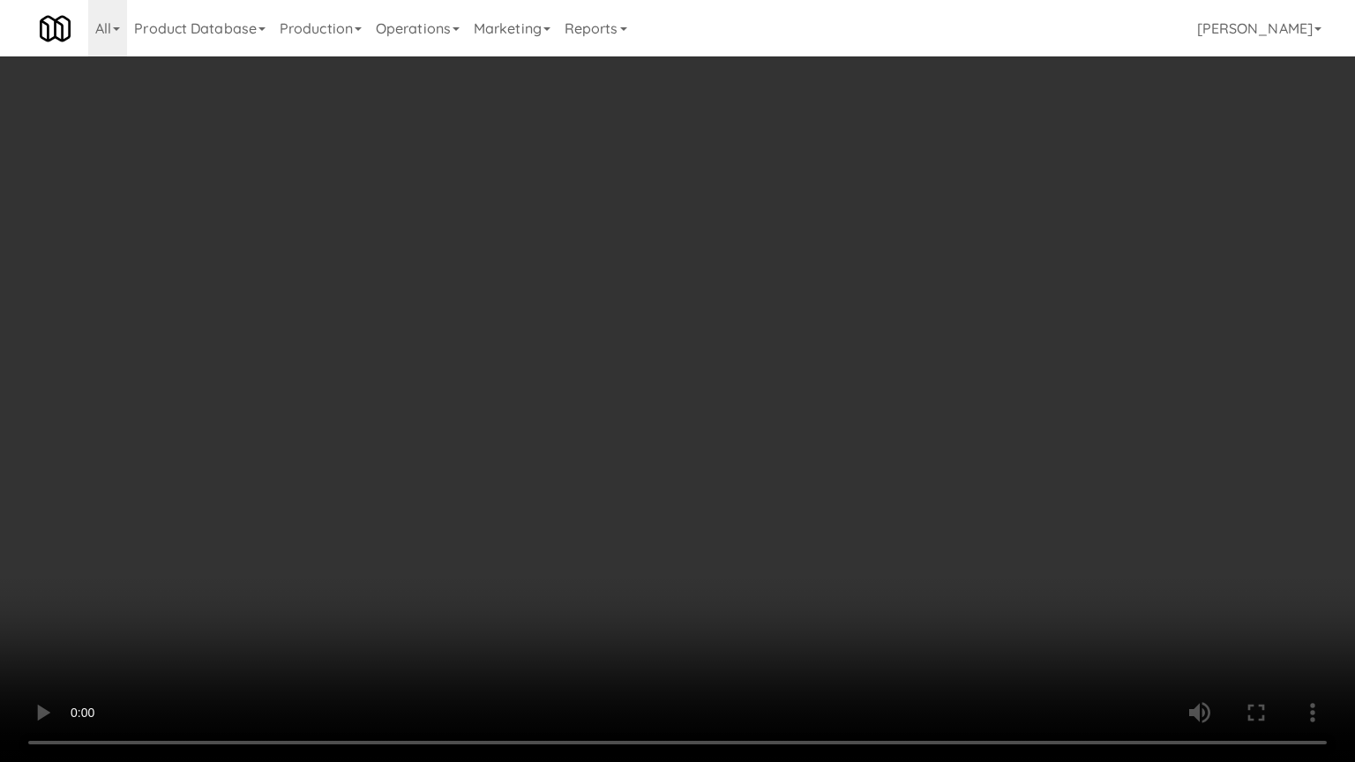
click at [578, 469] on video at bounding box center [677, 381] width 1355 height 762
drag, startPoint x: 591, startPoint y: 448, endPoint x: 599, endPoint y: 317, distance: 131.7
click at [591, 447] on video at bounding box center [677, 381] width 1355 height 762
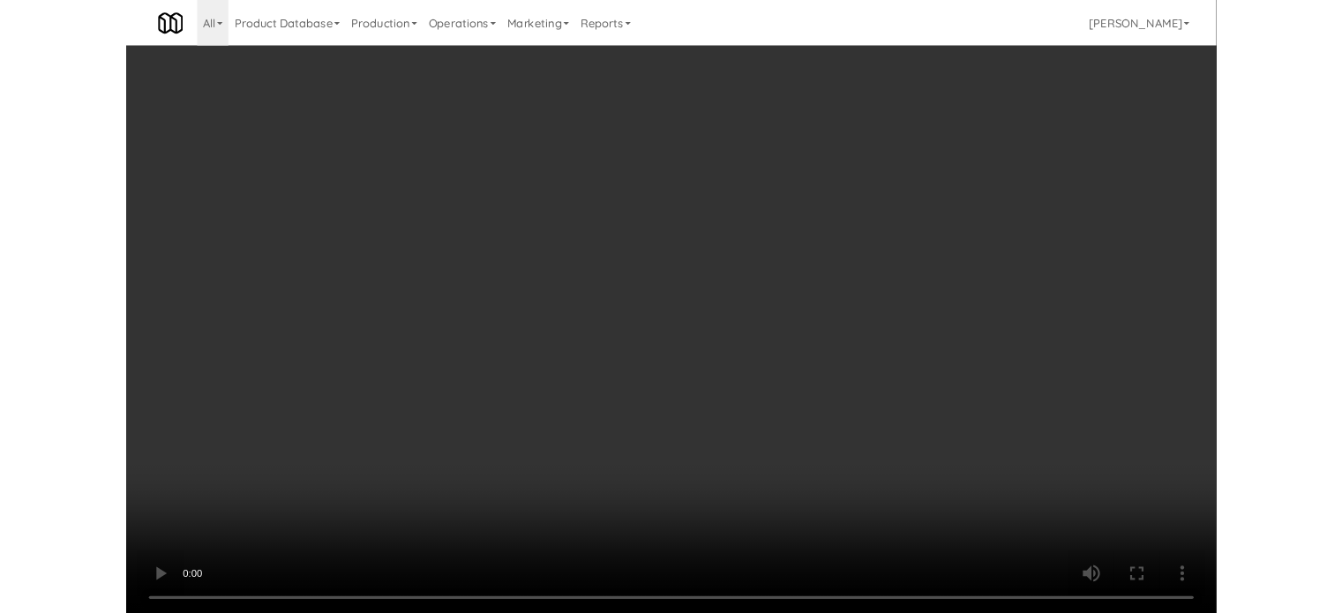
scroll to position [71, 0]
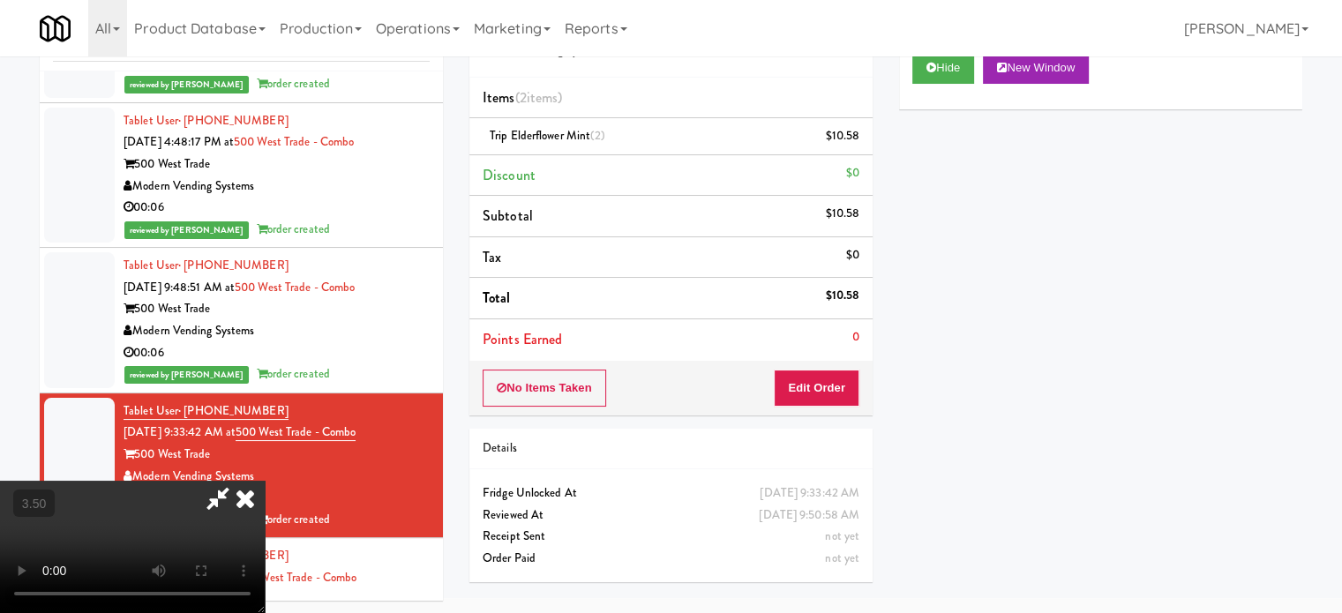
drag, startPoint x: 794, startPoint y: 166, endPoint x: 790, endPoint y: 176, distance: 10.7
click at [265, 481] on icon at bounding box center [245, 498] width 39 height 35
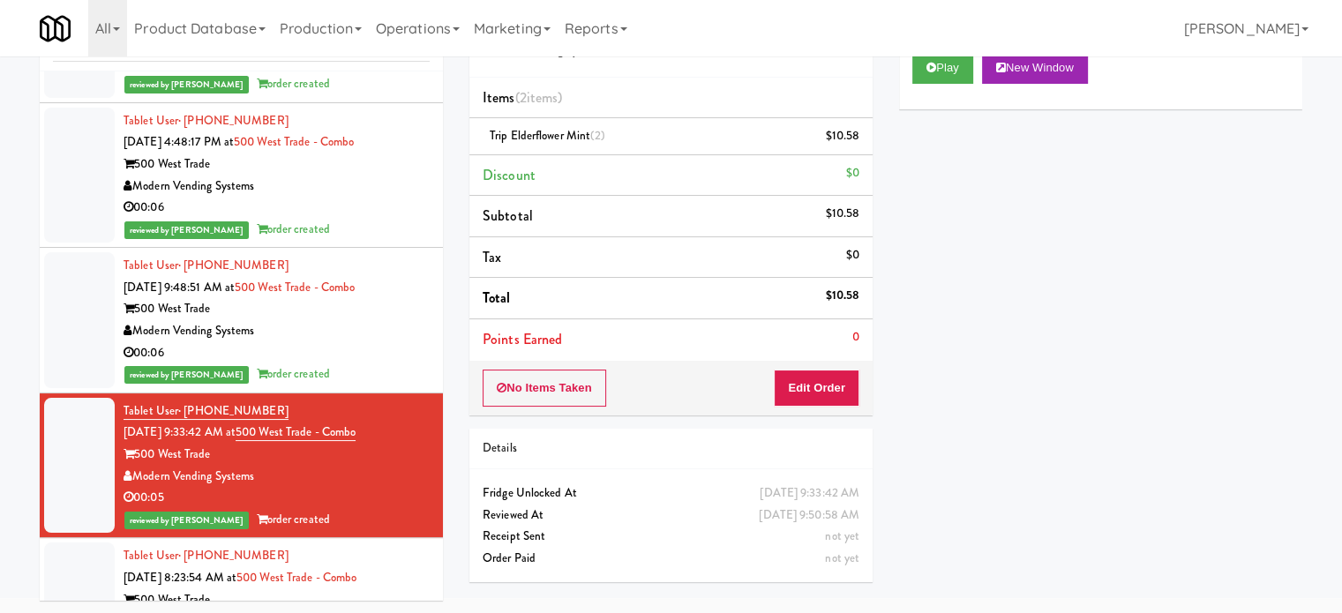
drag, startPoint x: 375, startPoint y: 347, endPoint x: 411, endPoint y: 313, distance: 49.3
click at [377, 348] on div "00:06" at bounding box center [277, 353] width 306 height 22
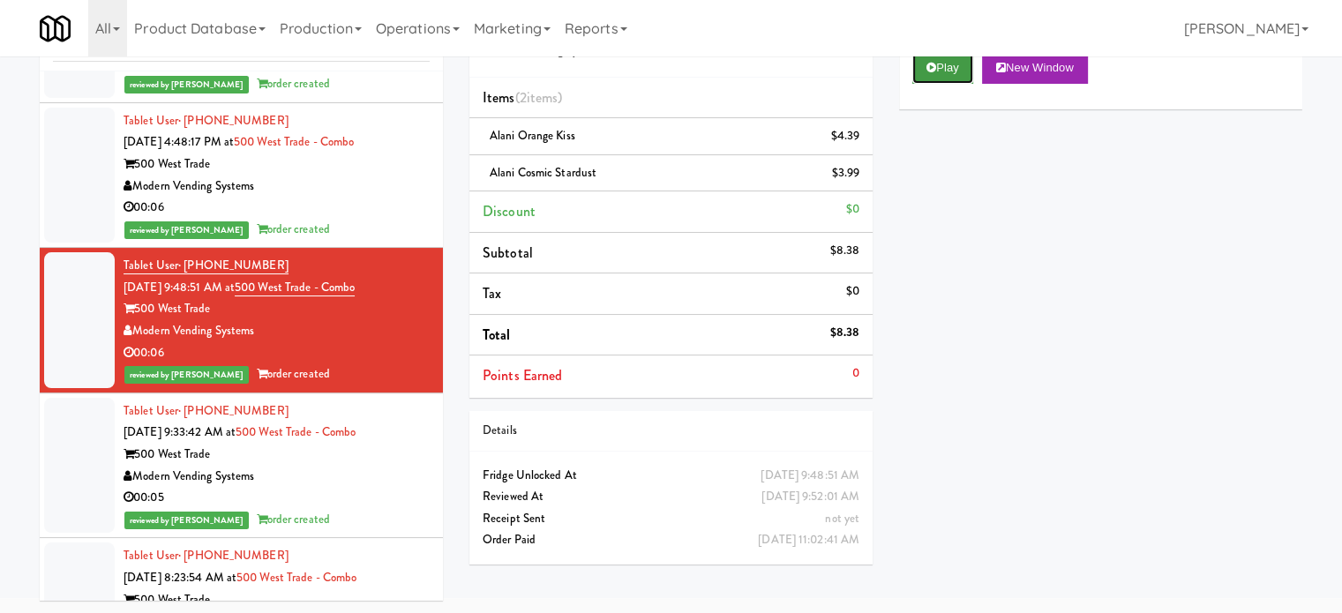
click at [942, 66] on button "Play" at bounding box center [942, 68] width 61 height 32
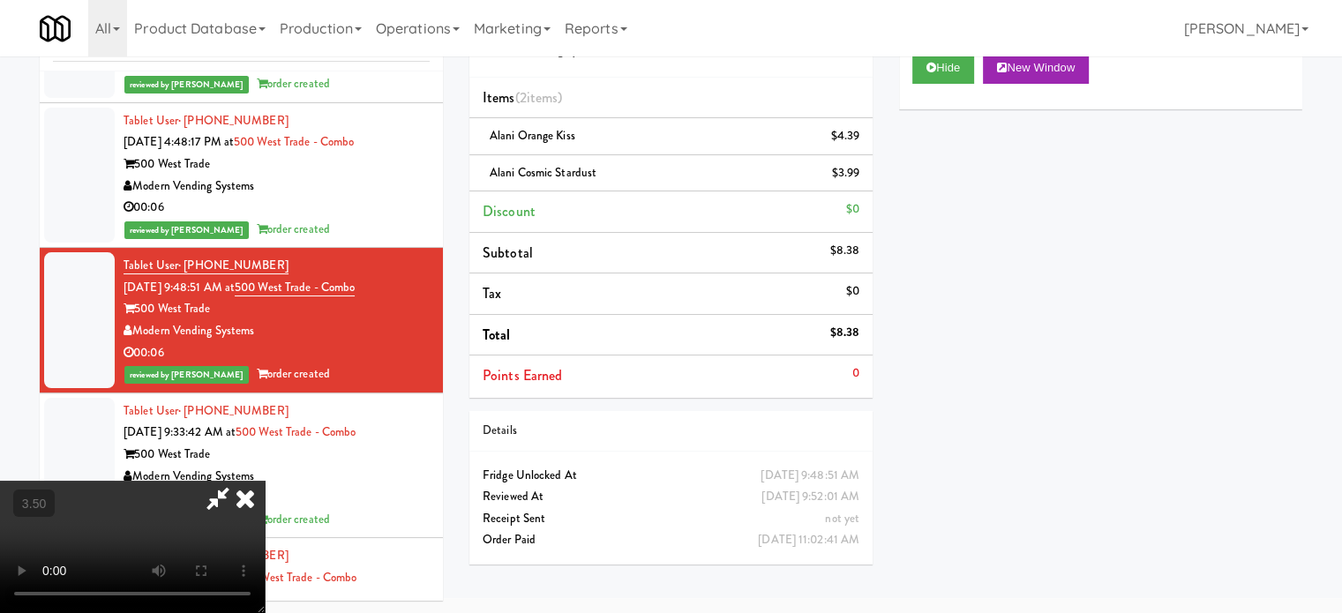
click at [265, 481] on video at bounding box center [132, 547] width 265 height 132
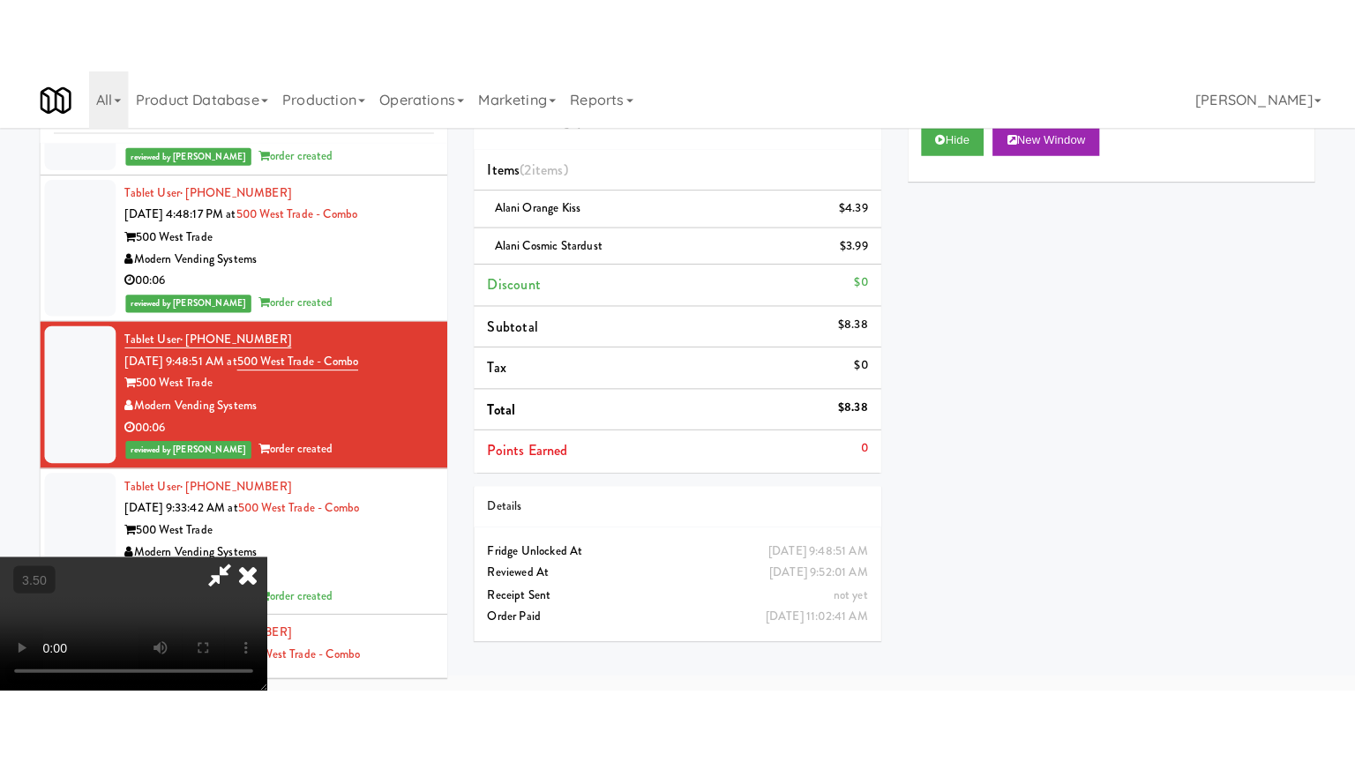
scroll to position [56, 0]
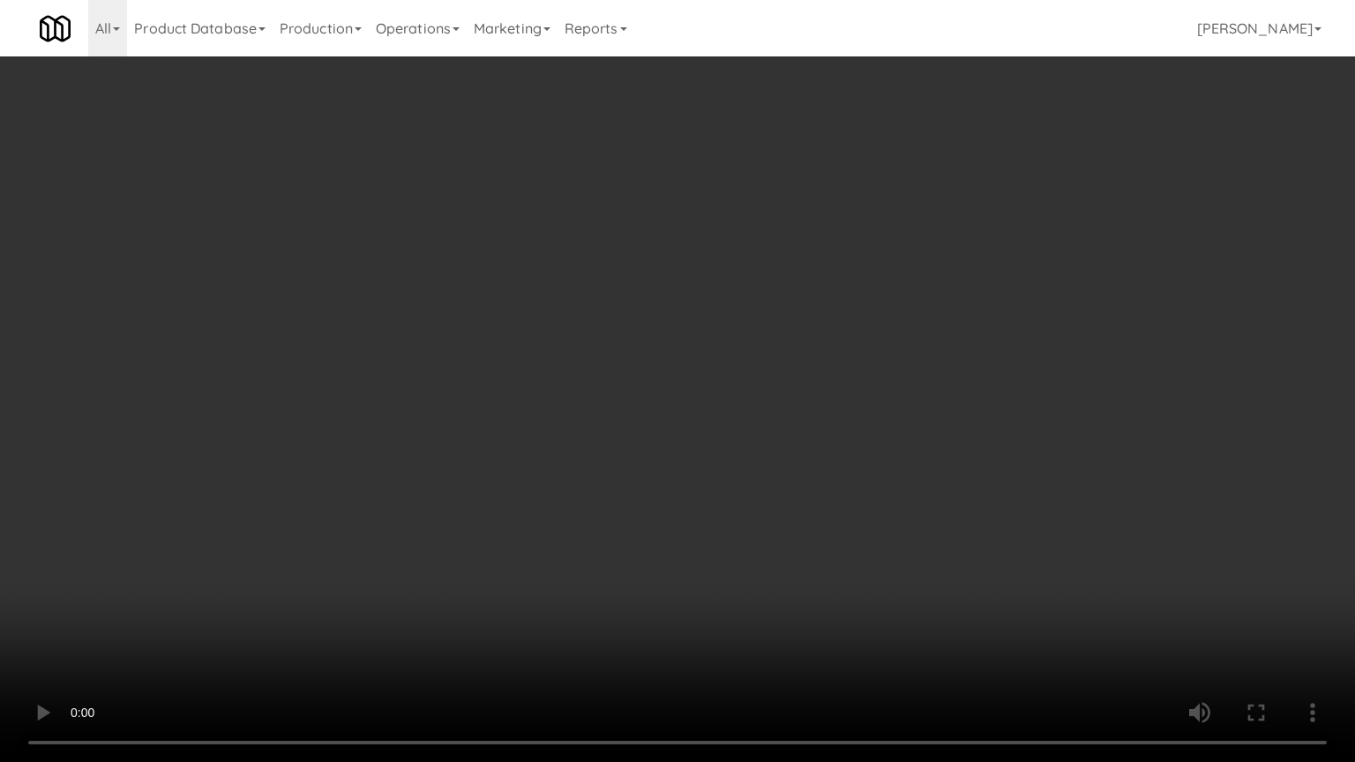
click at [763, 320] on video at bounding box center [677, 381] width 1355 height 762
click at [765, 320] on video at bounding box center [677, 381] width 1355 height 762
click at [777, 313] on video at bounding box center [677, 381] width 1355 height 762
click at [784, 313] on video at bounding box center [677, 381] width 1355 height 762
click at [845, 318] on video at bounding box center [677, 381] width 1355 height 762
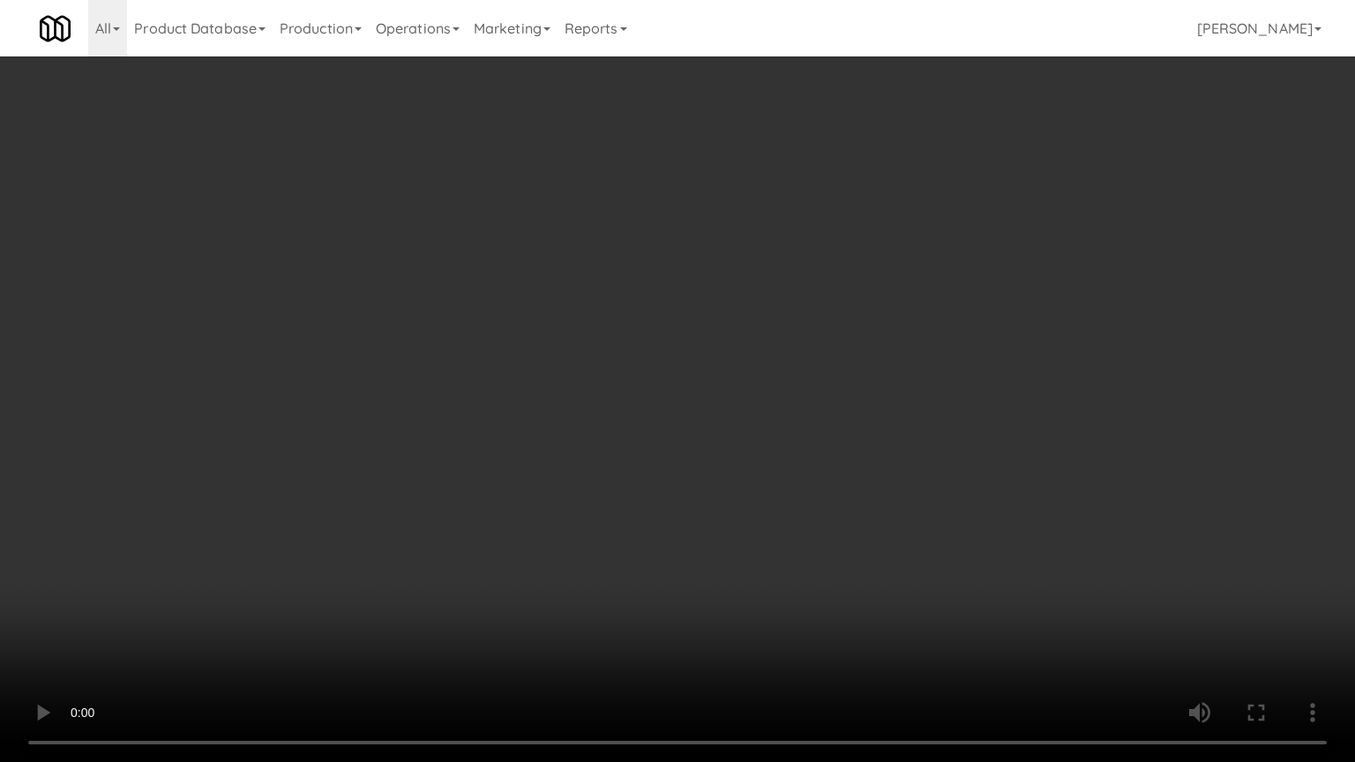
click at [846, 318] on video at bounding box center [677, 381] width 1355 height 762
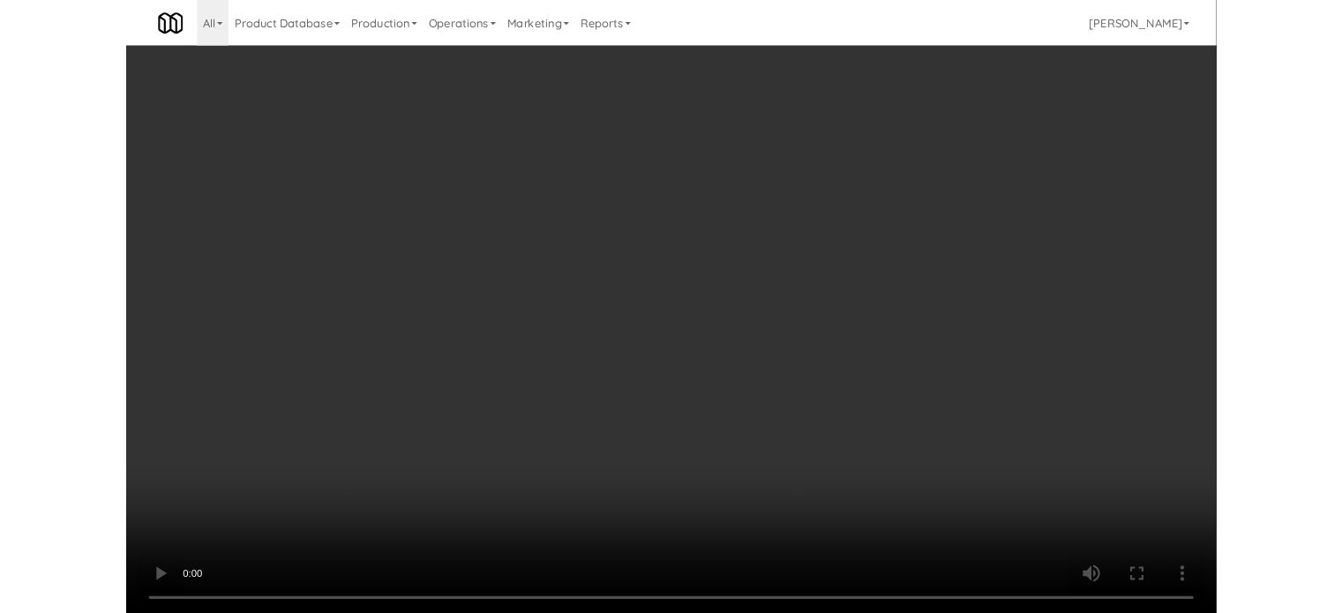
scroll to position [71, 0]
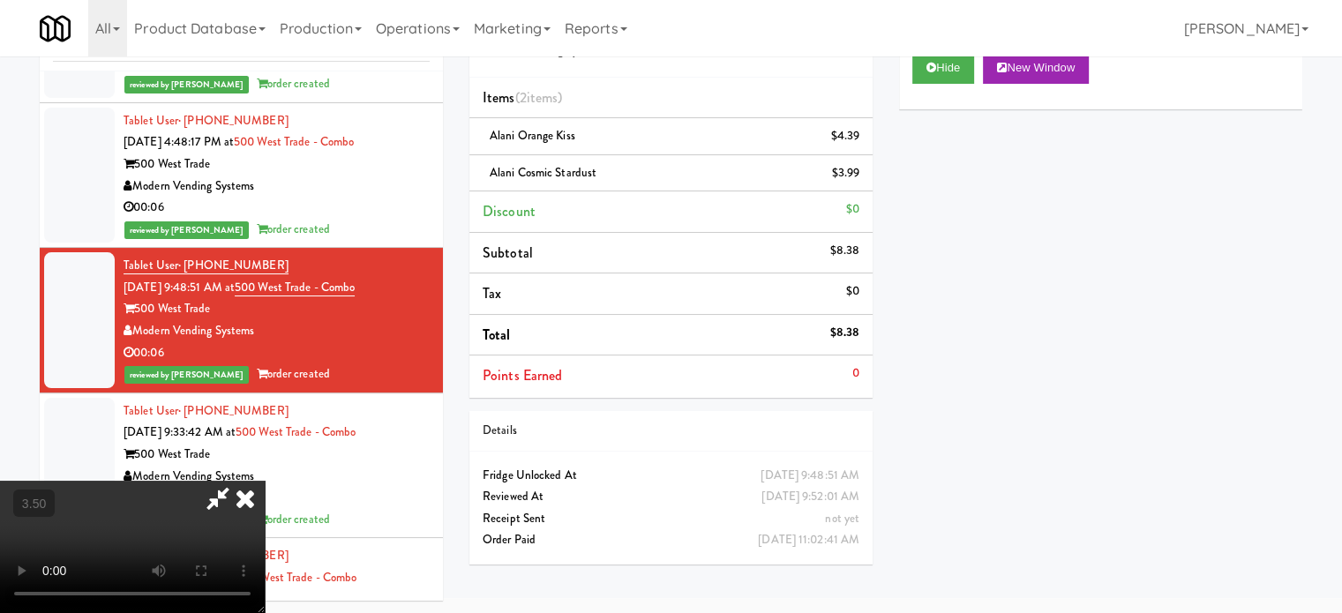
drag, startPoint x: 798, startPoint y: 179, endPoint x: 713, endPoint y: 195, distance: 86.2
click at [265, 481] on icon at bounding box center [245, 498] width 39 height 35
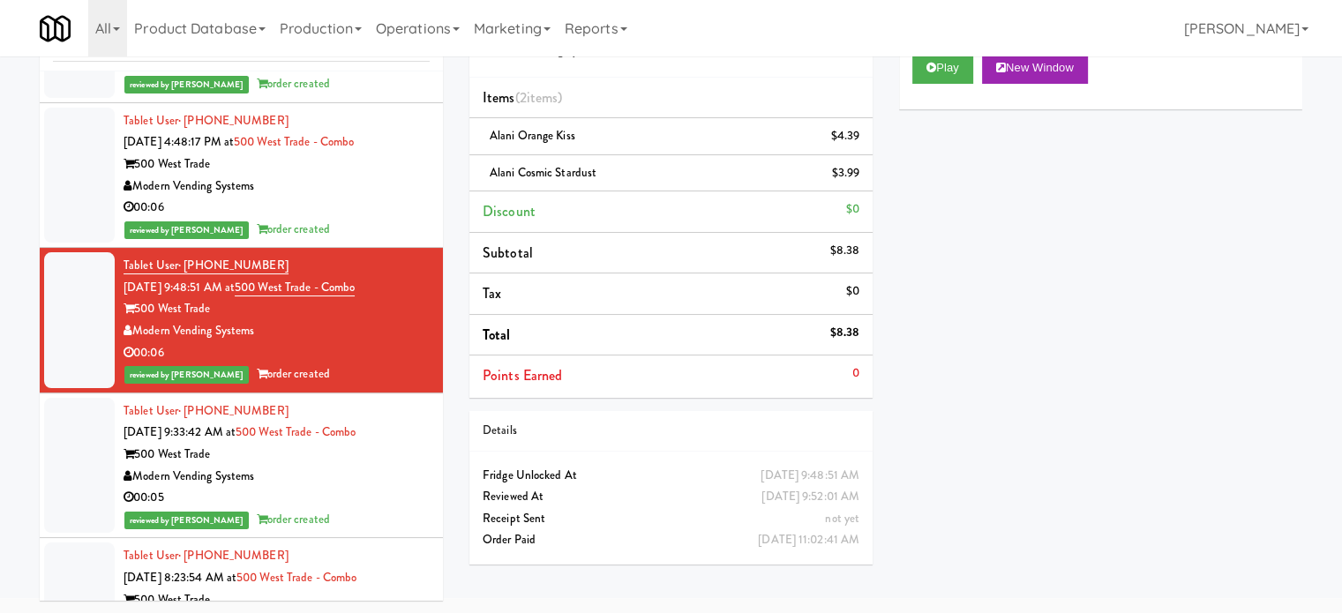
drag, startPoint x: 360, startPoint y: 200, endPoint x: 484, endPoint y: 167, distance: 128.0
click at [361, 200] on div "00:06" at bounding box center [277, 208] width 306 height 22
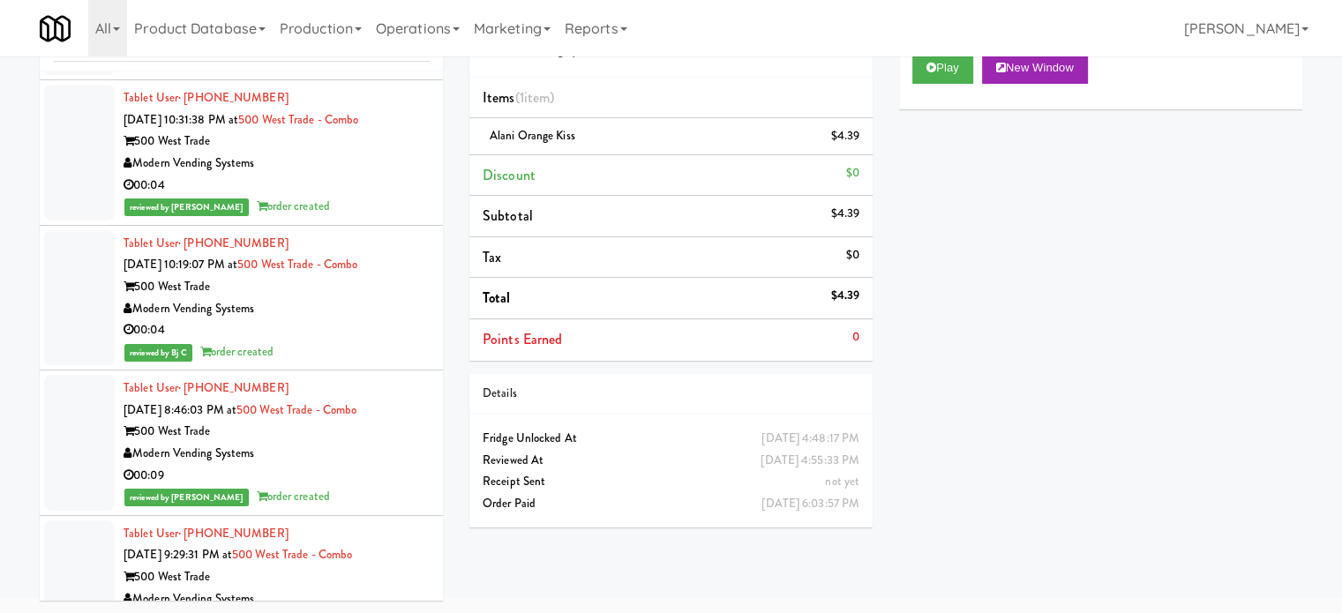
scroll to position [17327, 0]
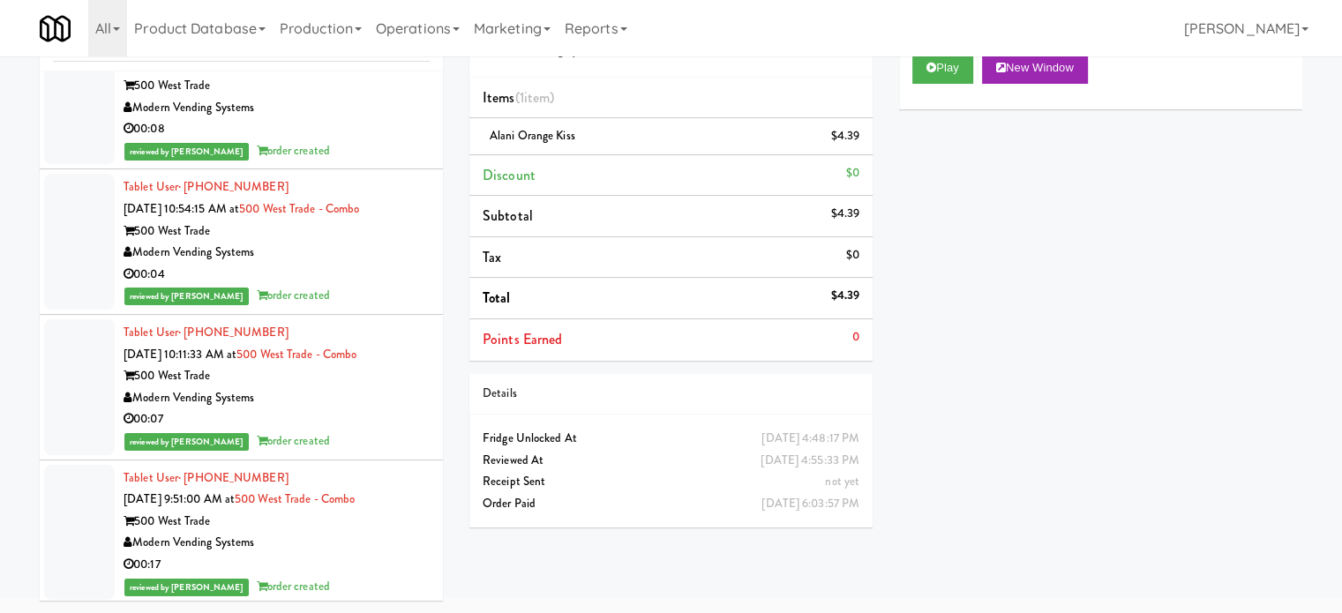
click at [371, 266] on div "00:04" at bounding box center [277, 275] width 306 height 22
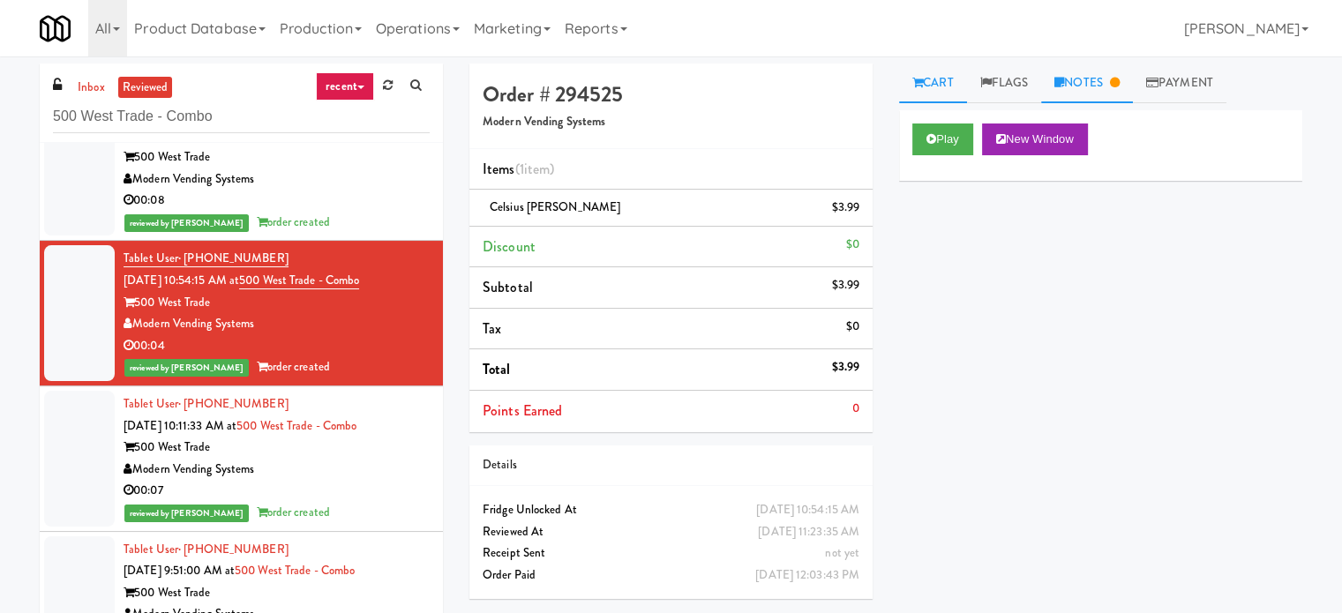
click at [1098, 77] on link "Notes" at bounding box center [1087, 84] width 92 height 40
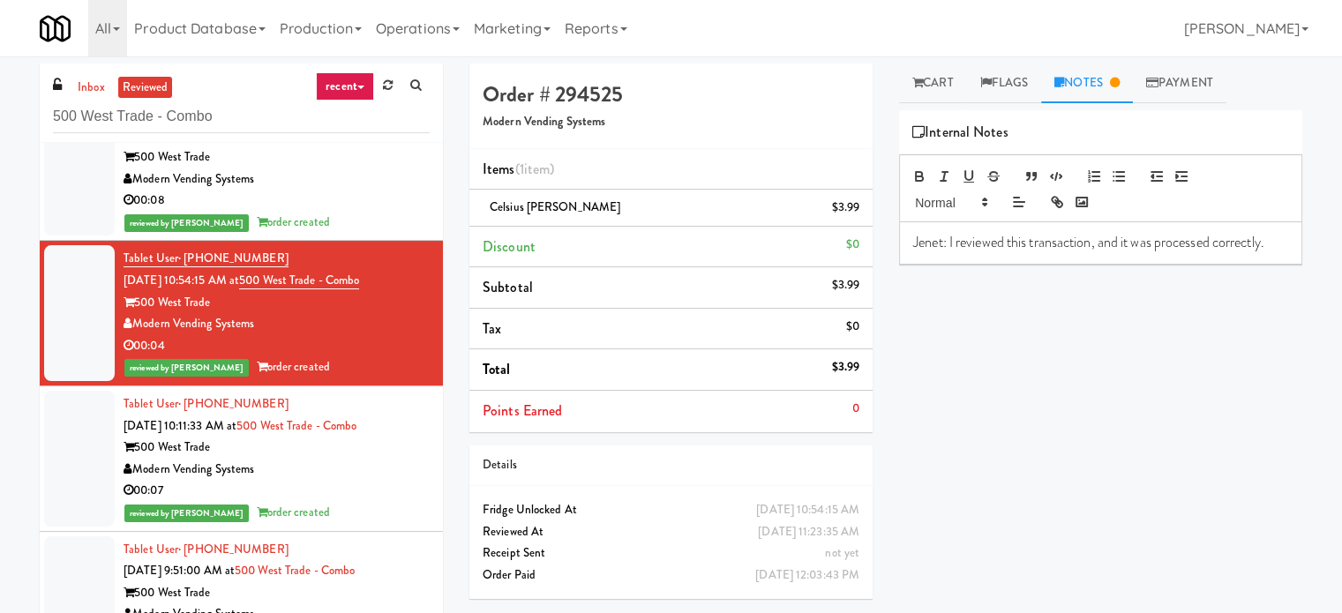
click at [340, 494] on div "Tablet User · (828) 717-9280 [DATE] 10:11:33 AM at 500 West Trade - Combo 500 W…" at bounding box center [277, 459] width 306 height 131
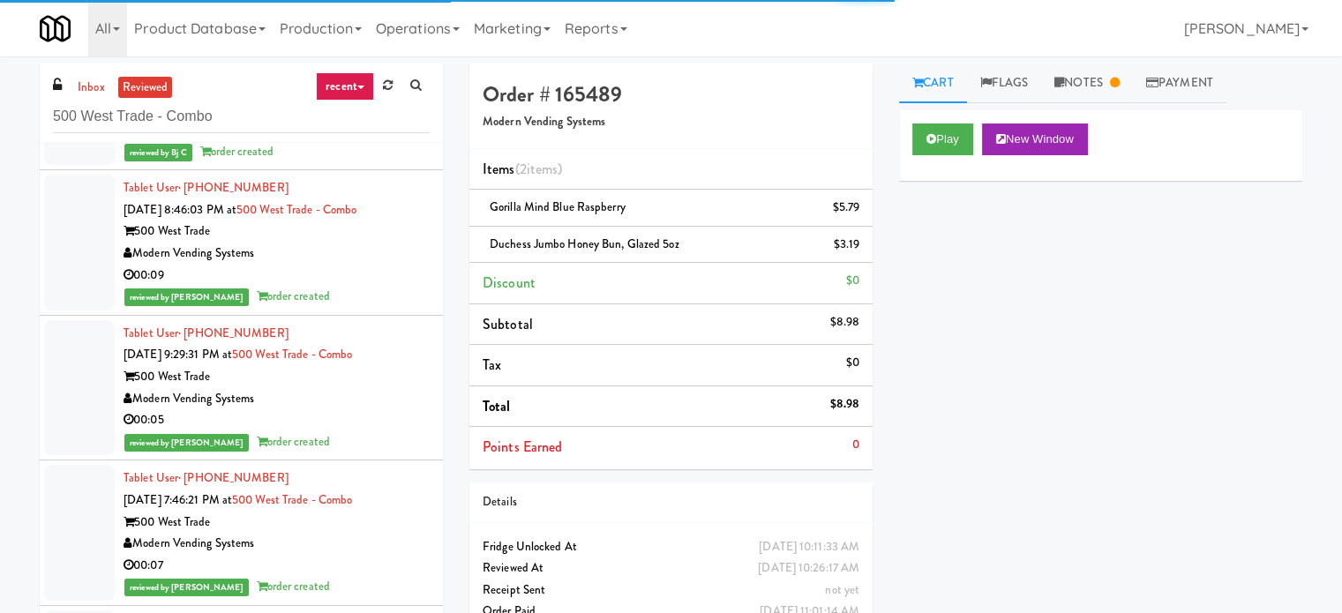
scroll to position [18210, 0]
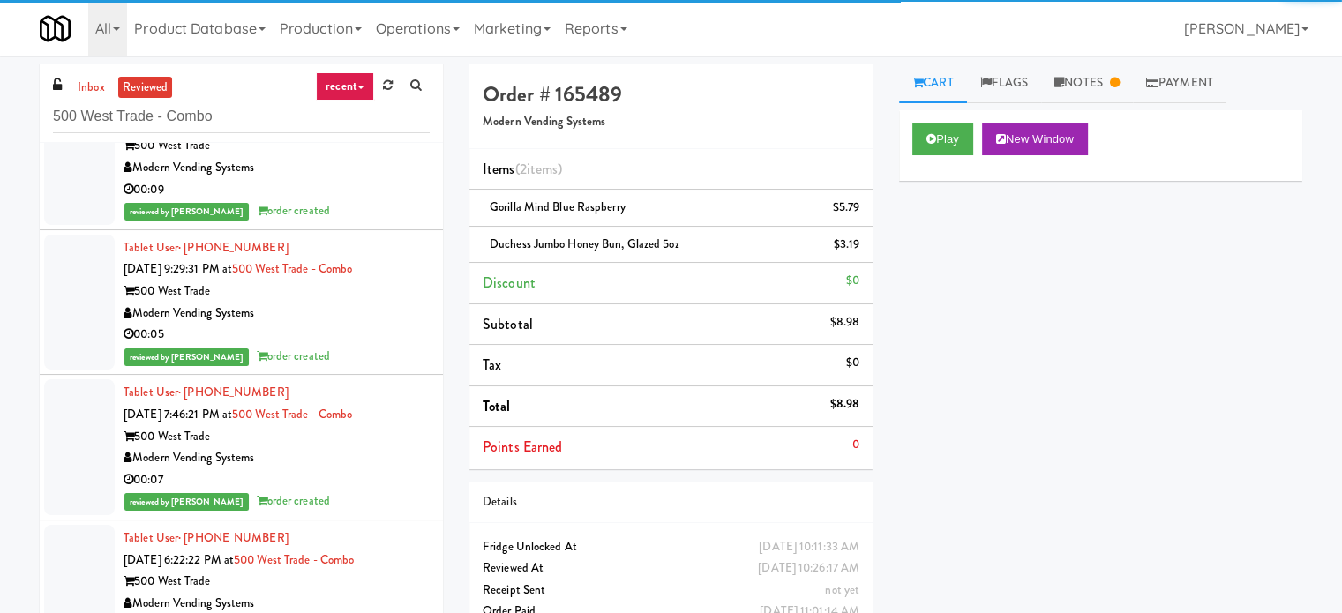
click at [378, 346] on div "reviewed by [PERSON_NAME] Y order created" at bounding box center [277, 357] width 306 height 22
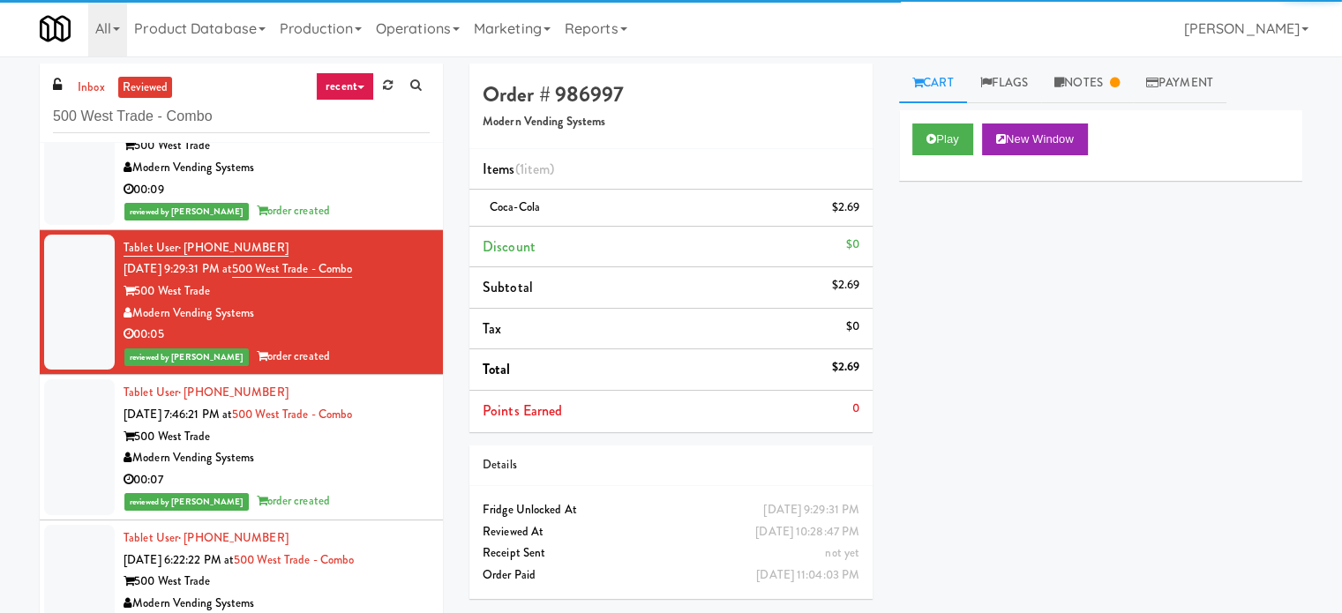
click at [394, 494] on div "reviewed by [PERSON_NAME] order created" at bounding box center [277, 502] width 306 height 22
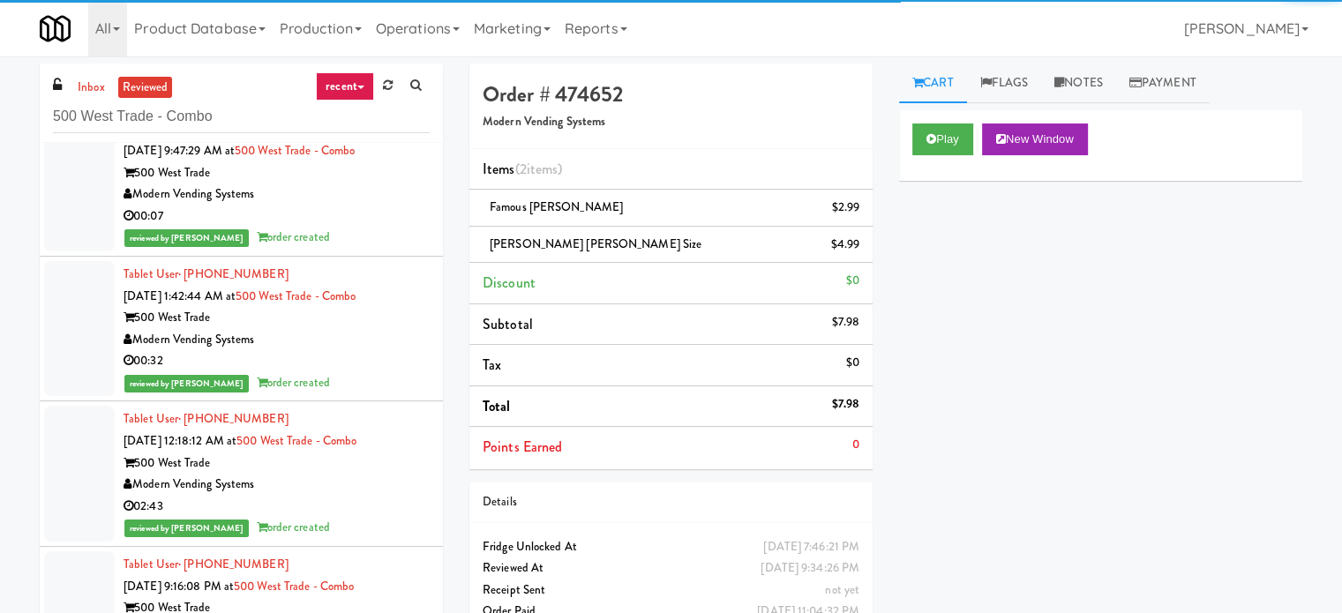
scroll to position [19975, 0]
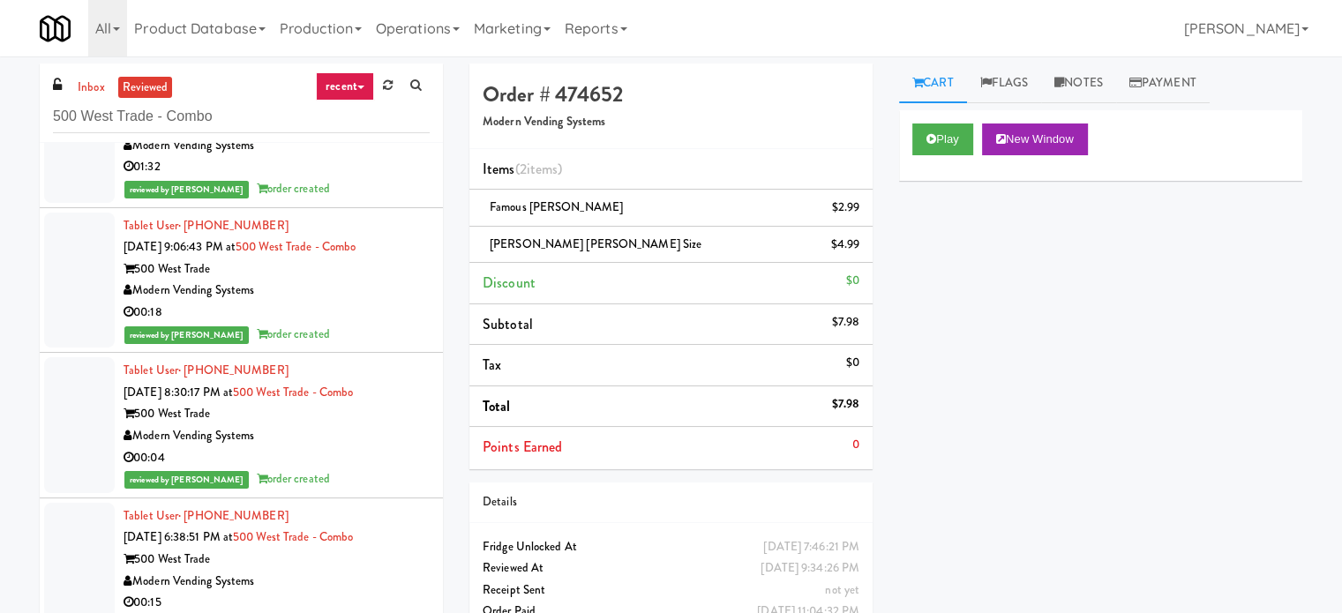
click at [398, 327] on div "reviewed by Jenet R order created" at bounding box center [277, 335] width 306 height 22
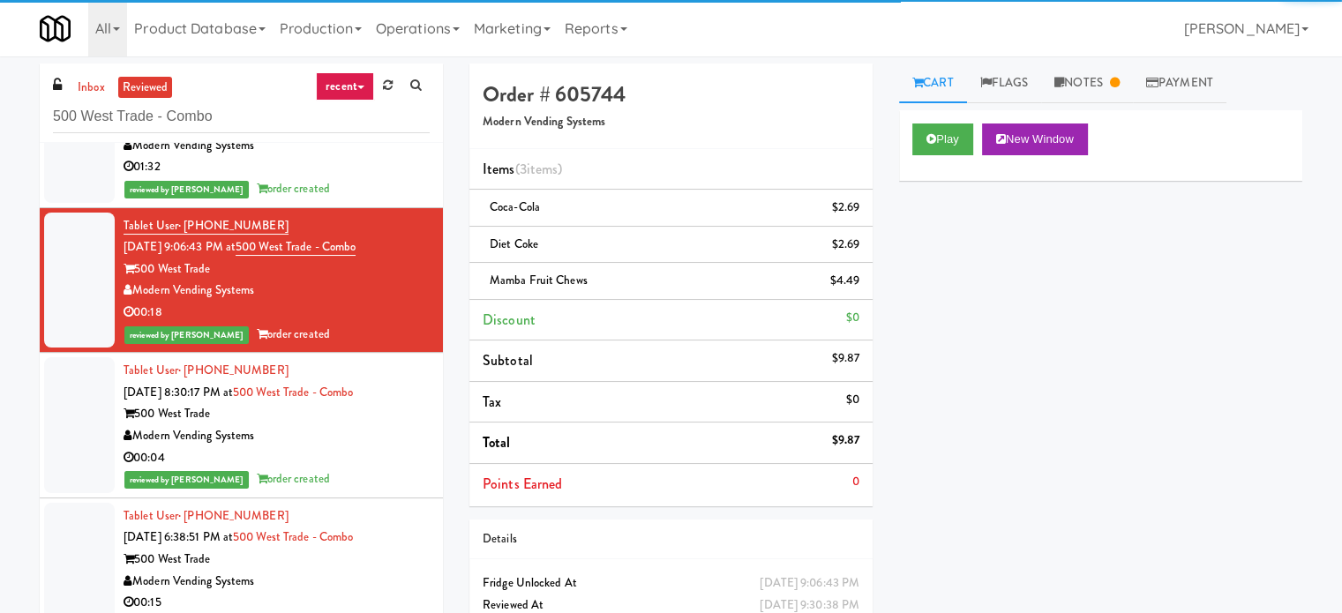
click at [407, 447] on div "00:04" at bounding box center [277, 458] width 306 height 22
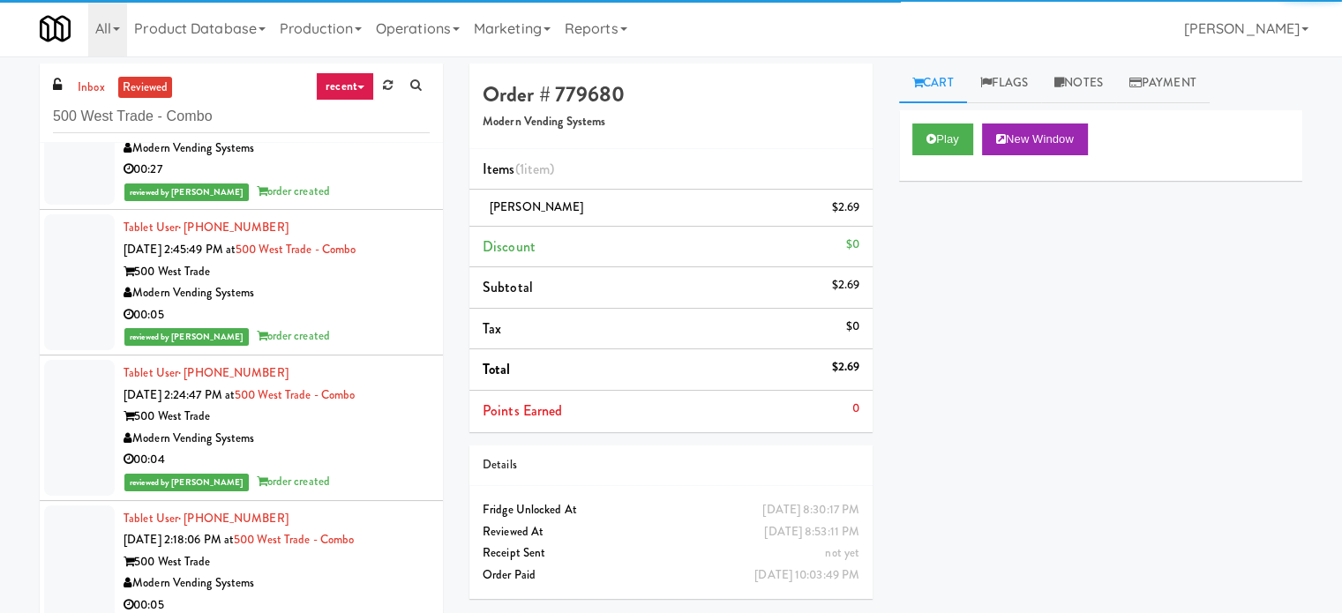
scroll to position [20857, 0]
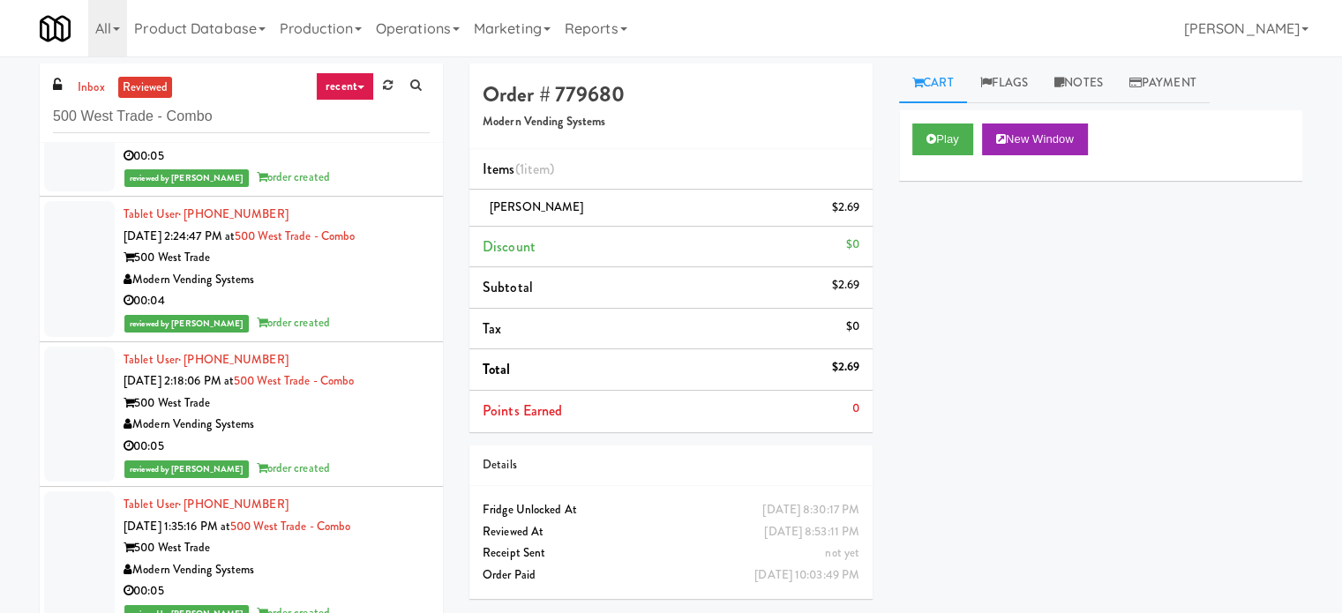
click at [367, 277] on div "Modern Vending Systems" at bounding box center [277, 280] width 306 height 22
